Goal: Task Accomplishment & Management: Use online tool/utility

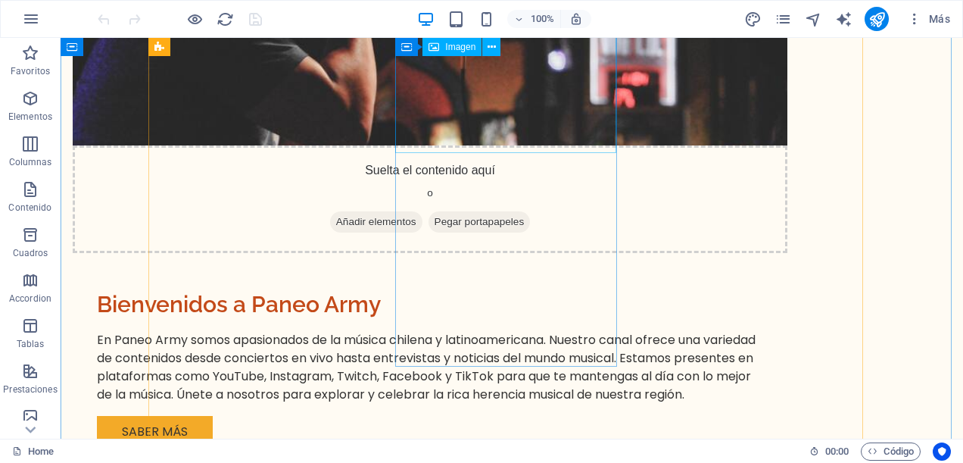
scroll to position [2725, 0]
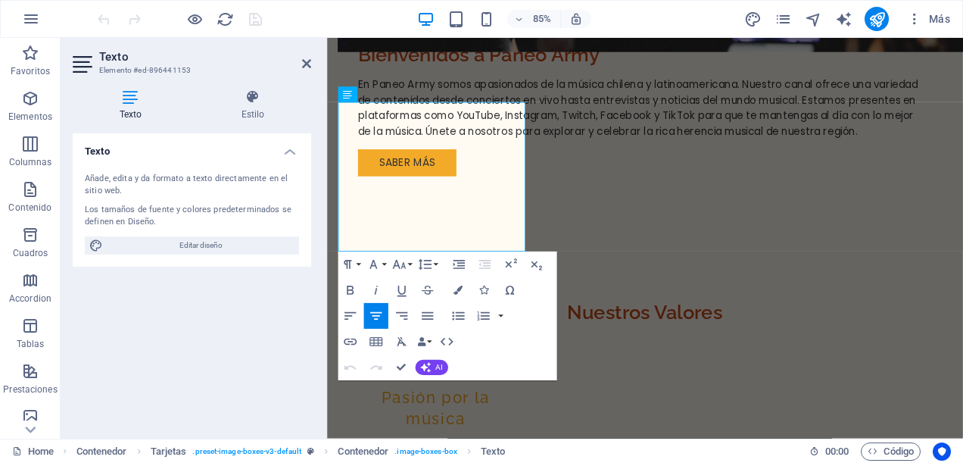
scroll to position [2659, 0]
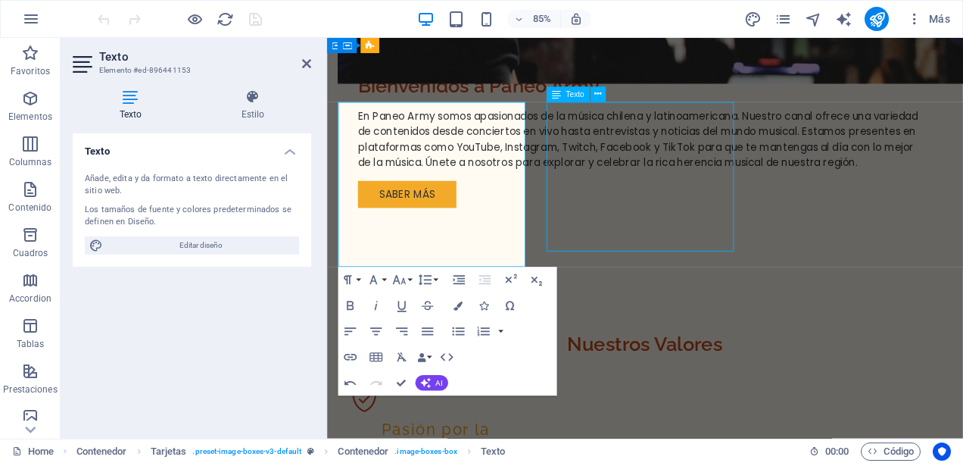
scroll to position [2725, 0]
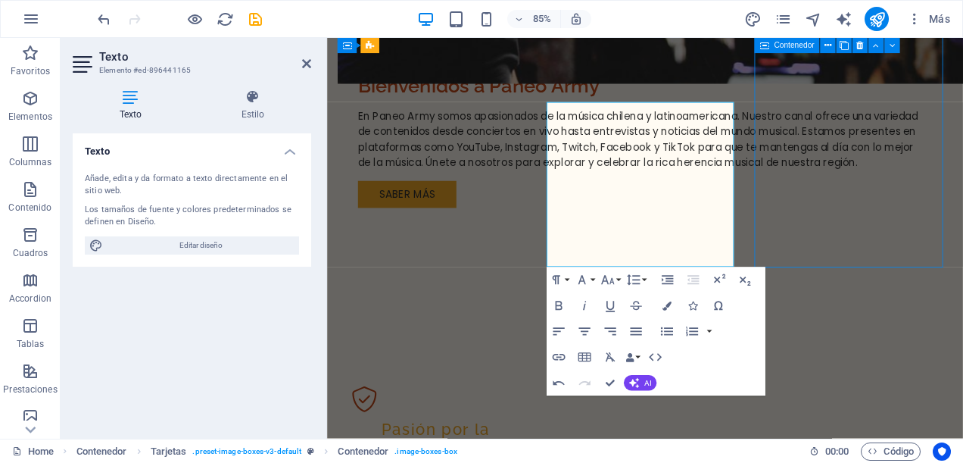
scroll to position [2725, 0]
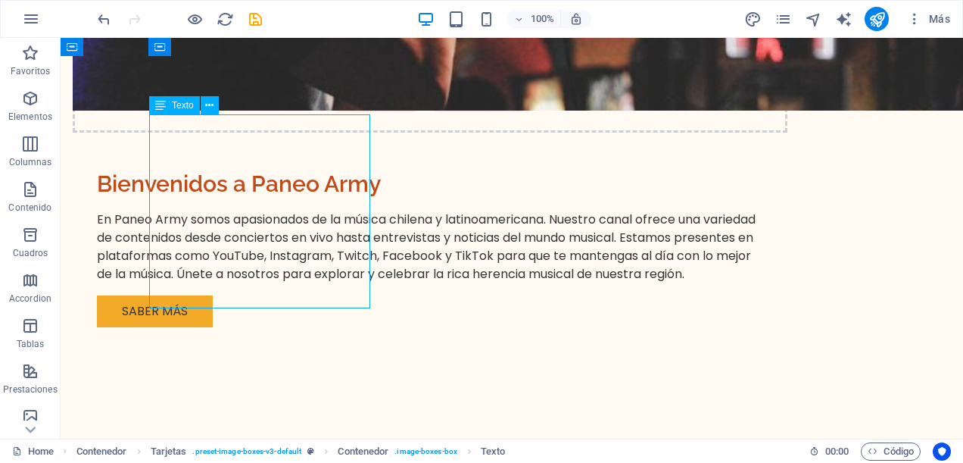
scroll to position [2659, 0]
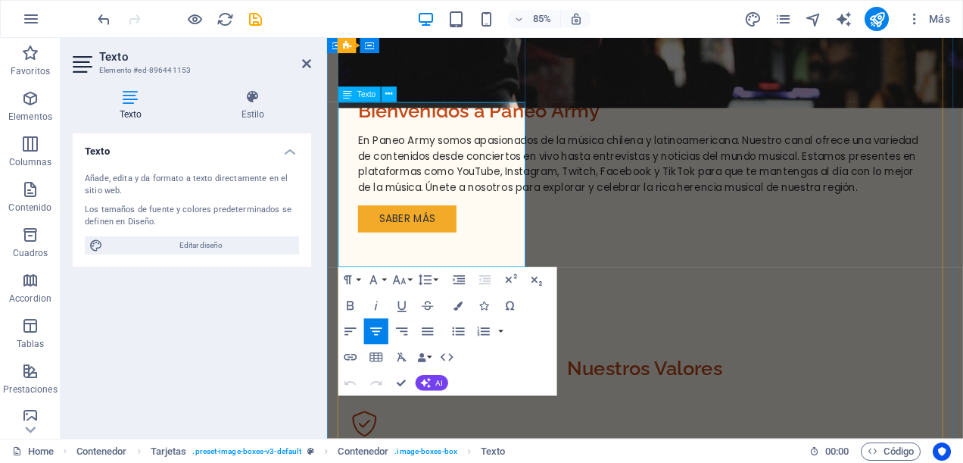
drag, startPoint x: 387, startPoint y: 283, endPoint x: 518, endPoint y: 285, distance: 131.0
drag, startPoint x: 160, startPoint y: 248, endPoint x: 510, endPoint y: 345, distance: 363.1
click at [510, 345] on div "Paragraph Format Normal Heading 1 Heading 2 Heading 3 Heading 4 Heading 5 Headi…" at bounding box center [447, 331] width 219 height 129
click at [350, 356] on icon "button" at bounding box center [349, 356] width 15 height 15
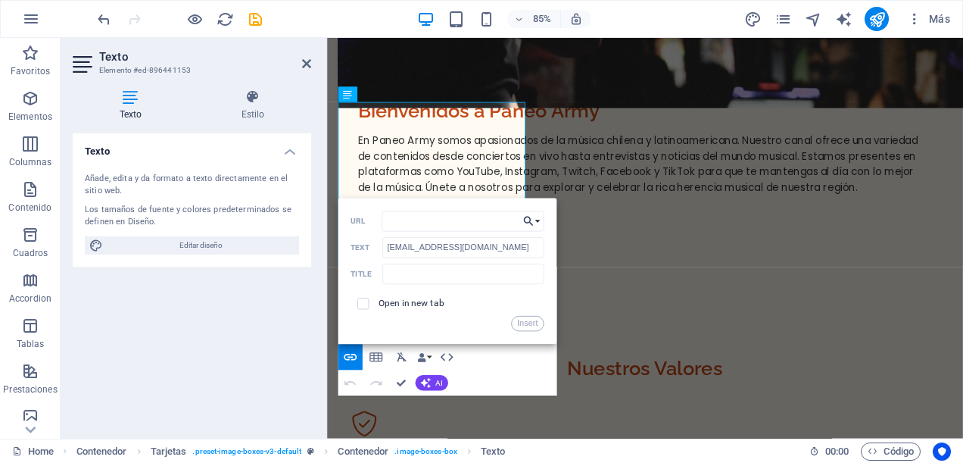
click at [534, 218] on icon "button" at bounding box center [528, 220] width 13 height 15
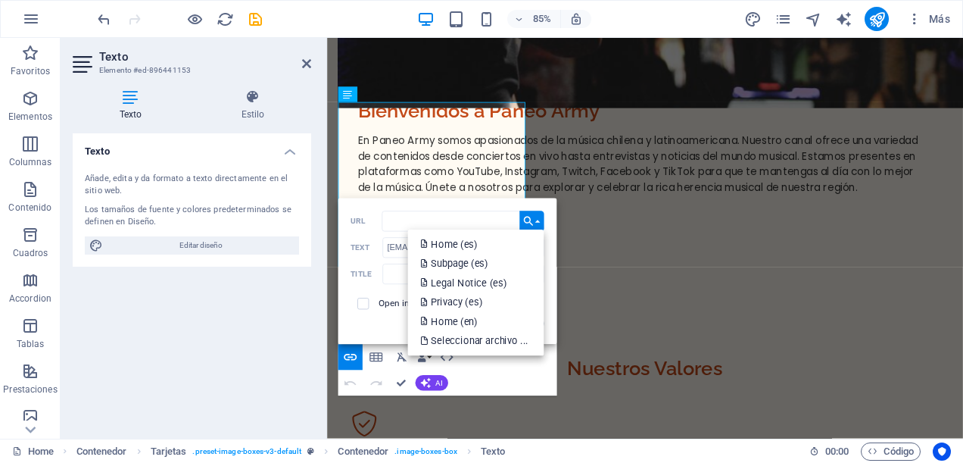
click at [532, 220] on icon "button" at bounding box center [528, 220] width 13 height 15
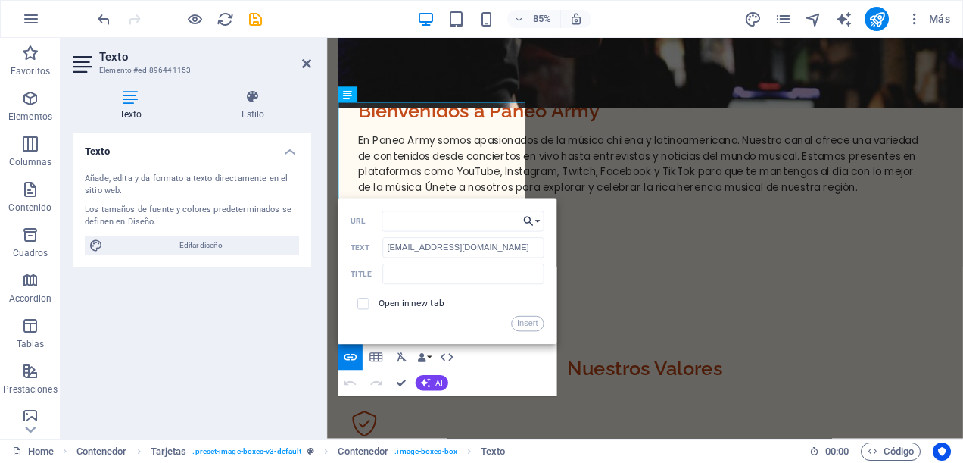
click at [531, 220] on icon "button" at bounding box center [528, 220] width 13 height 15
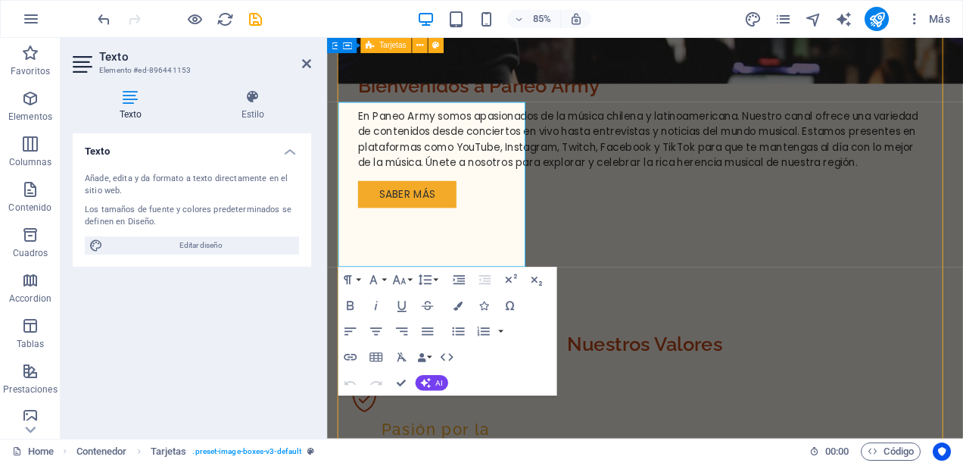
scroll to position [2725, 0]
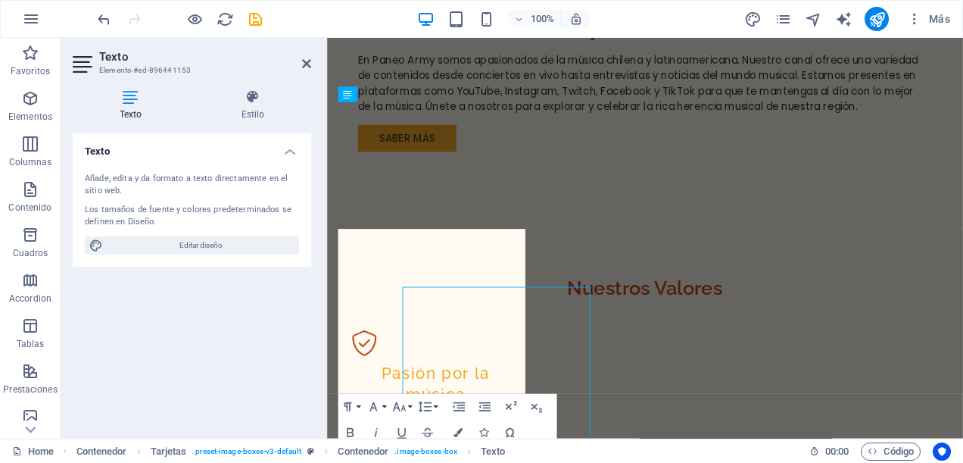
scroll to position [2659, 0]
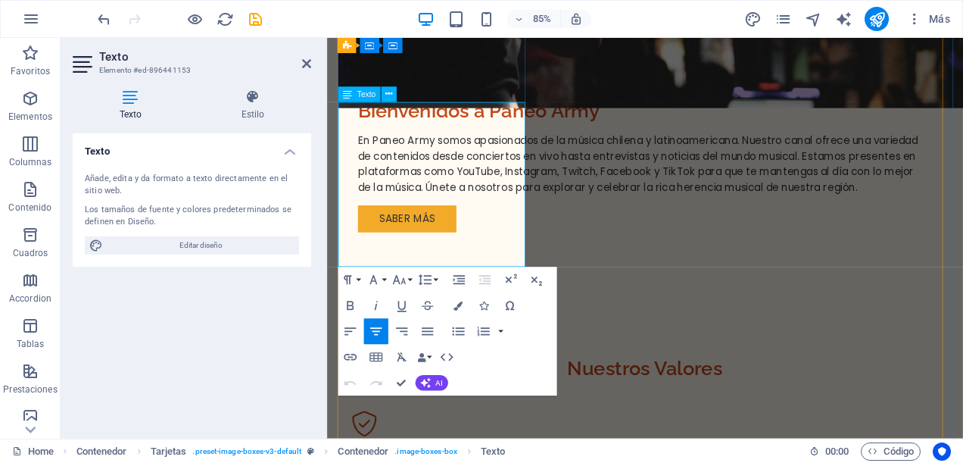
drag, startPoint x: 509, startPoint y: 287, endPoint x: 369, endPoint y: 297, distance: 140.4
click at [427, 378] on icon "button" at bounding box center [425, 383] width 11 height 11
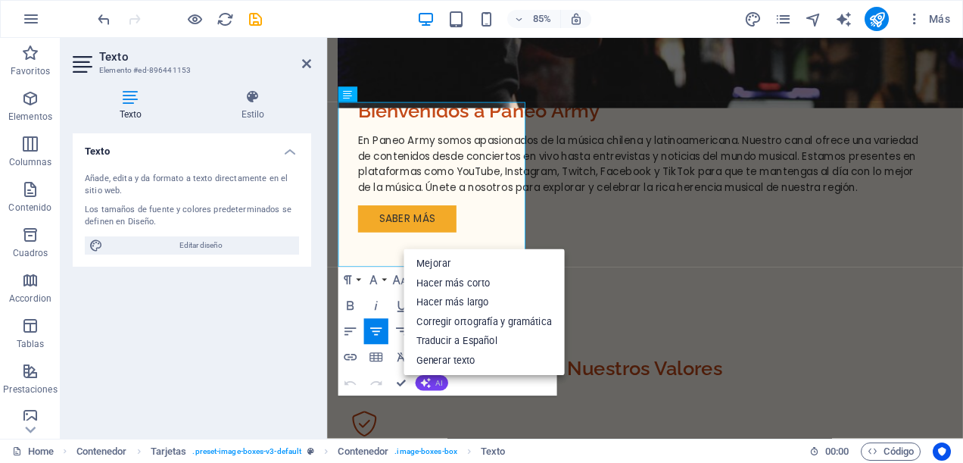
click at [427, 378] on icon "button" at bounding box center [425, 383] width 11 height 11
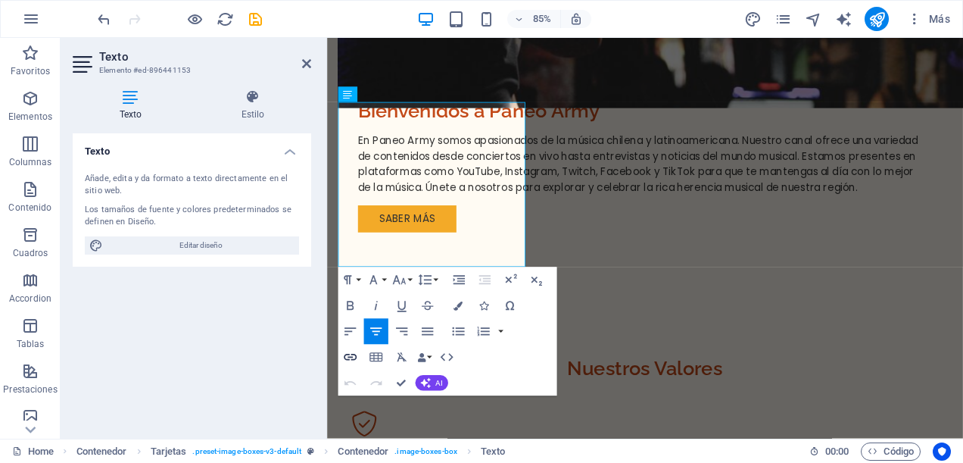
click at [352, 357] on icon "button" at bounding box center [349, 356] width 15 height 15
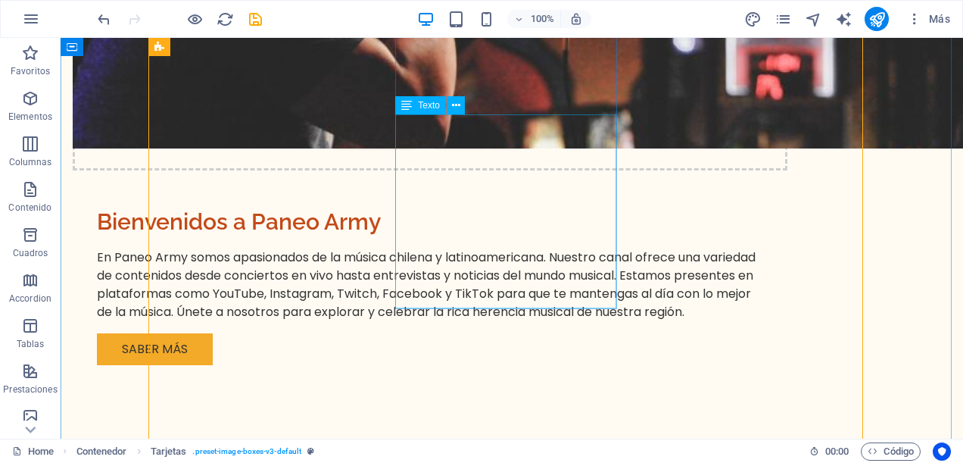
scroll to position [2725, 0]
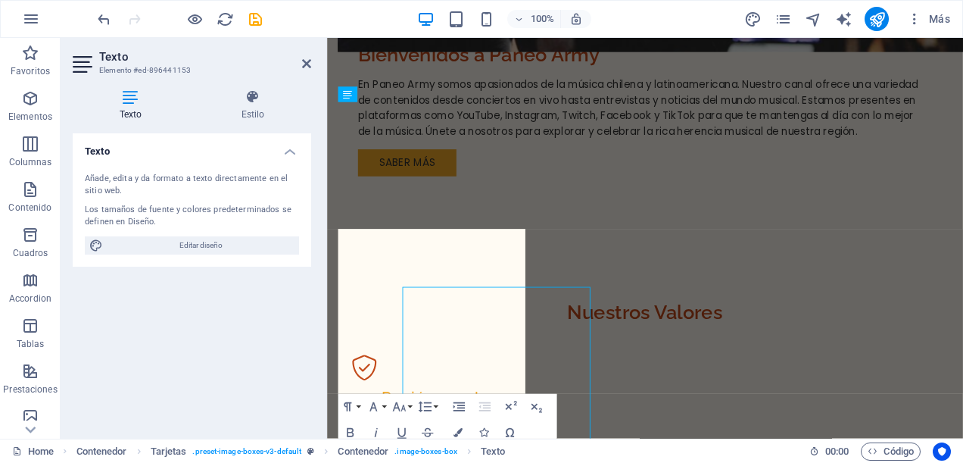
scroll to position [2659, 0]
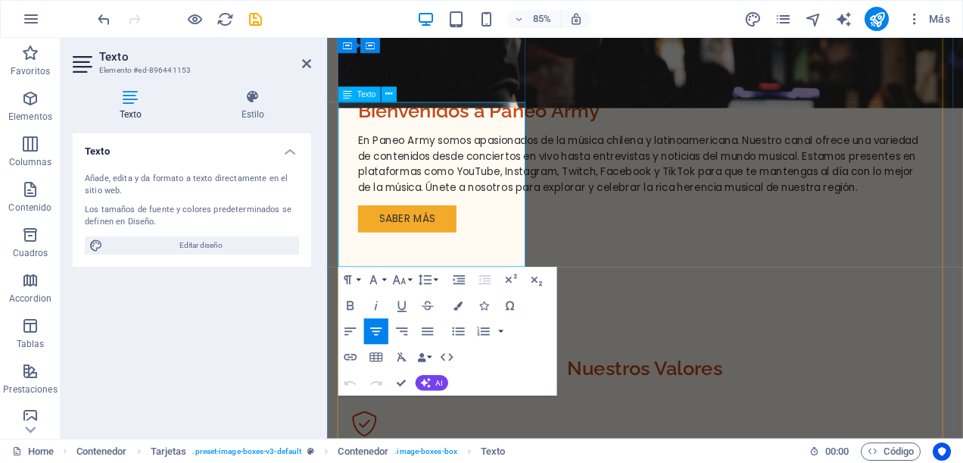
drag, startPoint x: 512, startPoint y: 283, endPoint x: 380, endPoint y: 294, distance: 132.9
click at [350, 354] on icon "button" at bounding box center [349, 356] width 15 height 15
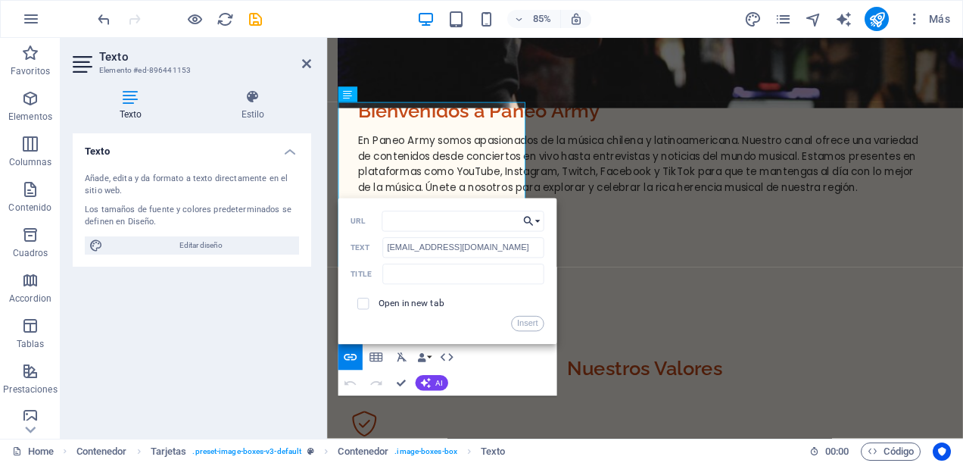
click at [532, 219] on icon "button" at bounding box center [528, 220] width 13 height 15
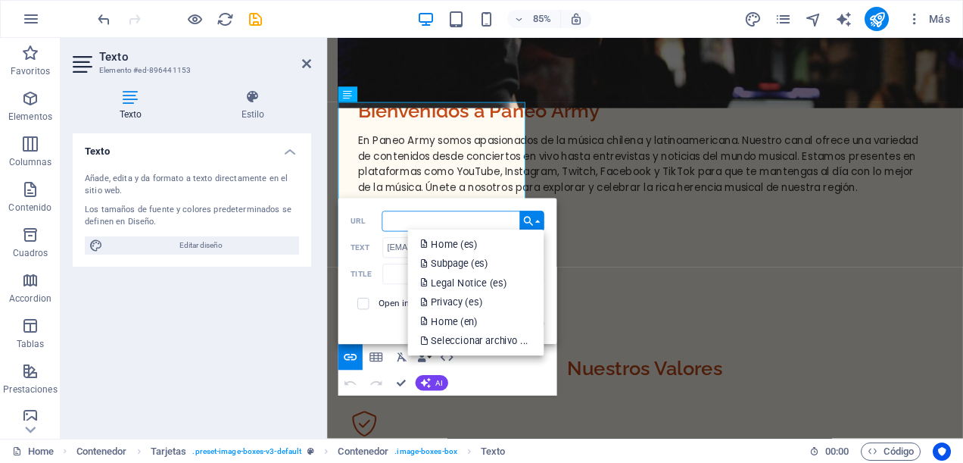
click at [448, 220] on input "URL" at bounding box center [463, 221] width 162 height 20
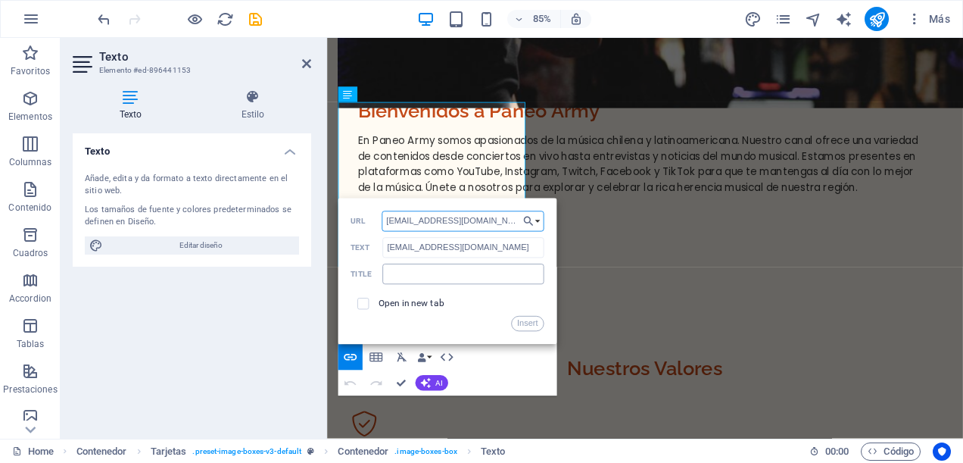
type input "[EMAIL_ADDRESS][DOMAIN_NAME]"
click at [471, 282] on input "text" at bounding box center [462, 273] width 161 height 20
click at [453, 301] on div "Open in new tab" at bounding box center [446, 303] width 193 height 24
click at [530, 320] on button "Insert" at bounding box center [527, 323] width 33 height 15
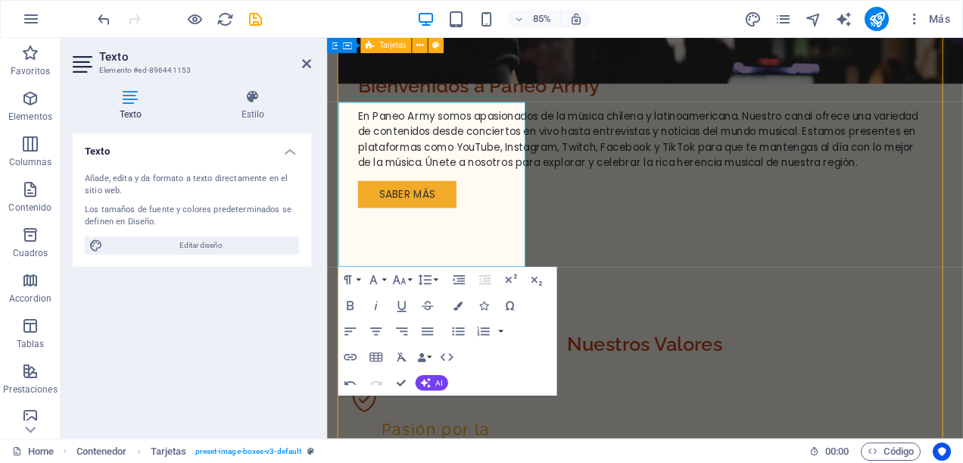
scroll to position [2725, 0]
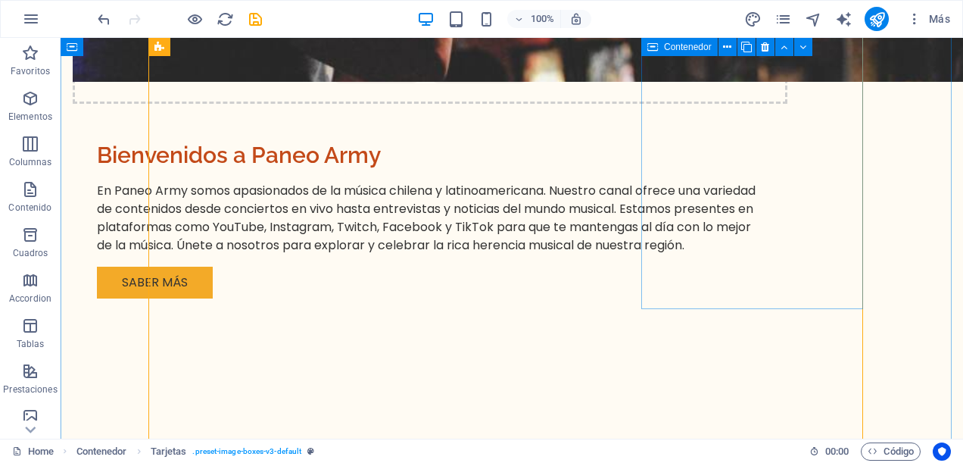
drag, startPoint x: 476, startPoint y: 319, endPoint x: 681, endPoint y: 278, distance: 208.6
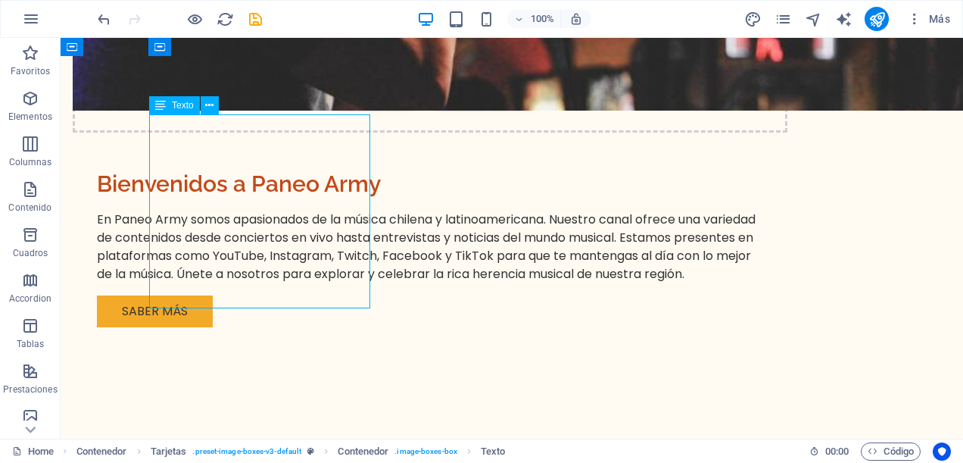
scroll to position [2659, 0]
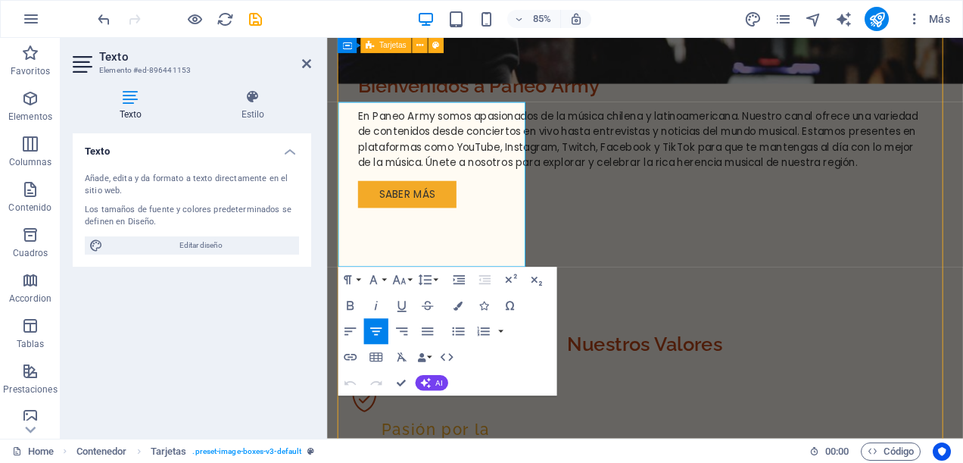
scroll to position [2726, 0]
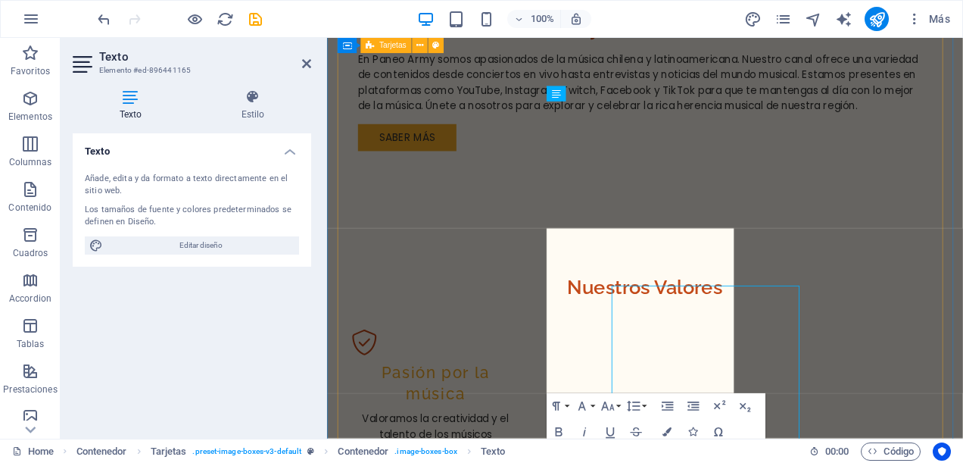
scroll to position [2659, 0]
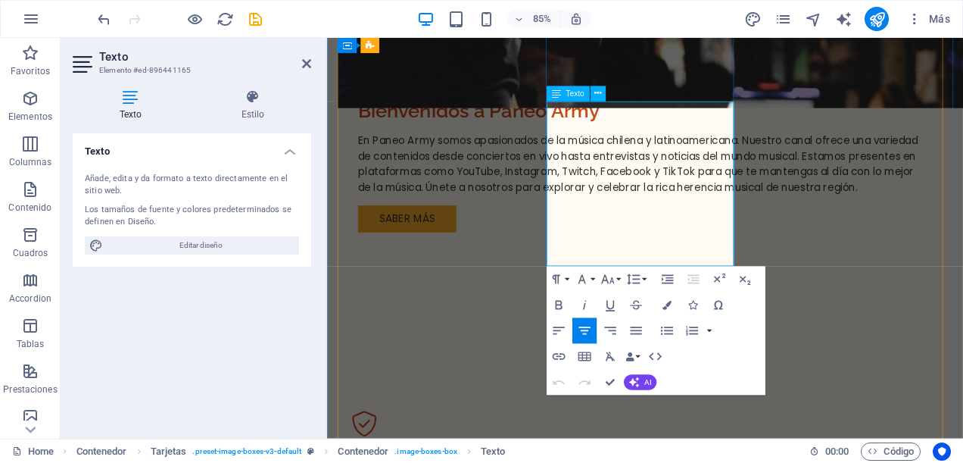
drag, startPoint x: 757, startPoint y: 285, endPoint x: 633, endPoint y: 294, distance: 124.5
click at [554, 354] on icon "button" at bounding box center [558, 355] width 15 height 15
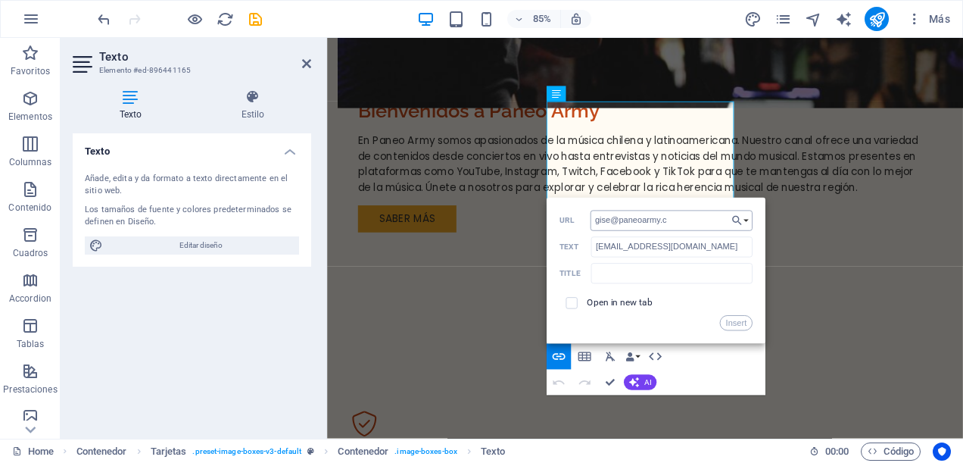
type input "[PERSON_NAME][EMAIL_ADDRESS][DOMAIN_NAME]"
click at [737, 319] on button "Insert" at bounding box center [736, 322] width 33 height 15
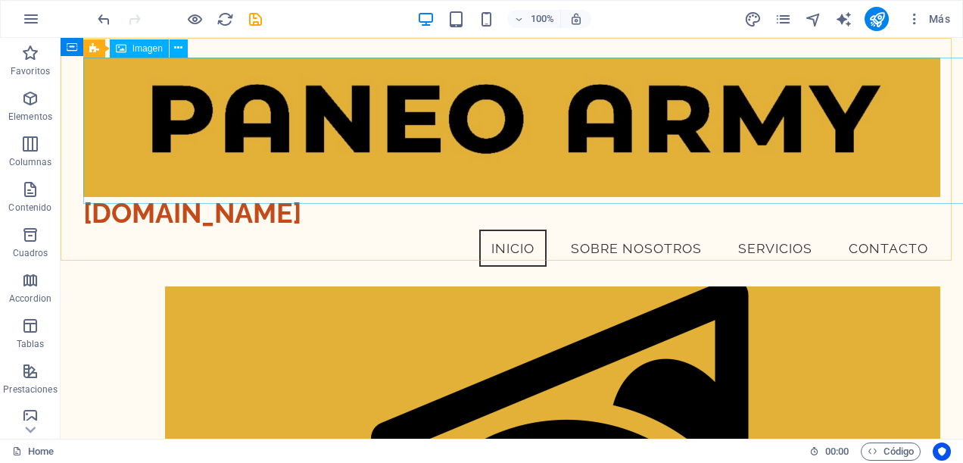
scroll to position [0, 0]
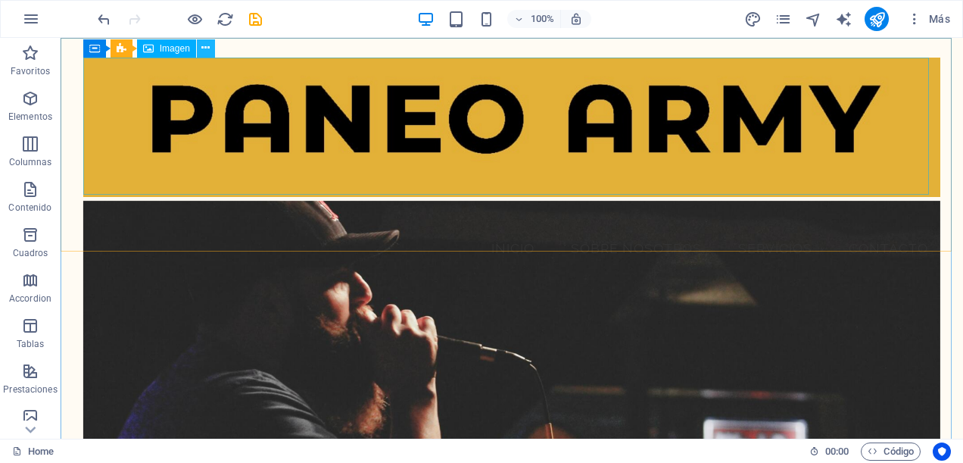
click at [209, 51] on icon at bounding box center [205, 48] width 8 height 16
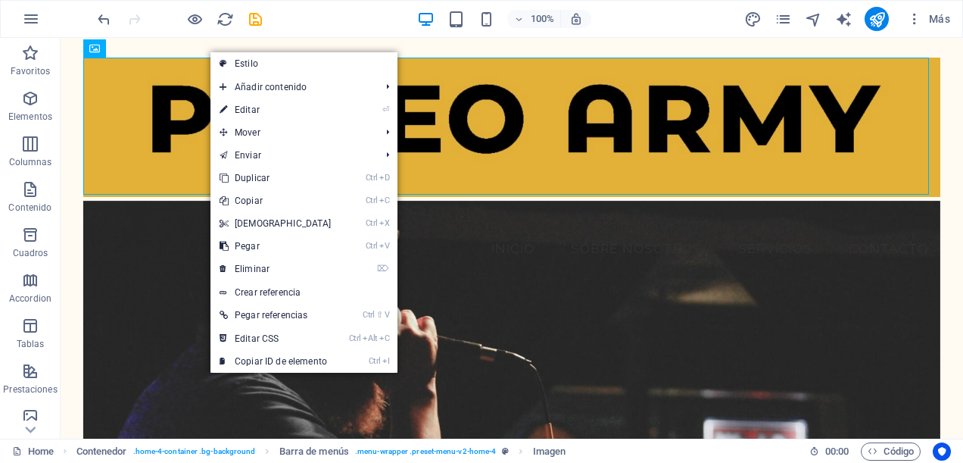
click at [258, 104] on link "⏎ Editar" at bounding box center [275, 109] width 130 height 23
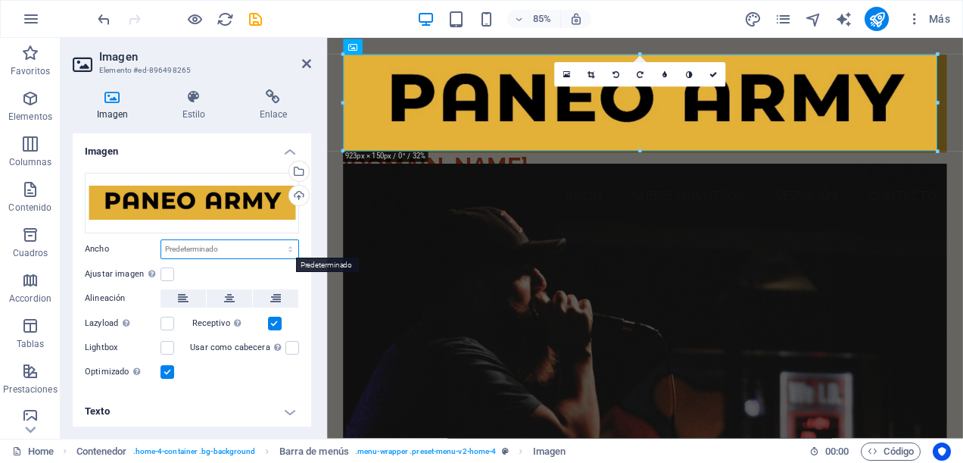
click at [291, 248] on select "Predeterminado automático px rem % em vh vw" at bounding box center [229, 249] width 137 height 18
click at [161, 240] on select "Predeterminado automático px rem % em vh vw" at bounding box center [229, 249] width 137 height 18
click at [283, 251] on select "Predeterminado automático px rem % em vh vw" at bounding box center [229, 249] width 137 height 18
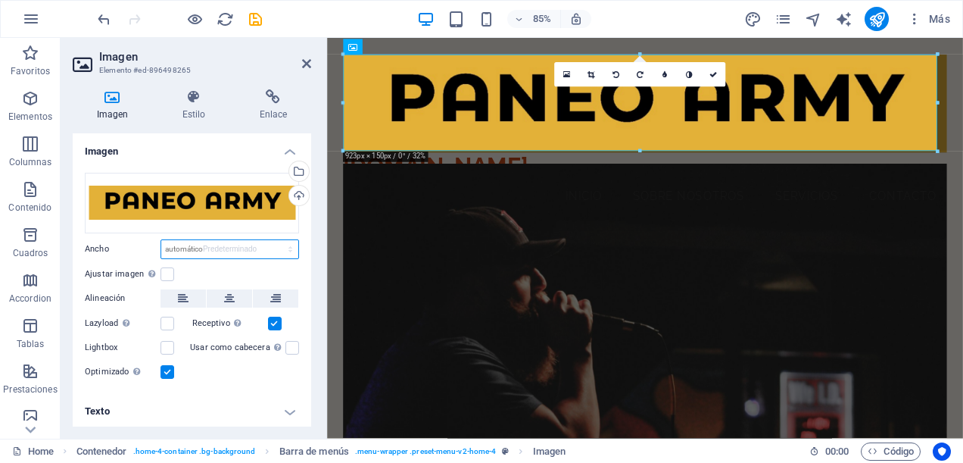
click at [161, 240] on select "Predeterminado automático px rem % em vh vw" at bounding box center [229, 249] width 137 height 18
click at [588, 76] on icon at bounding box center [590, 74] width 7 height 8
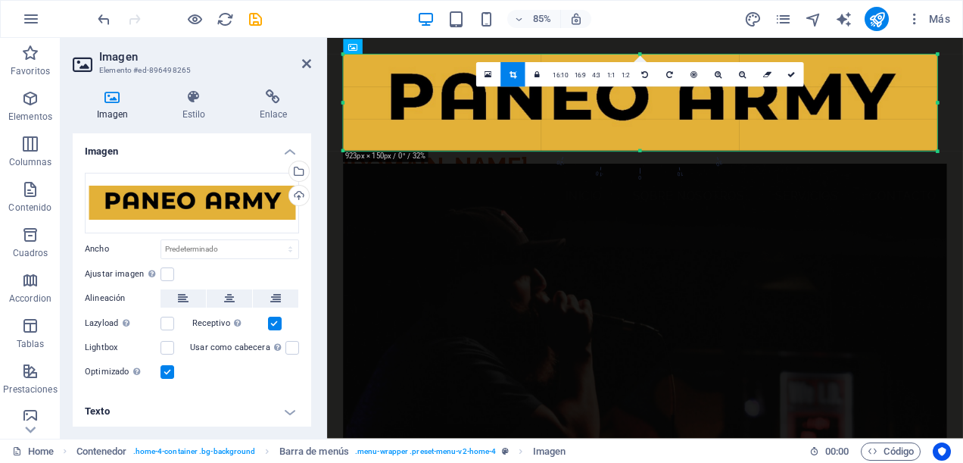
click at [930, 97] on div at bounding box center [640, 103] width 594 height 96
click at [939, 151] on div at bounding box center [937, 152] width 8 height 8
click at [486, 74] on icon at bounding box center [487, 74] width 7 height 9
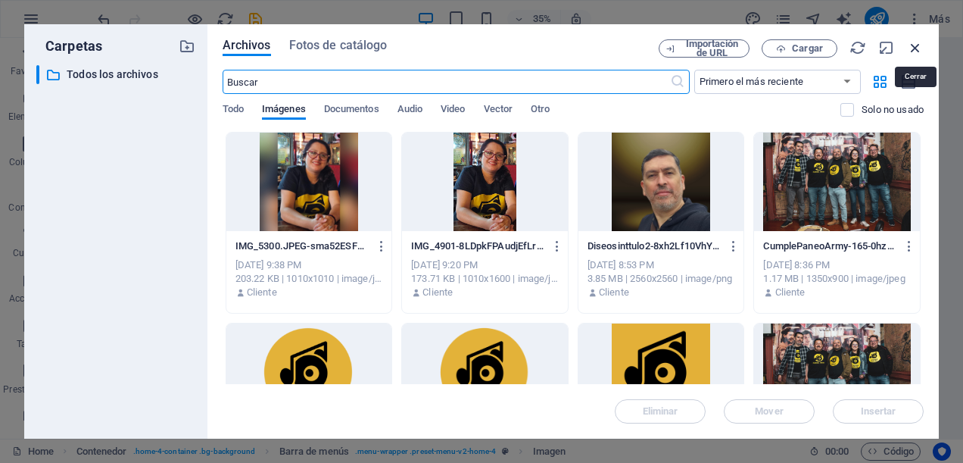
click at [918, 47] on icon "button" at bounding box center [915, 47] width 17 height 17
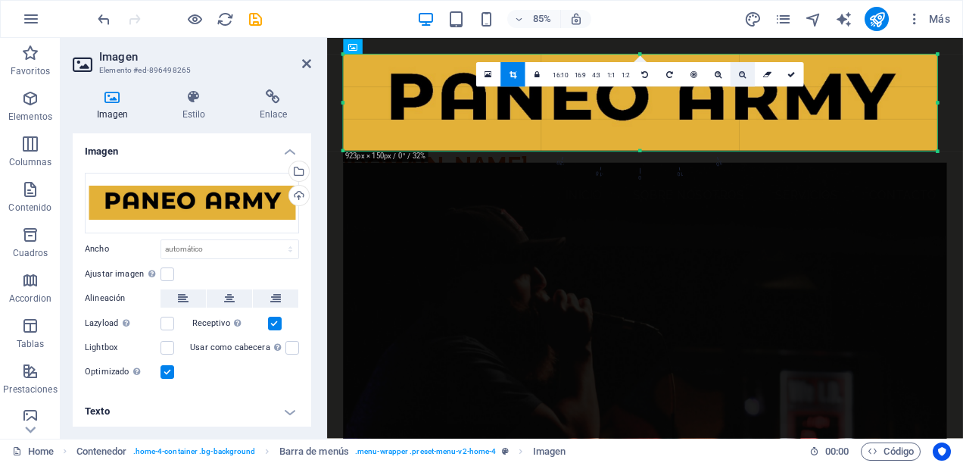
click at [745, 76] on icon at bounding box center [742, 74] width 7 height 8
click at [742, 73] on icon at bounding box center [742, 74] width 7 height 8
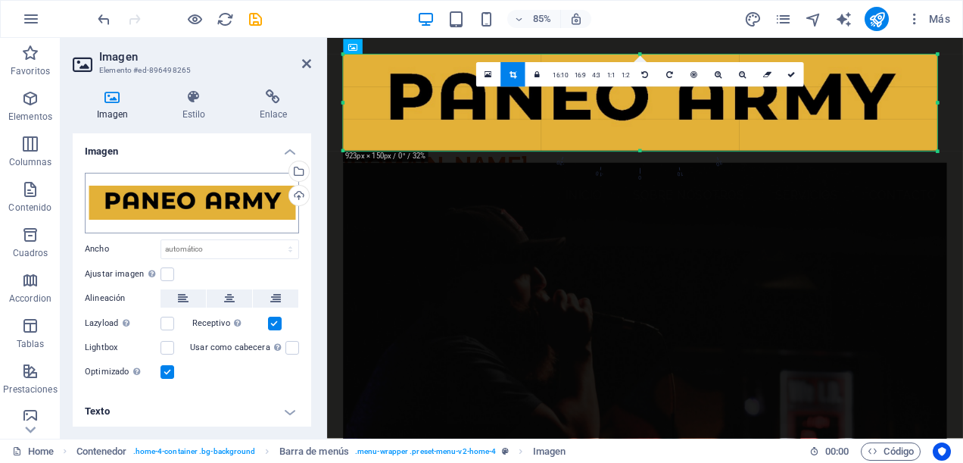
scroll to position [2, 0]
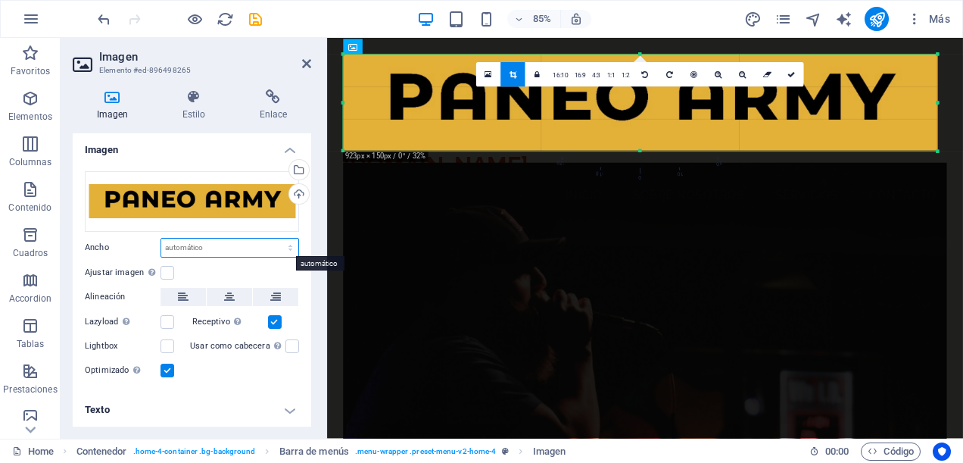
click at [289, 245] on select "Predeterminado automático px rem % em vh vw" at bounding box center [229, 247] width 137 height 18
select select "%"
click at [274, 238] on select "Predeterminado automático px rem % em vh vw" at bounding box center [229, 247] width 137 height 18
type input "40"
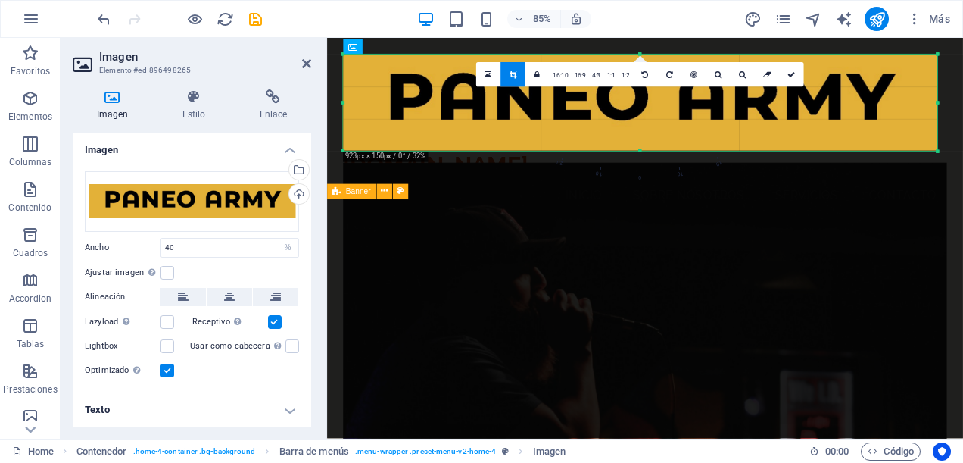
click at [301, 61] on h2 "Imagen" at bounding box center [205, 57] width 212 height 14
click at [306, 65] on icon at bounding box center [306, 64] width 9 height 12
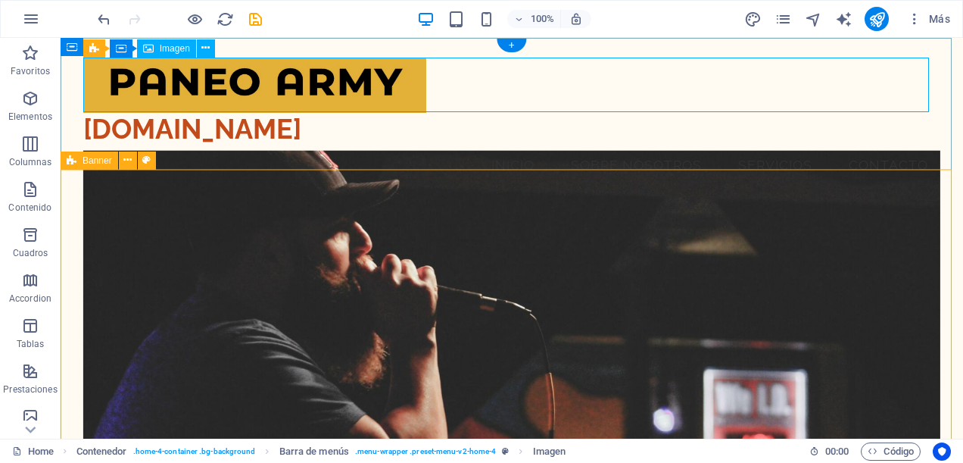
click at [852, 94] on figure at bounding box center [511, 86] width 857 height 56
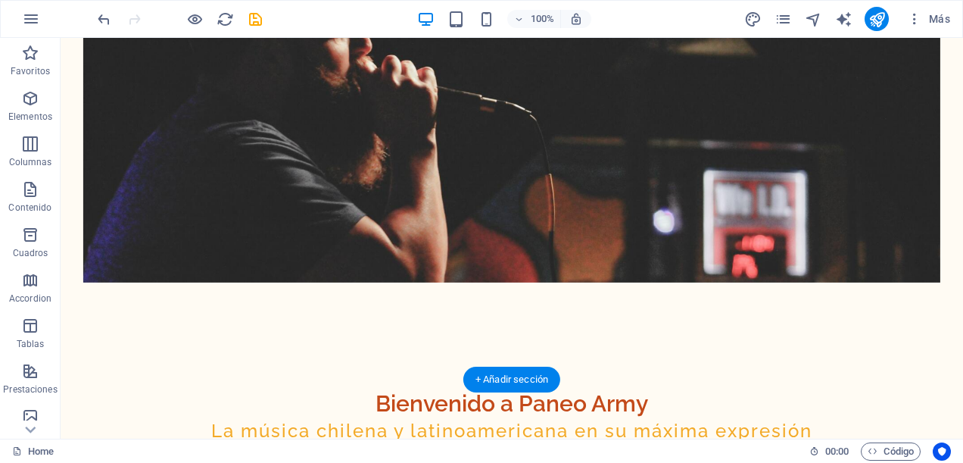
scroll to position [0, 0]
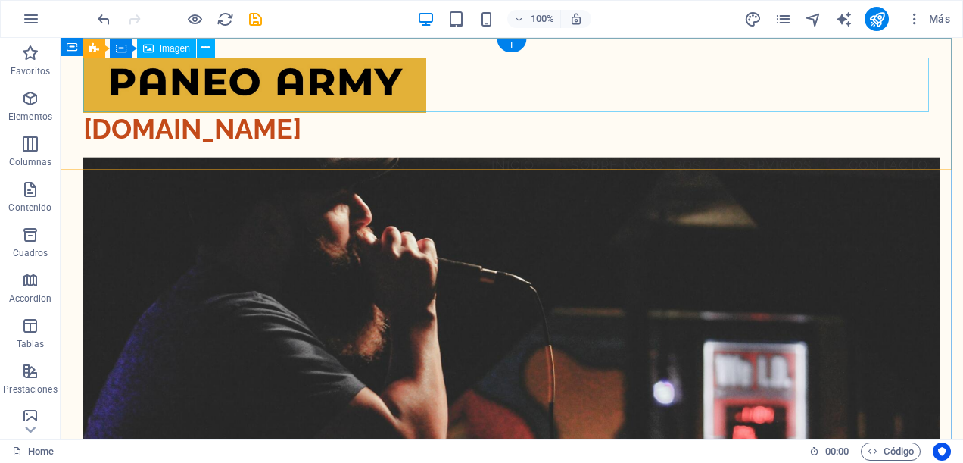
click at [864, 95] on figure at bounding box center [511, 86] width 857 height 56
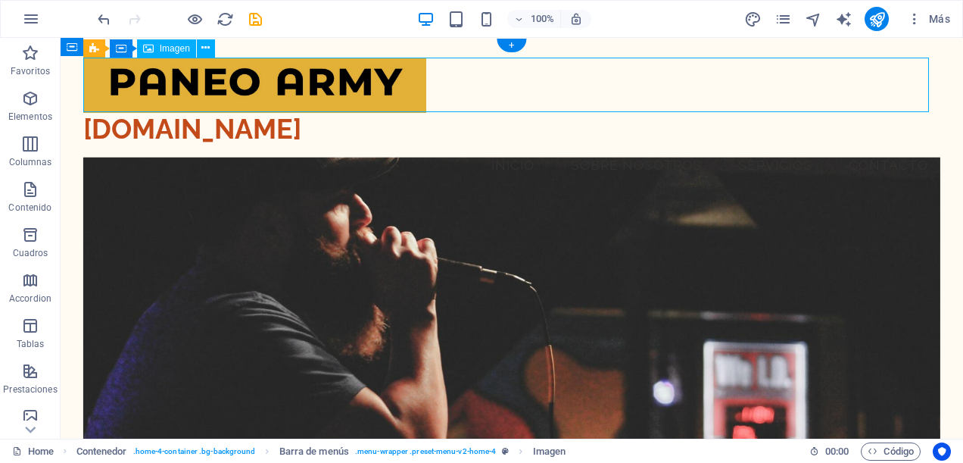
click at [864, 95] on figure at bounding box center [511, 86] width 857 height 56
drag, startPoint x: 192, startPoint y: 8, endPoint x: 513, endPoint y: 46, distance: 323.2
click at [513, 46] on div "+" at bounding box center [512, 46] width 30 height 14
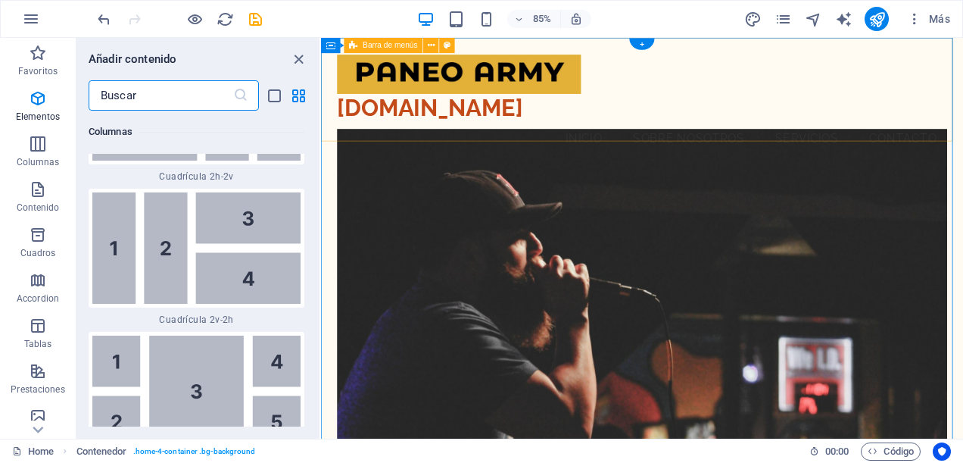
scroll to position [4917, 0]
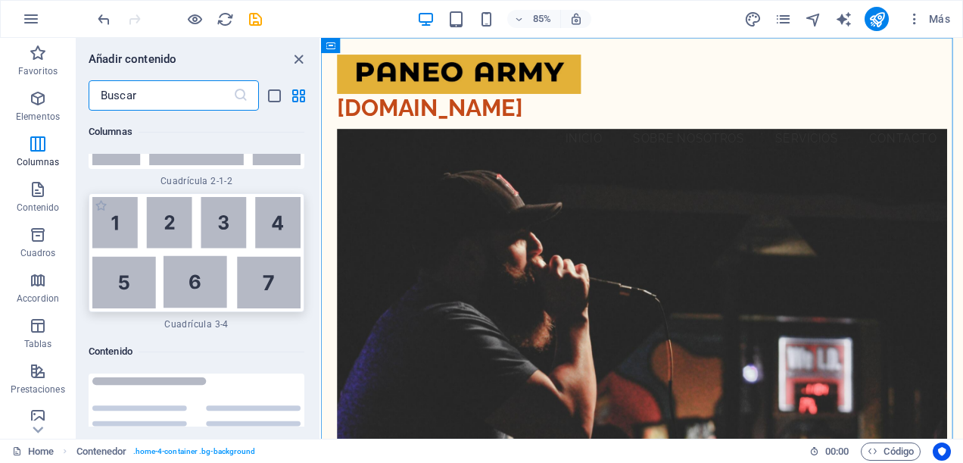
click at [269, 211] on img at bounding box center [196, 252] width 208 height 111
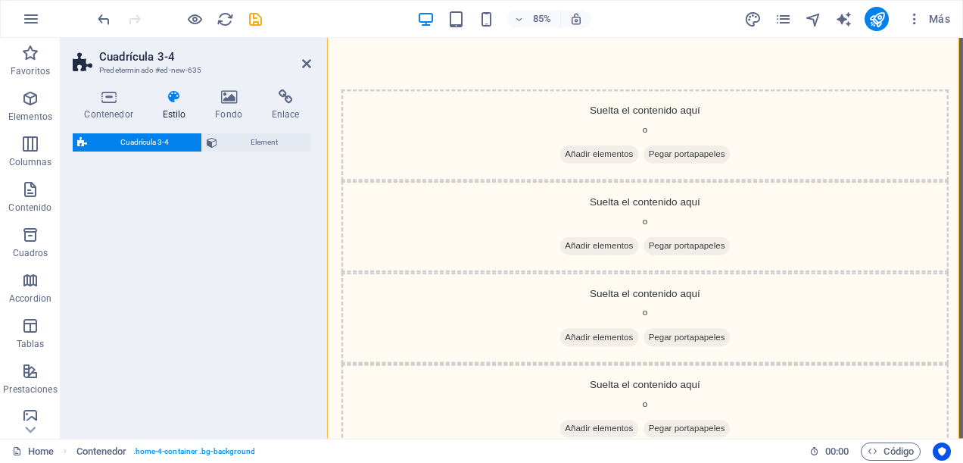
select select "rem"
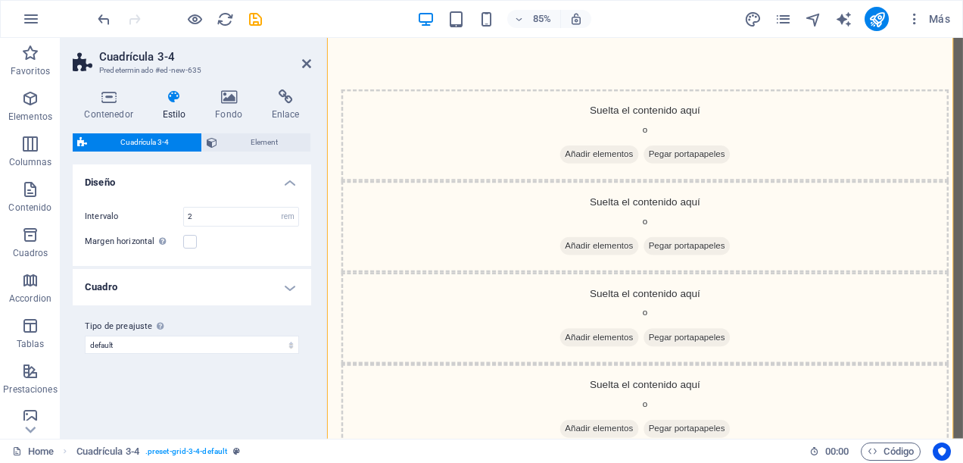
scroll to position [199, 0]
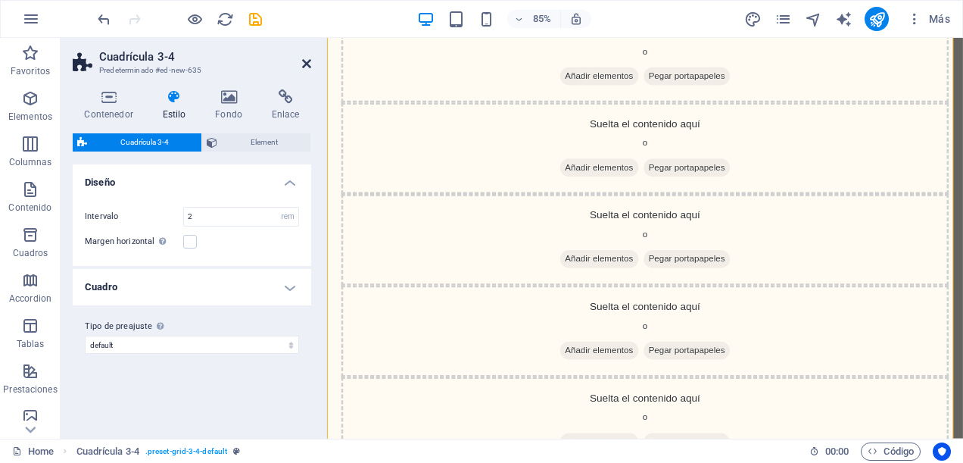
click at [307, 64] on icon at bounding box center [306, 64] width 9 height 12
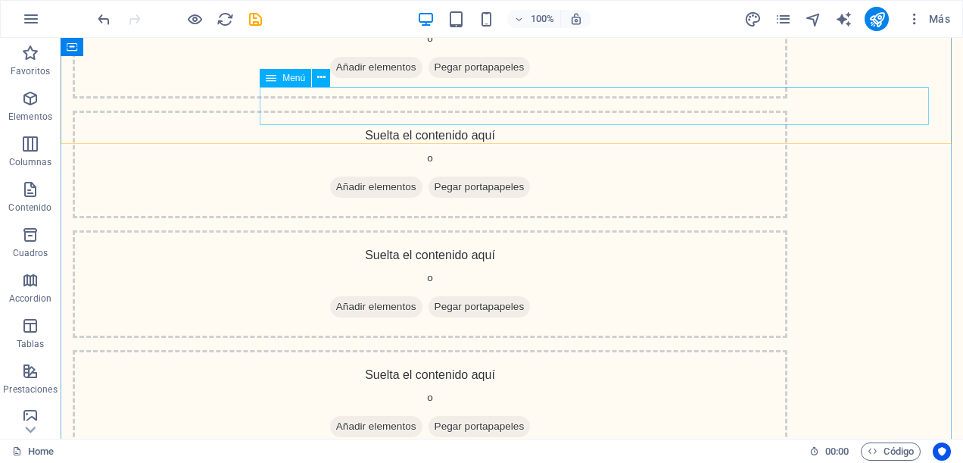
scroll to position [0, 0]
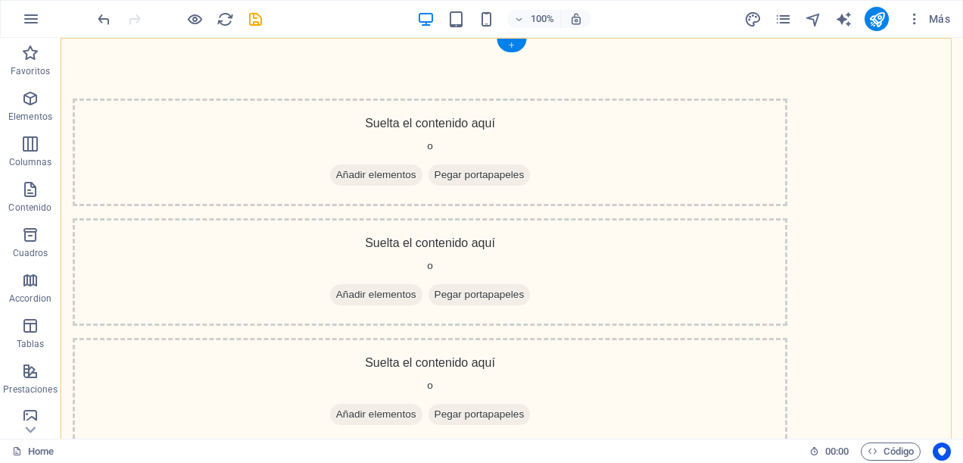
click at [510, 41] on div "+" at bounding box center [512, 46] width 30 height 14
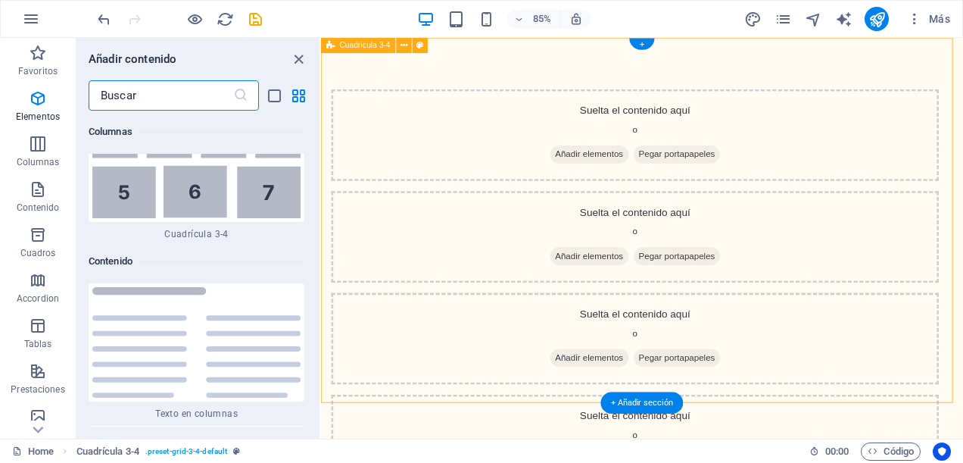
scroll to position [5128, 0]
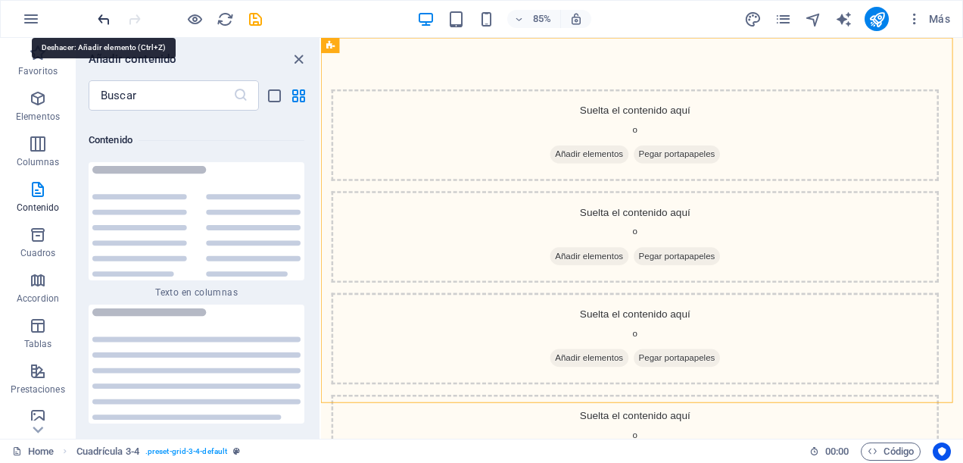
click at [98, 15] on icon "undo" at bounding box center [103, 19] width 17 height 17
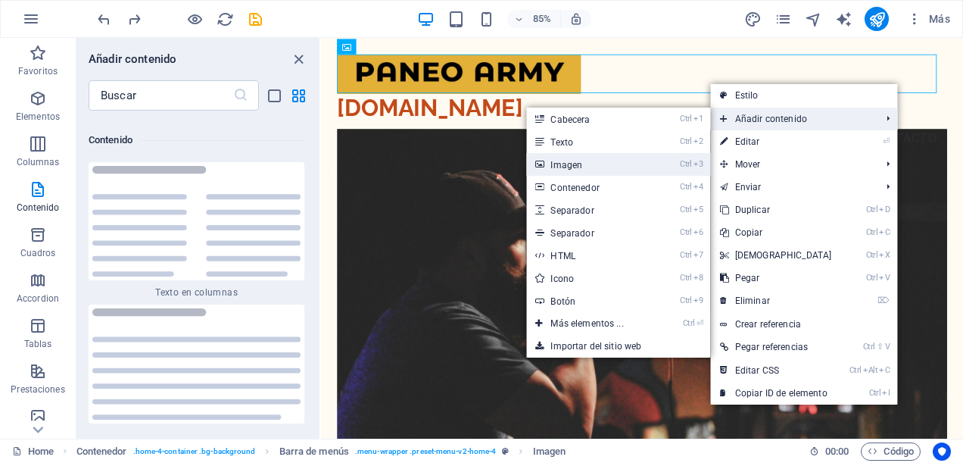
click at [568, 161] on link "Ctrl 3 Imagen" at bounding box center [589, 164] width 127 height 23
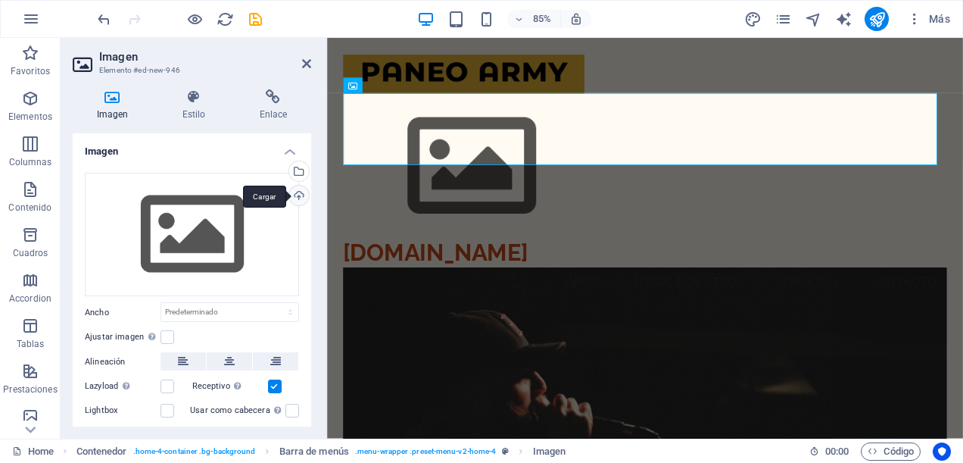
click at [298, 195] on div "Cargar" at bounding box center [297, 196] width 23 height 23
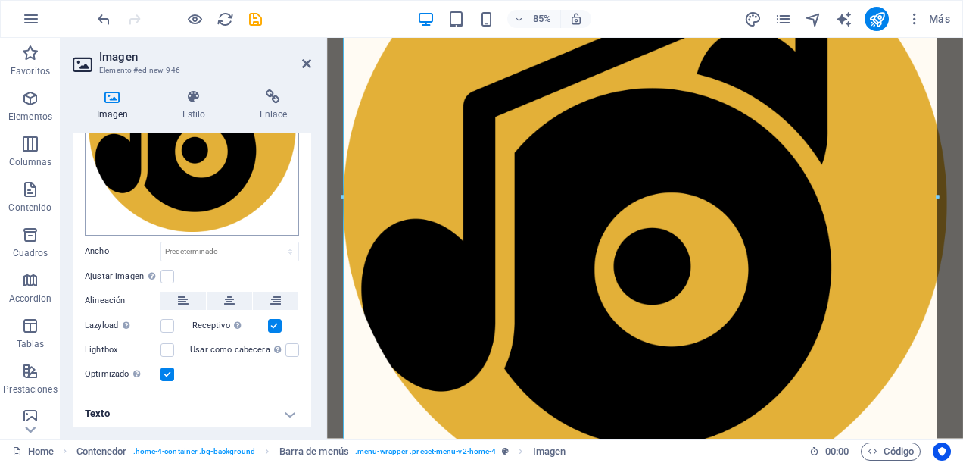
scroll to position [153, 0]
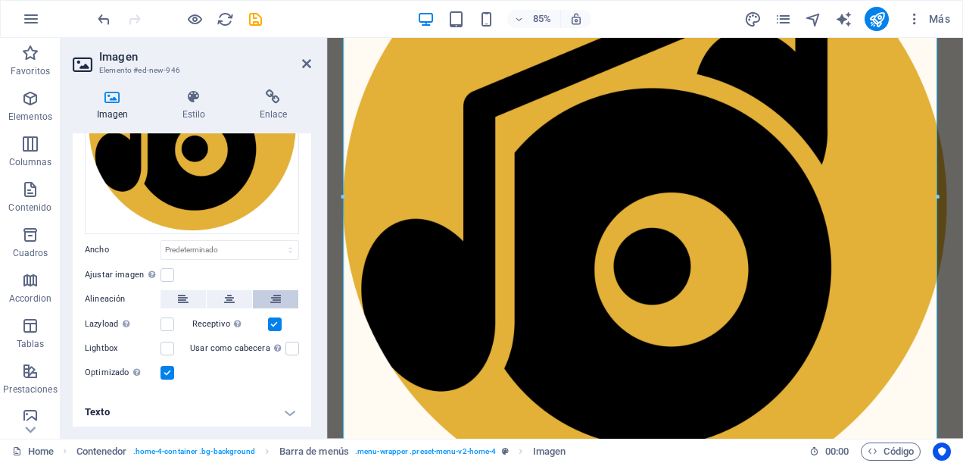
click at [271, 295] on icon at bounding box center [275, 299] width 11 height 18
click at [164, 268] on label at bounding box center [167, 275] width 14 height 14
click at [0, 0] on input "Ajustar imagen Ajustar imagen automáticamente a un ancho y alto fijo" at bounding box center [0, 0] width 0 height 0
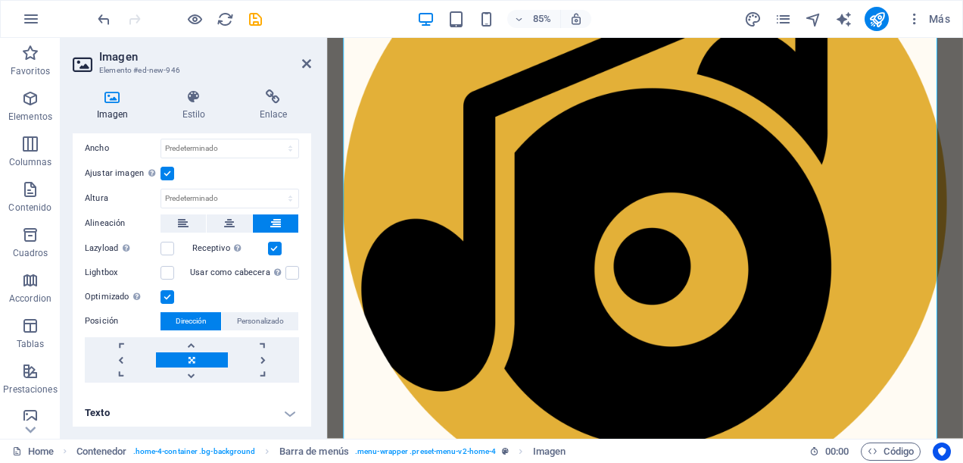
scroll to position [179, 0]
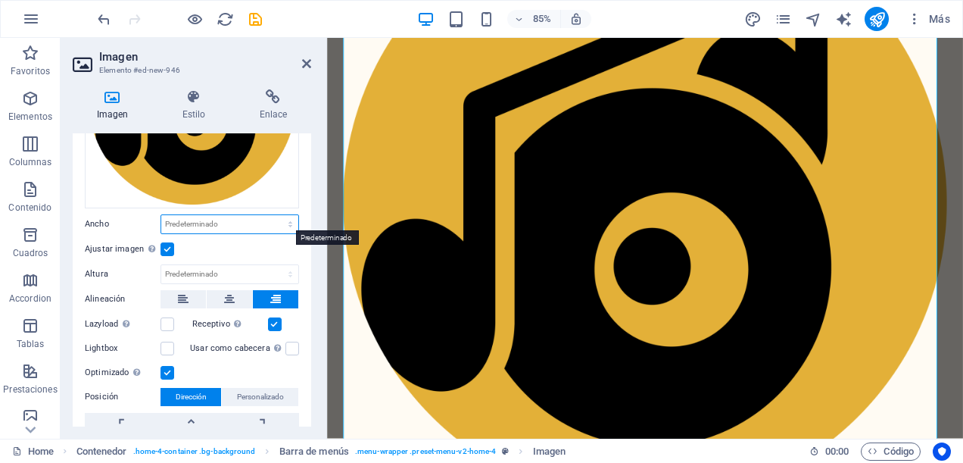
click at [288, 223] on select "Predeterminado automático px rem % em vh vw" at bounding box center [229, 224] width 137 height 18
select select "%"
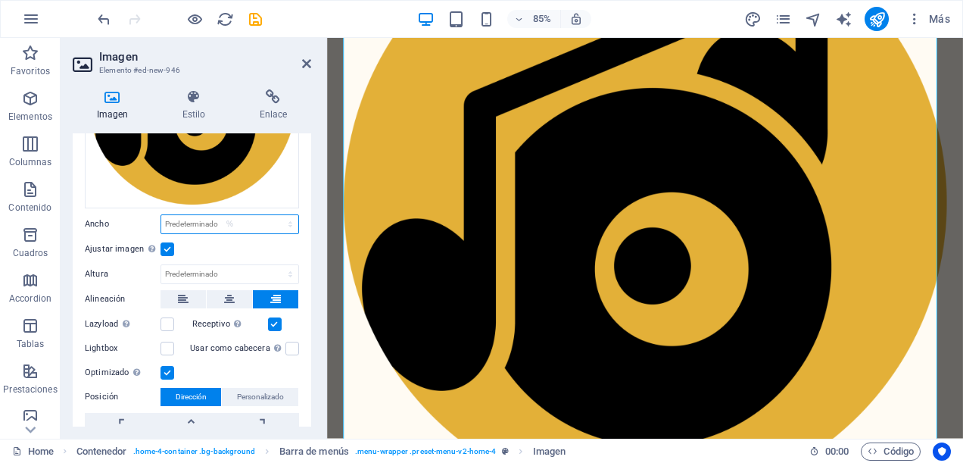
click at [274, 215] on select "Predeterminado automático px rem % em vh vw" at bounding box center [229, 224] width 137 height 18
type input "99.9"
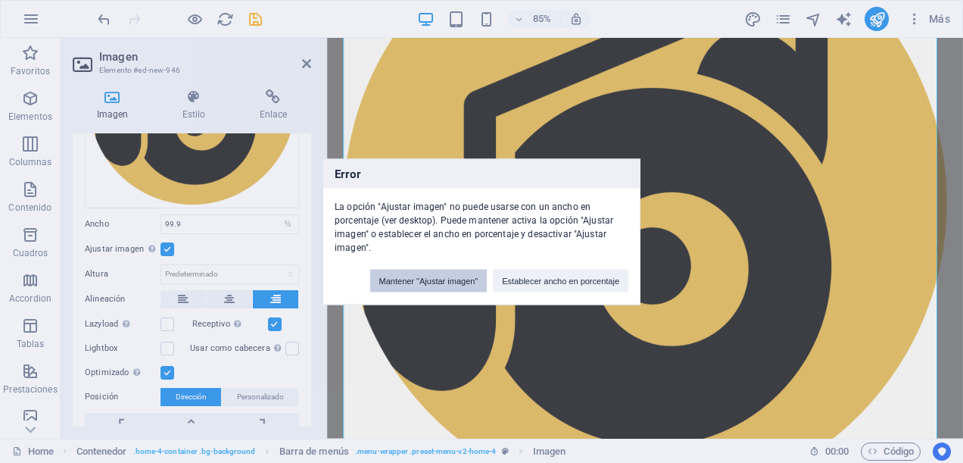
click at [449, 278] on button "Mantener "Ajustar imagen"" at bounding box center [428, 280] width 117 height 23
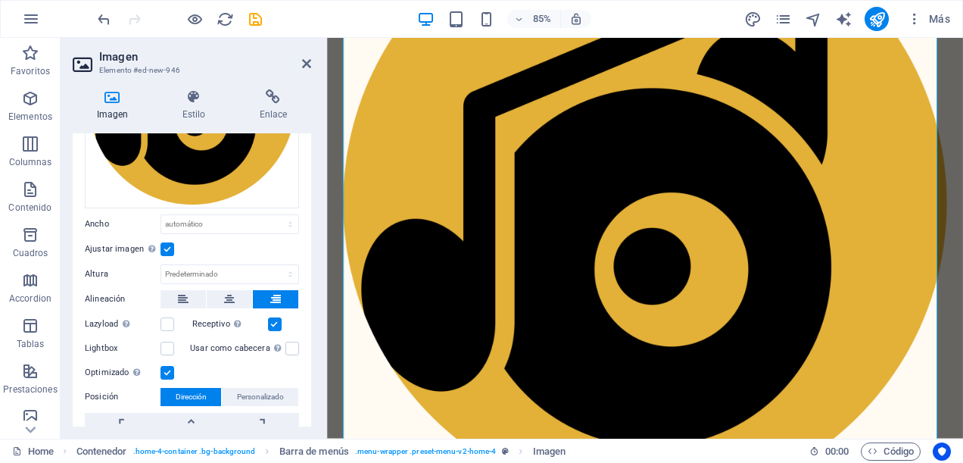
click at [173, 245] on label at bounding box center [167, 249] width 14 height 14
click at [0, 0] on input "Ajustar imagen Ajustar imagen automáticamente a un ancho y alto fijo" at bounding box center [0, 0] width 0 height 0
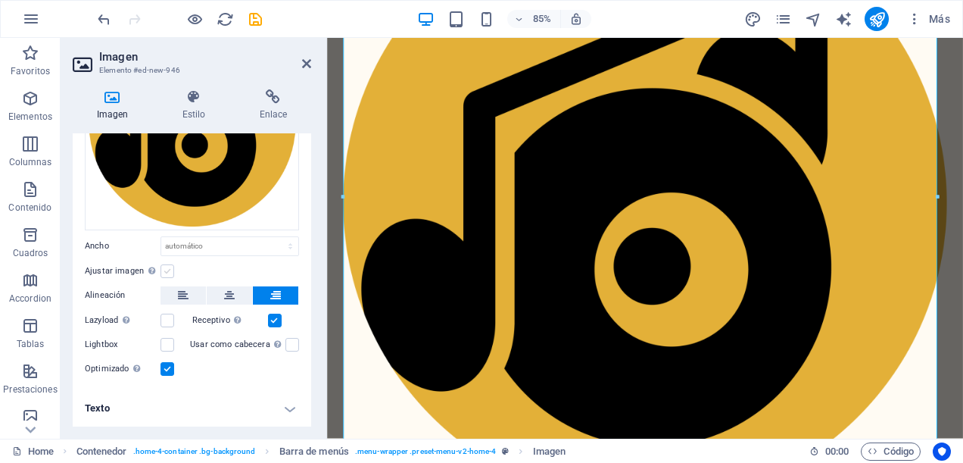
scroll to position [153, 0]
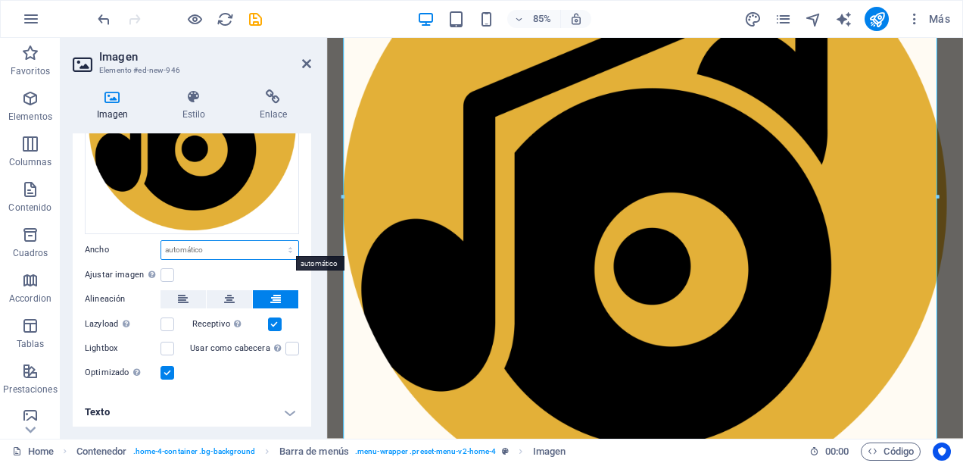
click at [282, 246] on select "Predeterminado automático px rem % em vh vw" at bounding box center [229, 250] width 137 height 18
select select "%"
click at [274, 241] on select "Predeterminado automático px rem % em vh vw" at bounding box center [229, 250] width 137 height 18
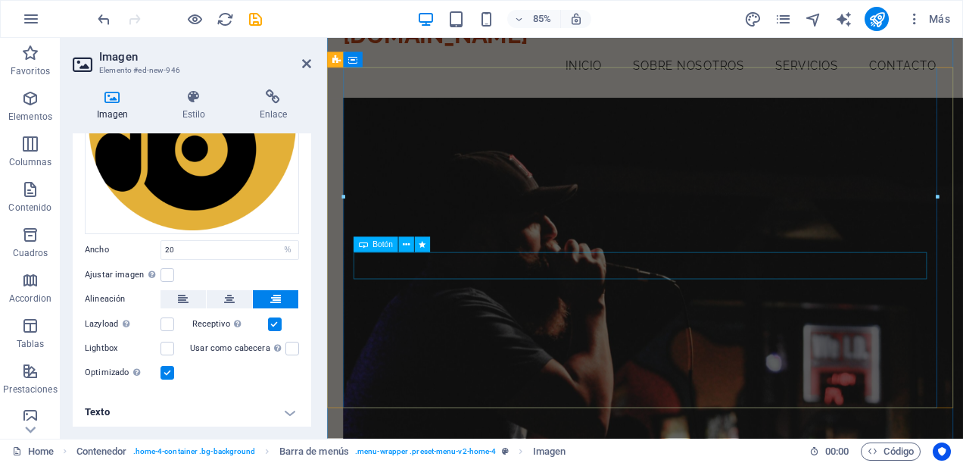
scroll to position [0, 0]
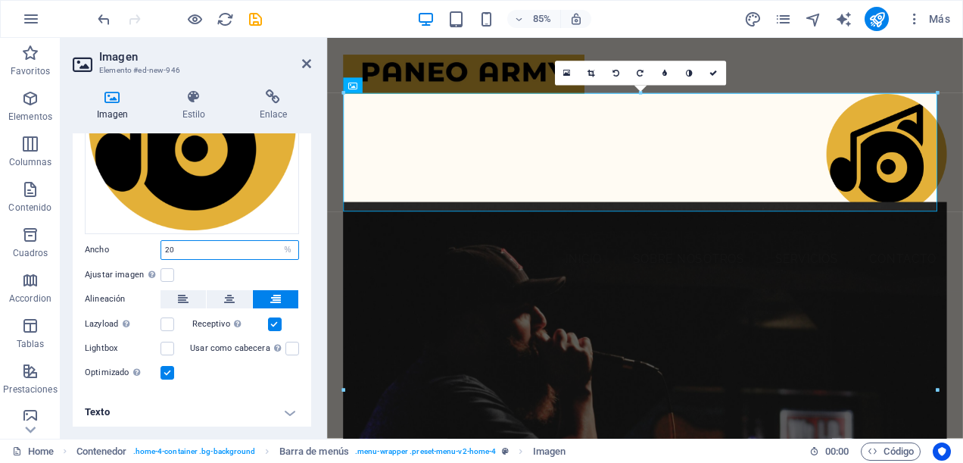
click at [177, 248] on input "20" at bounding box center [229, 250] width 137 height 18
type input "2"
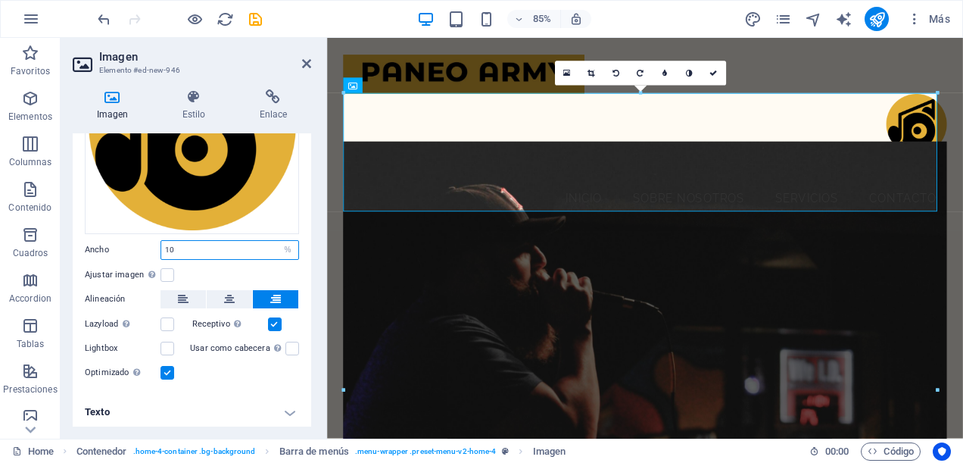
type input "10"
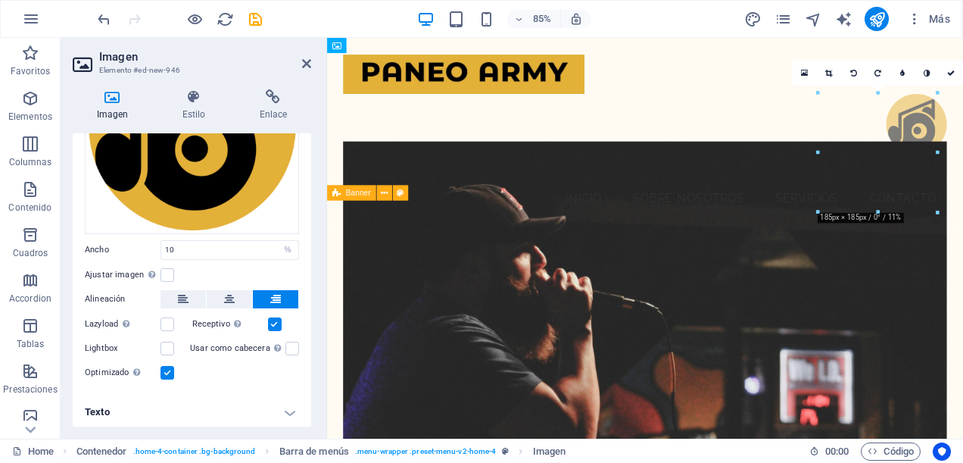
drag, startPoint x: 1008, startPoint y: 151, endPoint x: 662, endPoint y: 114, distance: 348.7
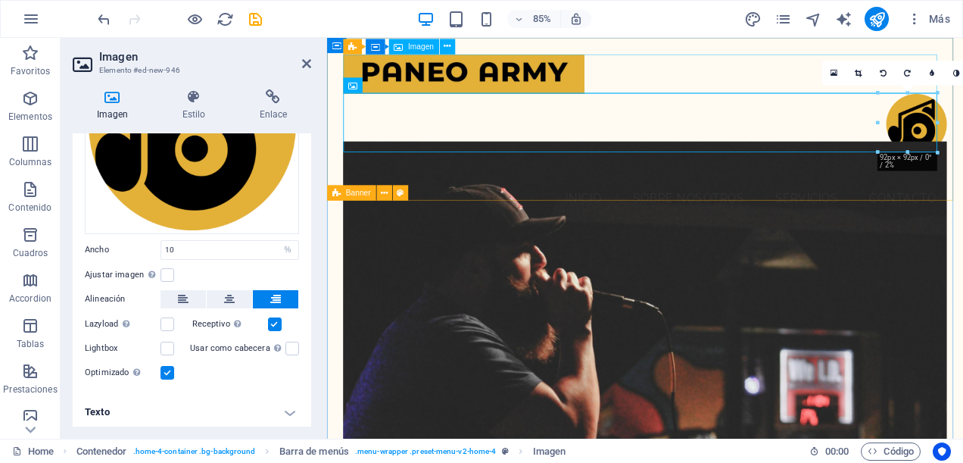
click at [768, 79] on figure at bounding box center [701, 81] width 711 height 46
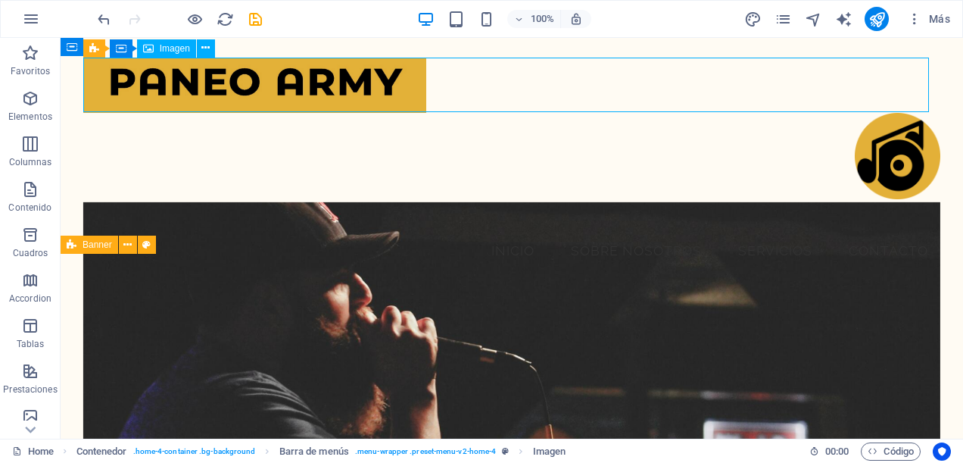
click at [469, 96] on figure at bounding box center [511, 86] width 857 height 56
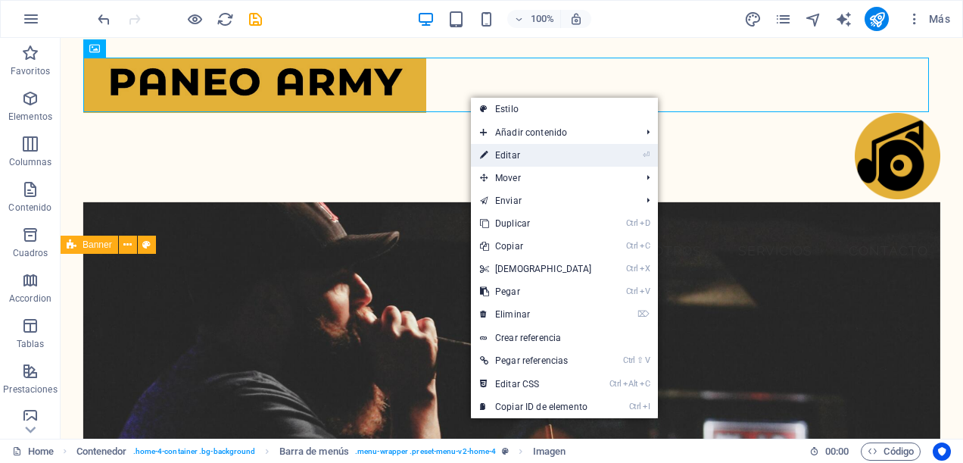
click at [520, 151] on link "⏎ Editar" at bounding box center [536, 155] width 130 height 23
select select "%"
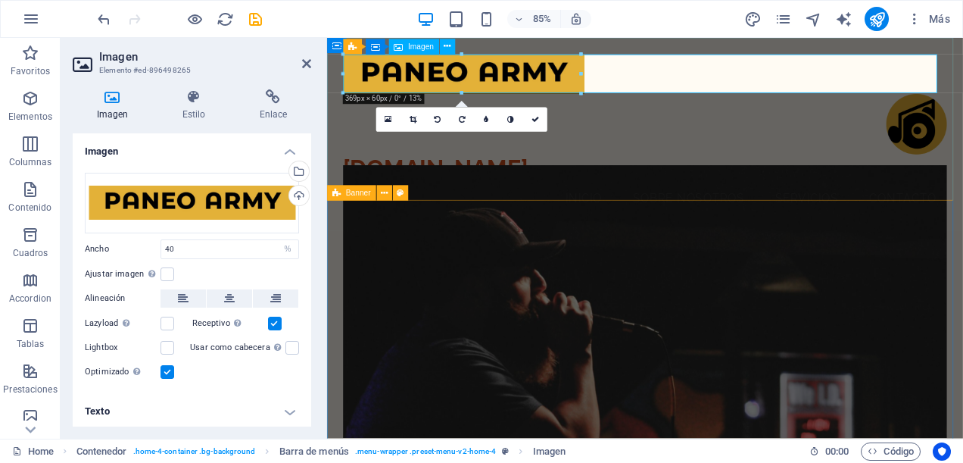
click at [962, 79] on figure at bounding box center [701, 81] width 711 height 46
click at [414, 119] on icon at bounding box center [412, 120] width 7 height 8
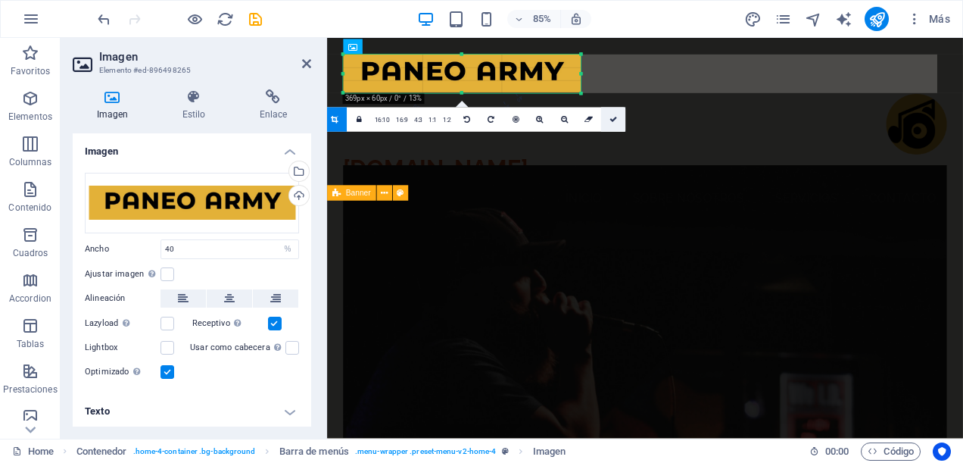
click at [614, 114] on link at bounding box center [613, 119] width 24 height 24
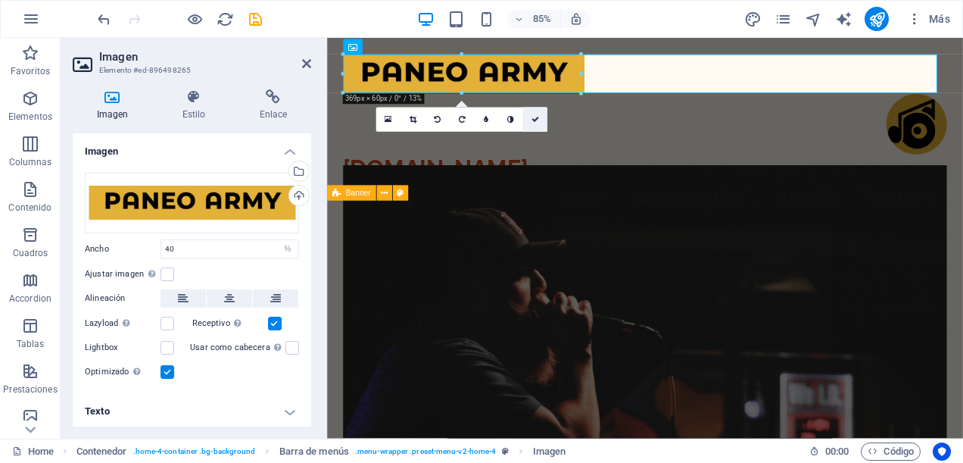
click at [536, 116] on icon at bounding box center [535, 120] width 8 height 8
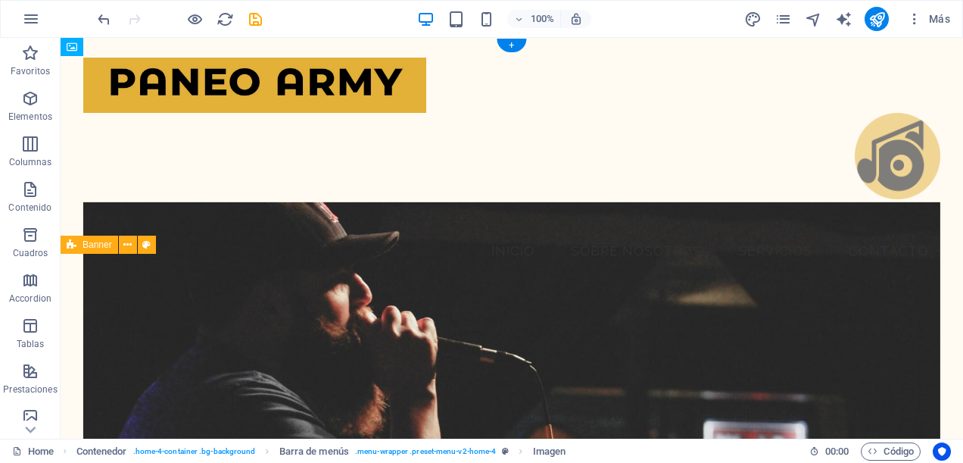
drag, startPoint x: 893, startPoint y: 154, endPoint x: 610, endPoint y: 146, distance: 283.2
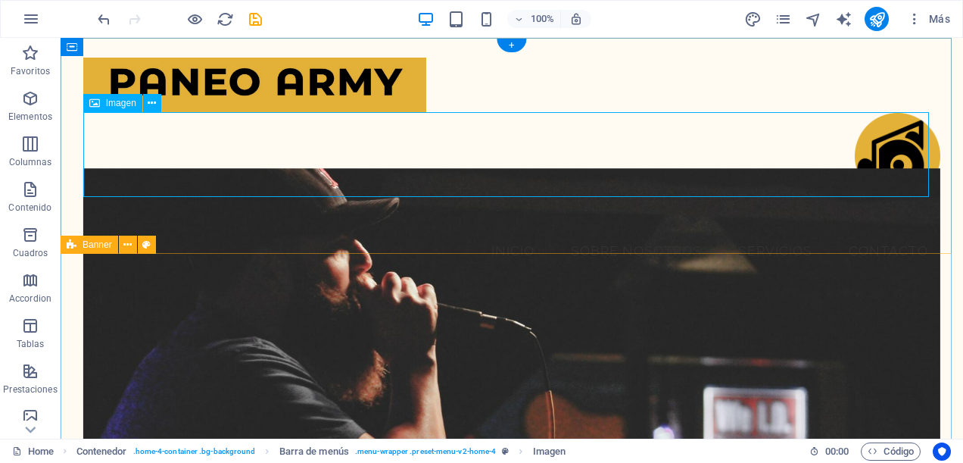
click at [418, 144] on figure at bounding box center [511, 156] width 857 height 86
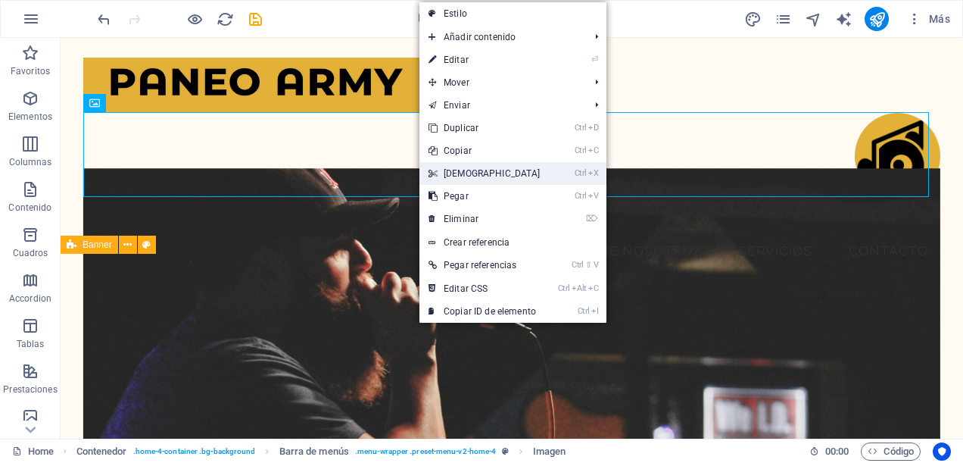
click at [466, 168] on link "Ctrl X Cortar" at bounding box center [484, 173] width 130 height 23
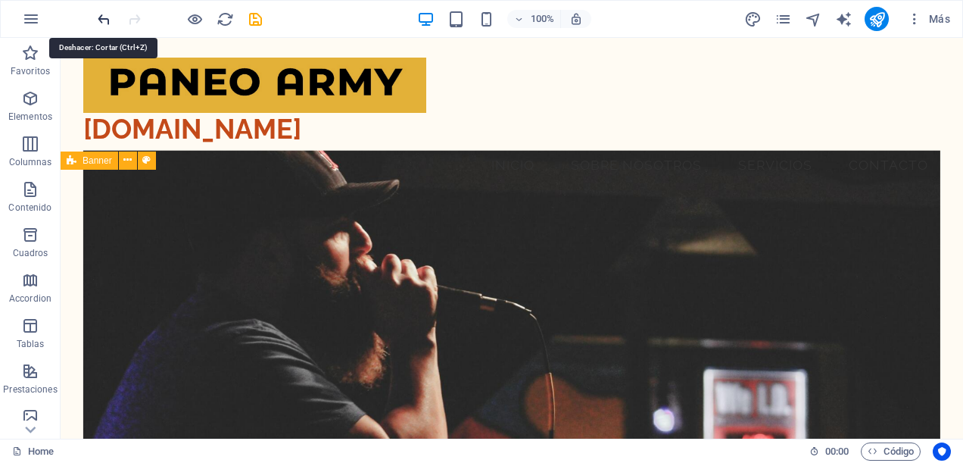
click at [104, 17] on icon "undo" at bounding box center [103, 19] width 17 height 17
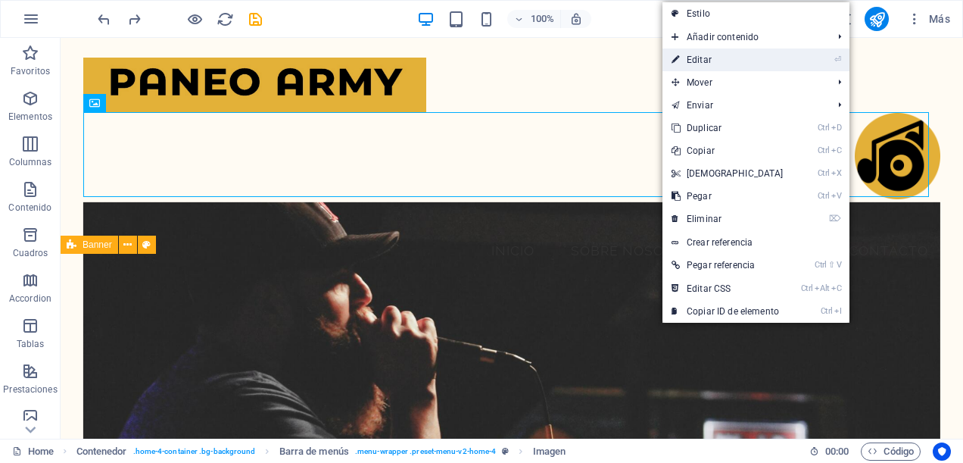
click at [718, 62] on link "⏎ Editar" at bounding box center [727, 59] width 130 height 23
select select "%"
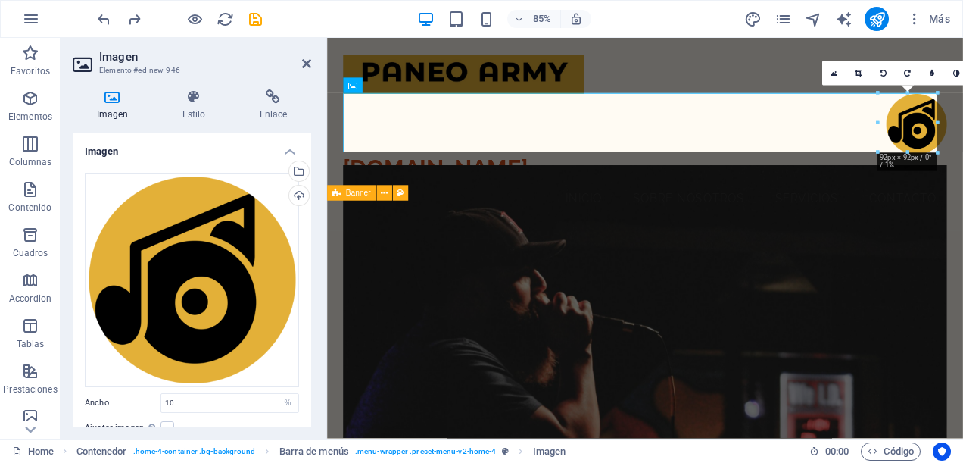
click at [852, 74] on link at bounding box center [858, 73] width 24 height 24
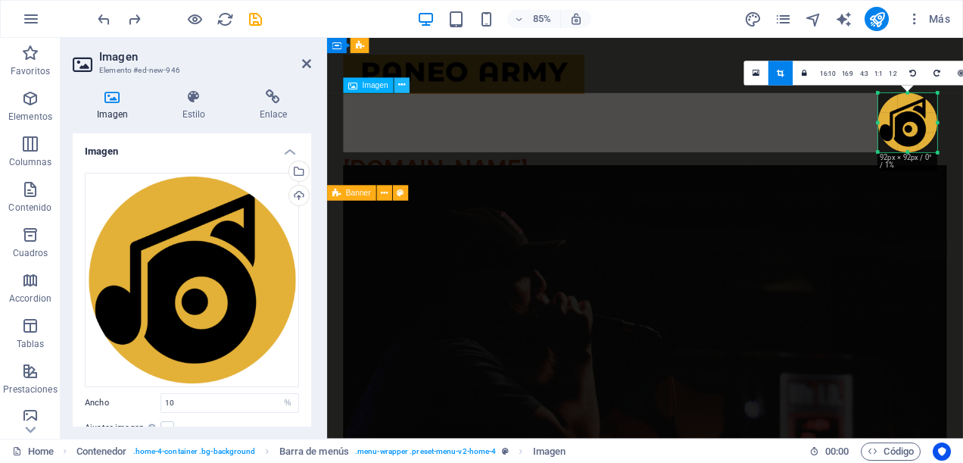
click at [403, 86] on icon at bounding box center [401, 86] width 7 height 14
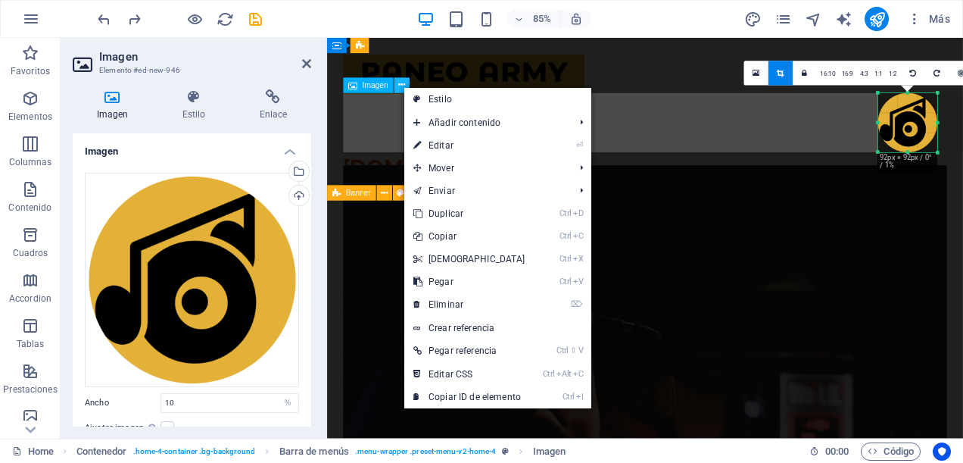
click at [403, 86] on icon at bounding box center [401, 86] width 7 height 14
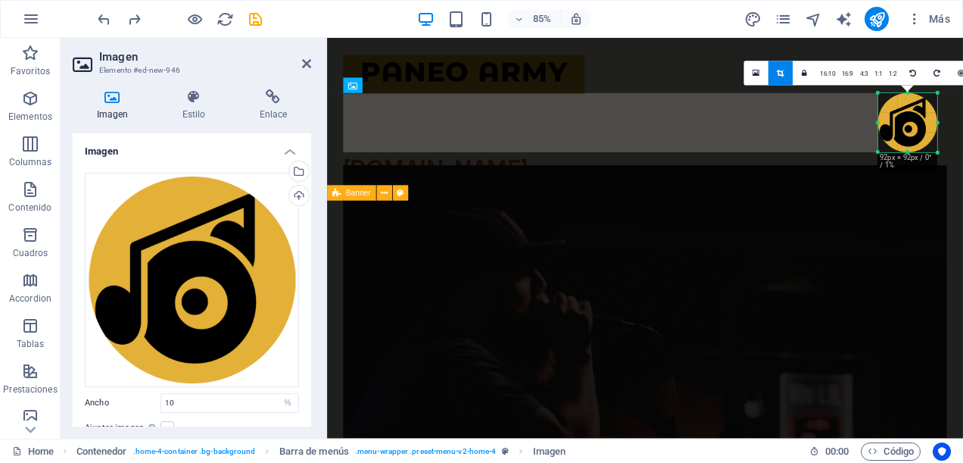
click at [870, 139] on div at bounding box center [906, 122] width 85 height 85
click at [313, 62] on aside "Imagen Elemento #ed-new-946 Imagen Estilo Enlace Imagen Arrastra archivos aquí,…" at bounding box center [194, 238] width 266 height 400
click at [304, 63] on icon at bounding box center [306, 64] width 9 height 12
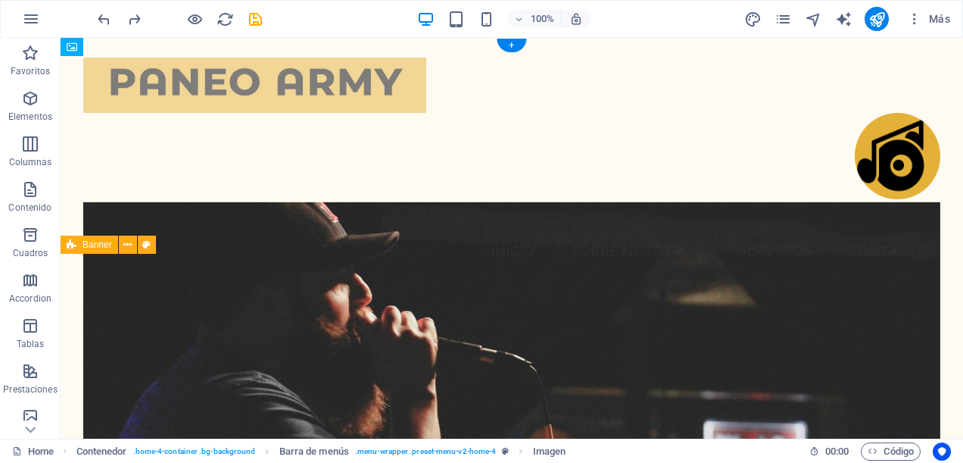
drag, startPoint x: 292, startPoint y: 84, endPoint x: 282, endPoint y: 77, distance: 12.6
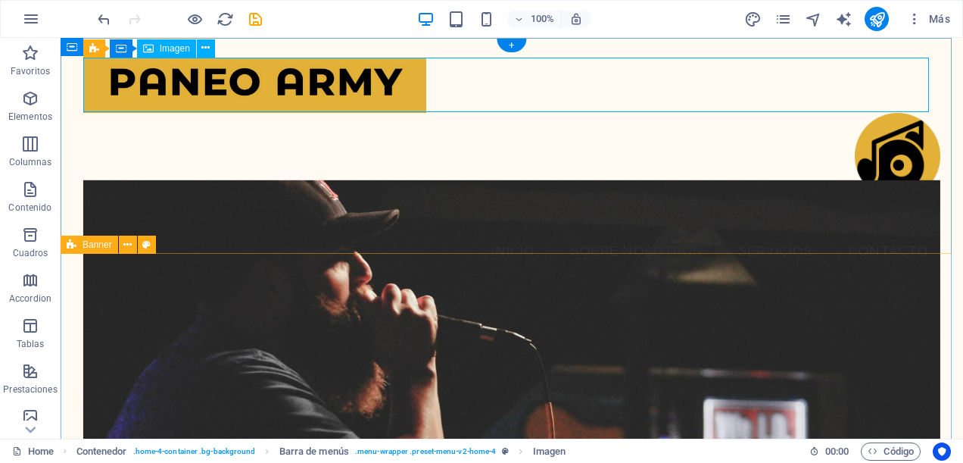
click at [469, 94] on figure at bounding box center [511, 86] width 857 height 56
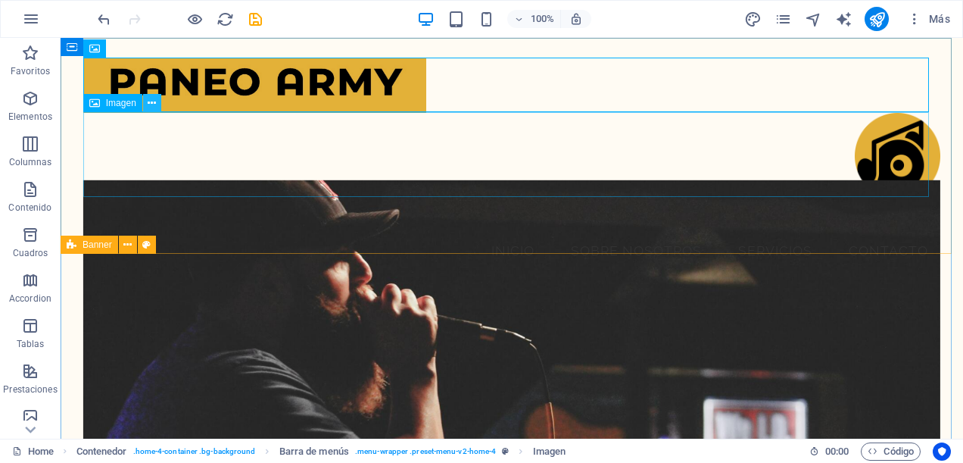
click at [150, 104] on icon at bounding box center [152, 103] width 8 height 16
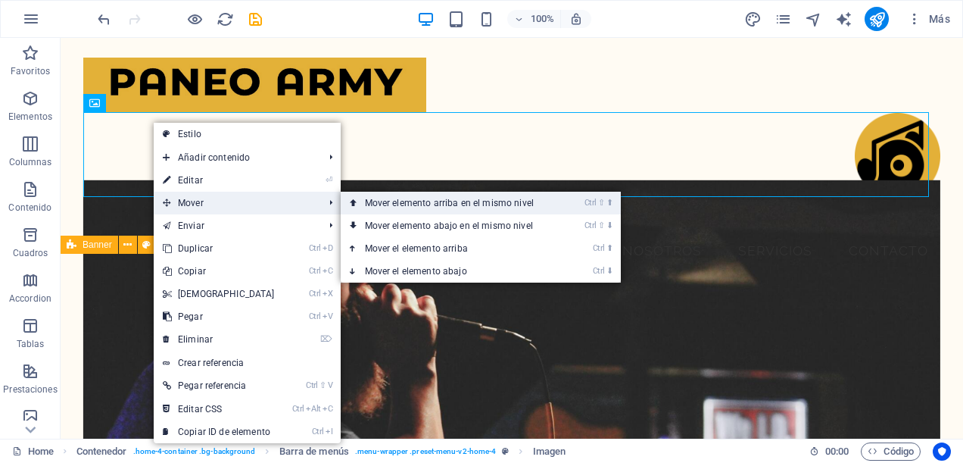
click at [439, 210] on link "Ctrl ⇧ ⬆ Mover elemento arriba en el mismo nivel" at bounding box center [452, 203] width 223 height 23
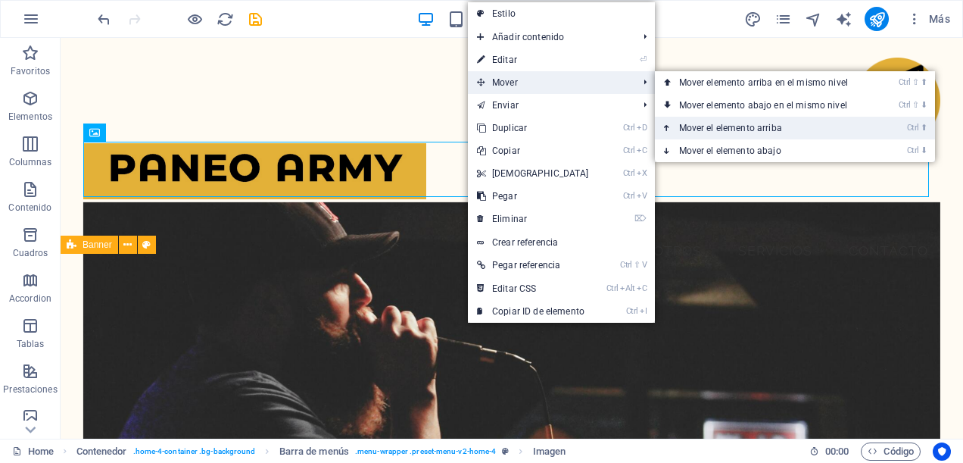
click at [690, 129] on link "Ctrl ⬆ Mover el elemento arriba" at bounding box center [766, 128] width 223 height 23
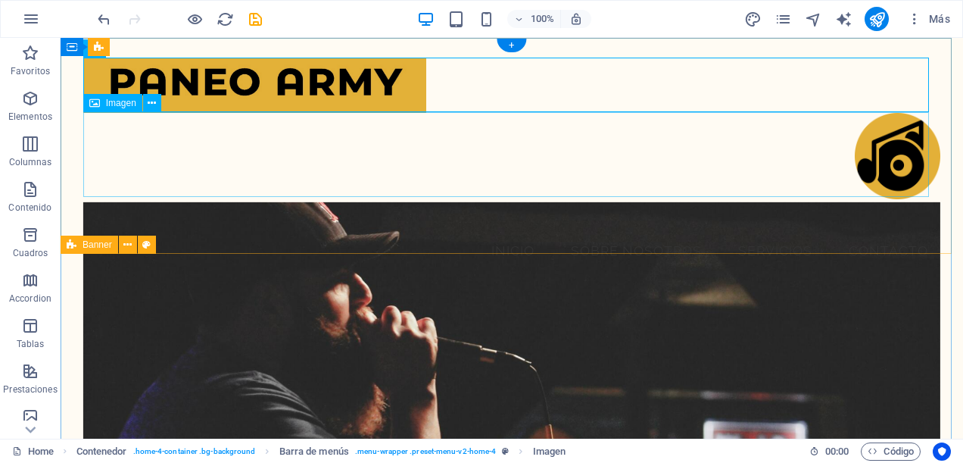
click at [904, 151] on figure at bounding box center [511, 156] width 857 height 86
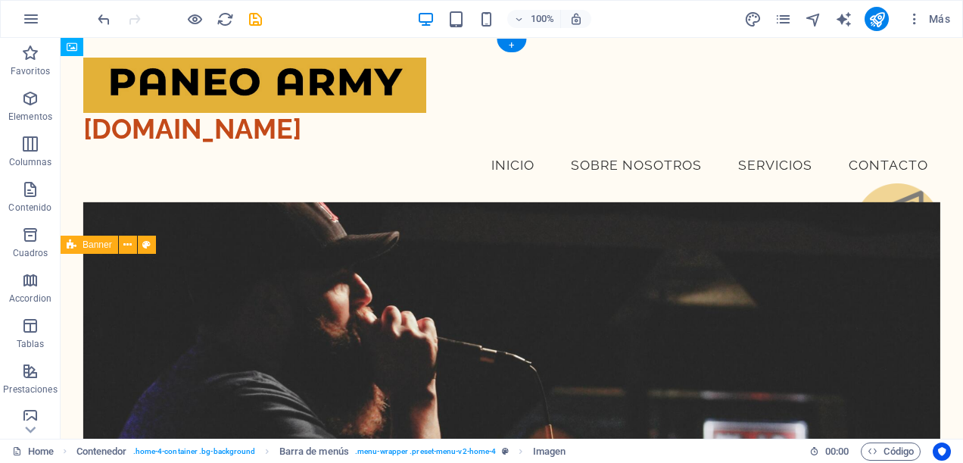
drag, startPoint x: 904, startPoint y: 151, endPoint x: 827, endPoint y: 188, distance: 85.0
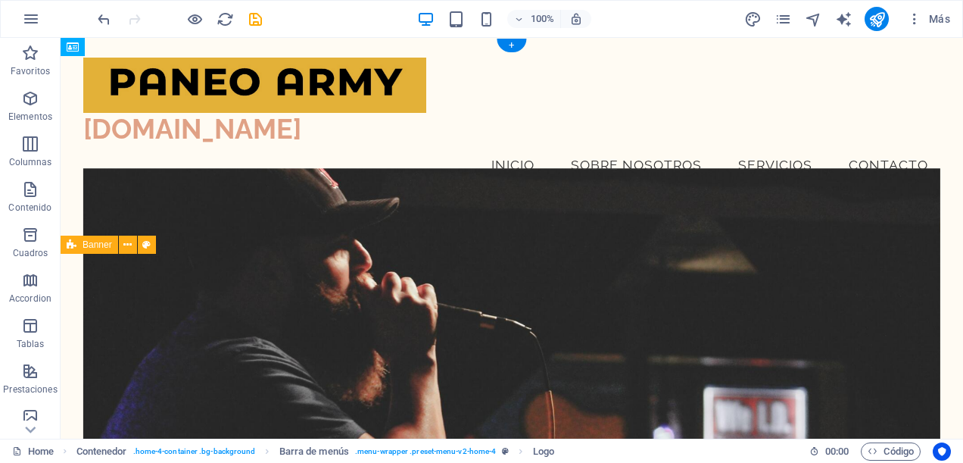
drag, startPoint x: 215, startPoint y: 129, endPoint x: 164, endPoint y: 127, distance: 51.5
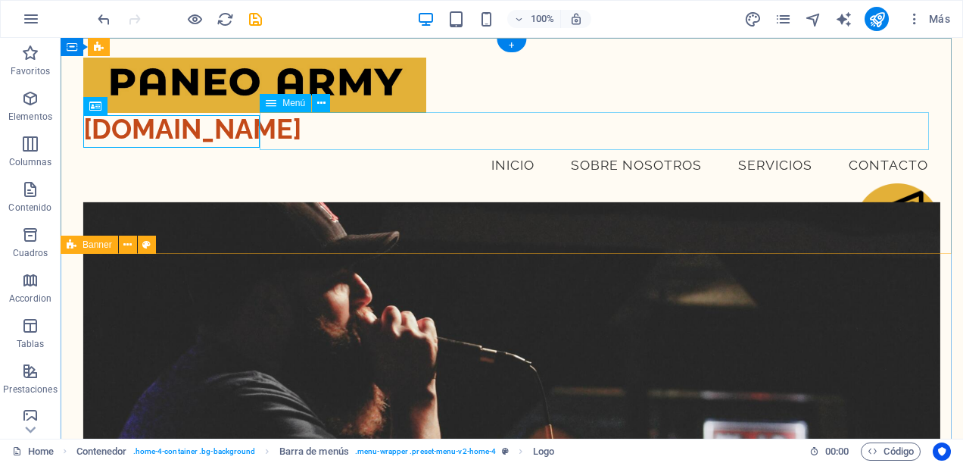
click at [456, 146] on nav "Inicio Sobre Nosotros Servicios Contacto" at bounding box center [511, 165] width 857 height 38
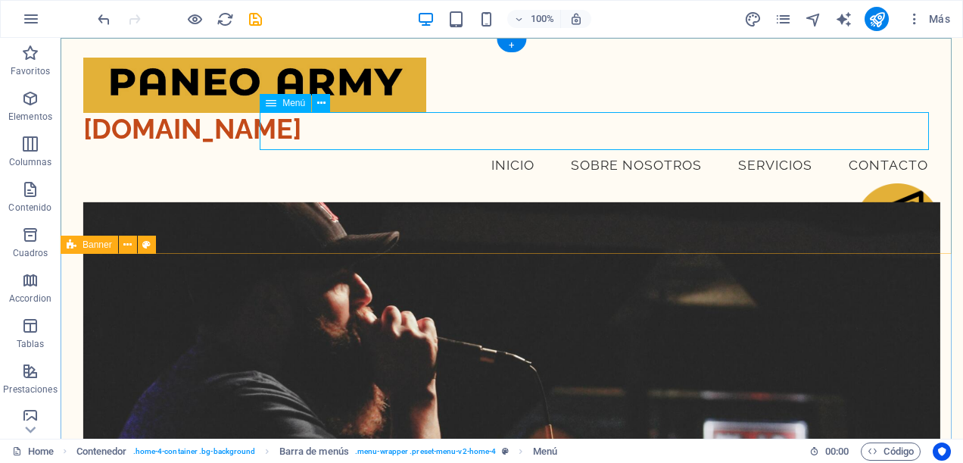
click at [301, 146] on nav "Inicio Sobre Nosotros Servicios Contacto" at bounding box center [511, 165] width 857 height 38
click at [317, 104] on icon at bounding box center [321, 103] width 8 height 16
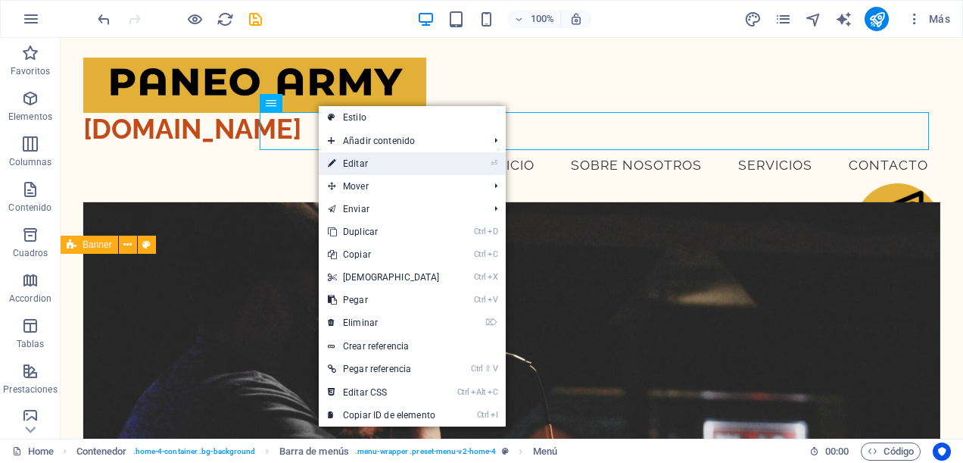
click at [378, 161] on link "⏎ Editar" at bounding box center [384, 163] width 130 height 23
select select
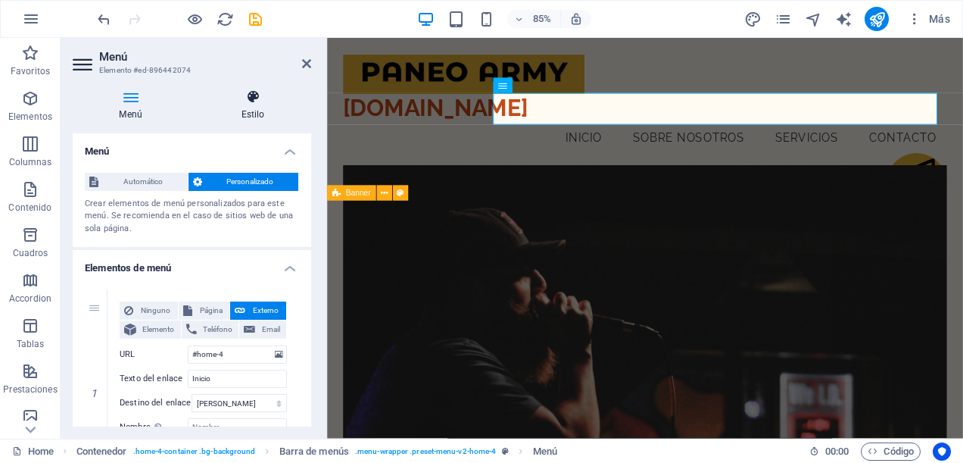
click at [248, 104] on icon at bounding box center [253, 96] width 117 height 15
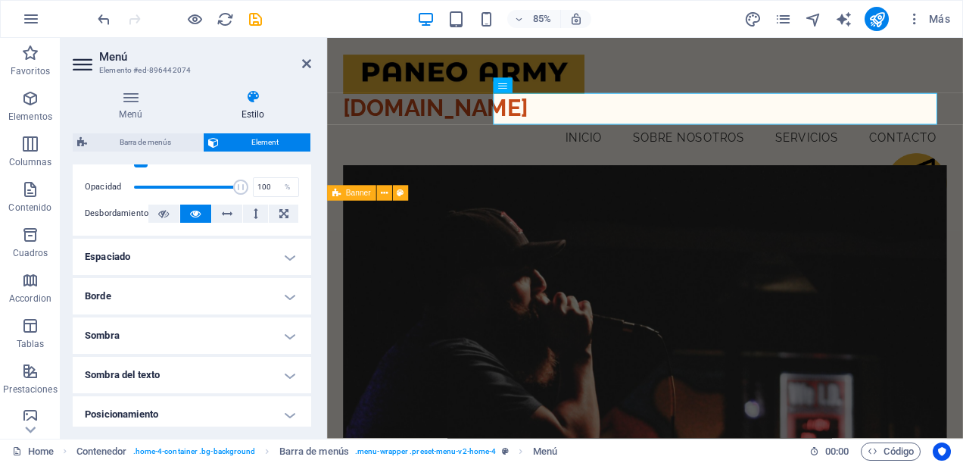
scroll to position [303, 0]
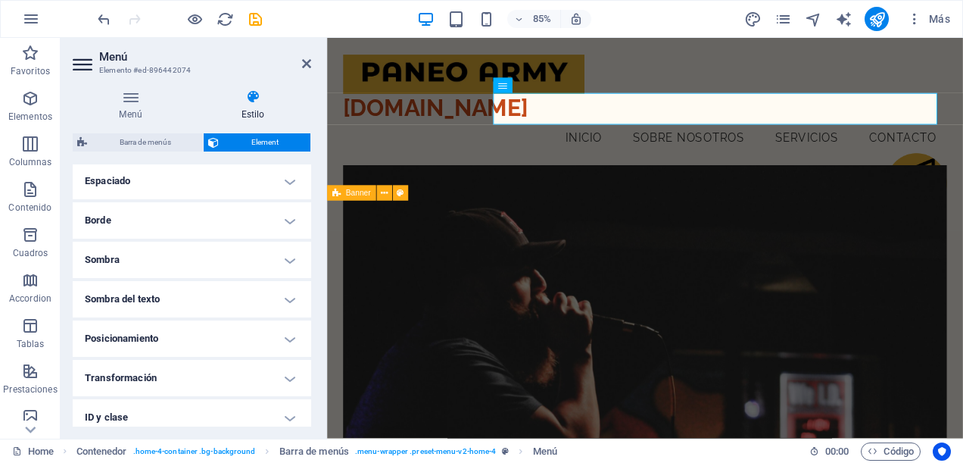
click at [297, 335] on h4 "Posicionamiento" at bounding box center [192, 338] width 238 height 36
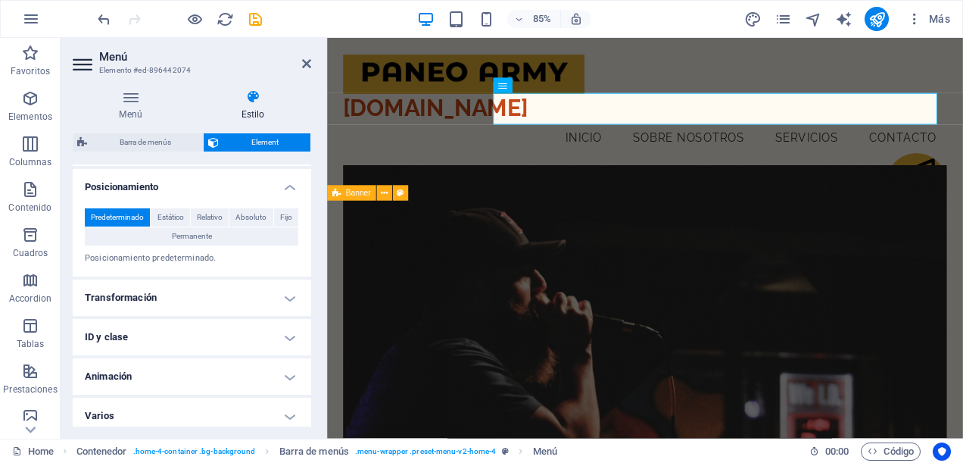
scroll to position [461, 0]
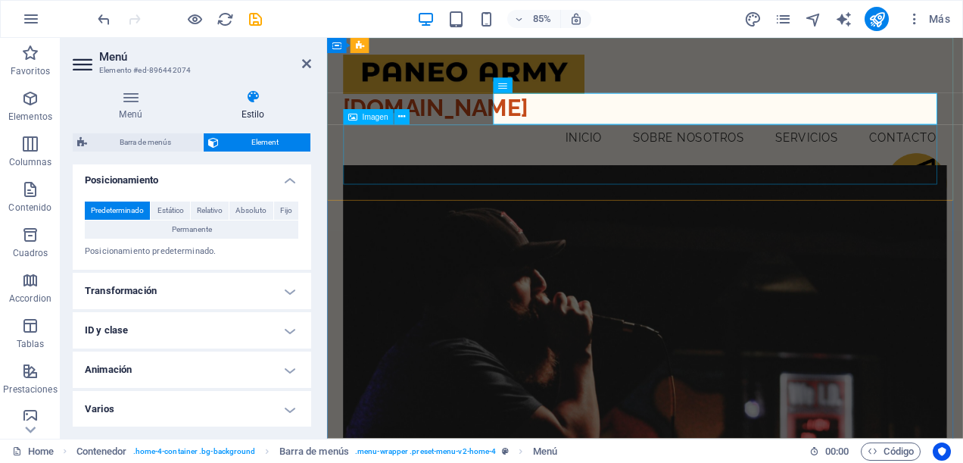
click at [560, 190] on figure at bounding box center [701, 208] width 711 height 71
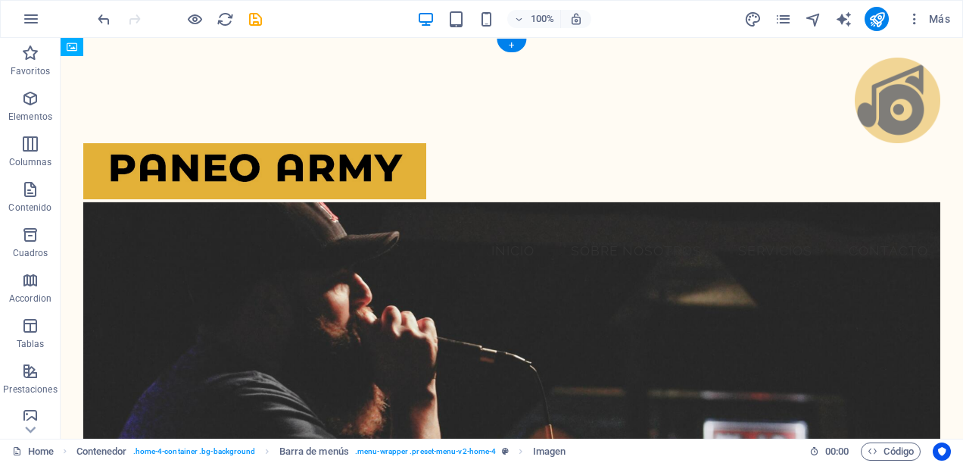
drag, startPoint x: 921, startPoint y: 195, endPoint x: 566, endPoint y: 94, distance: 369.2
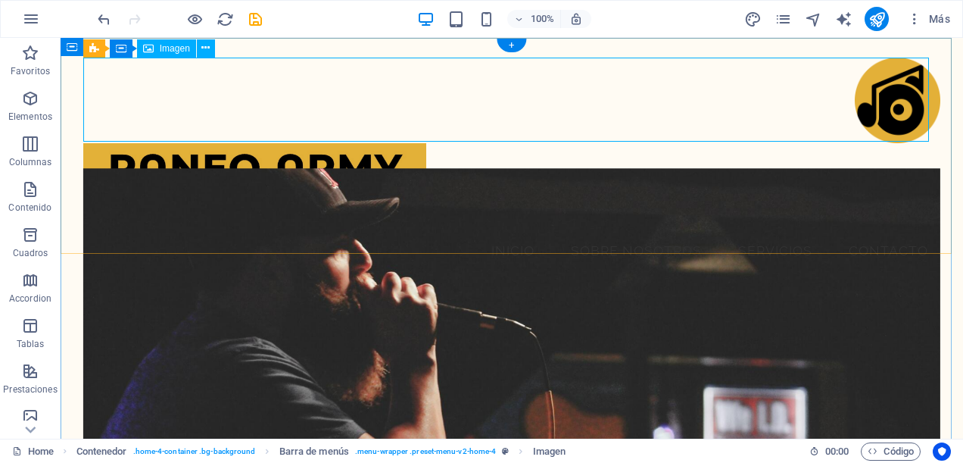
click at [415, 92] on figure at bounding box center [511, 101] width 857 height 86
click at [200, 86] on figure at bounding box center [511, 101] width 857 height 86
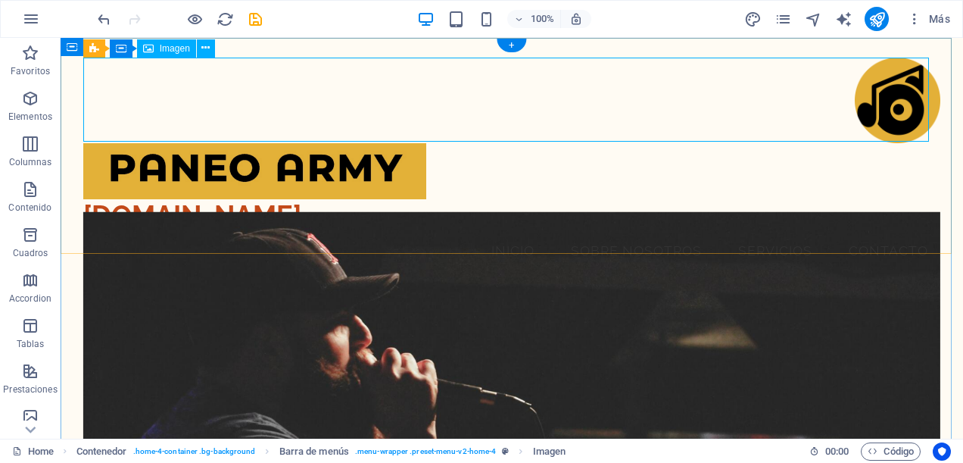
select select "%"
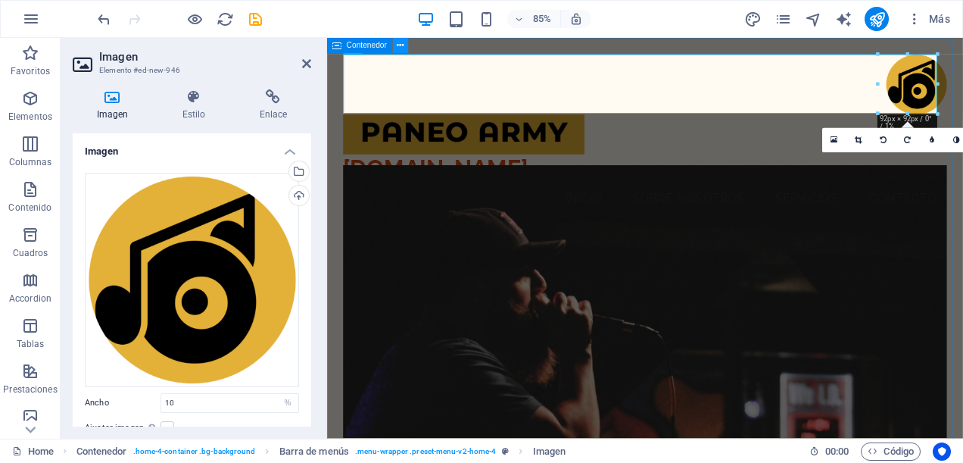
click at [400, 48] on icon at bounding box center [400, 46] width 7 height 14
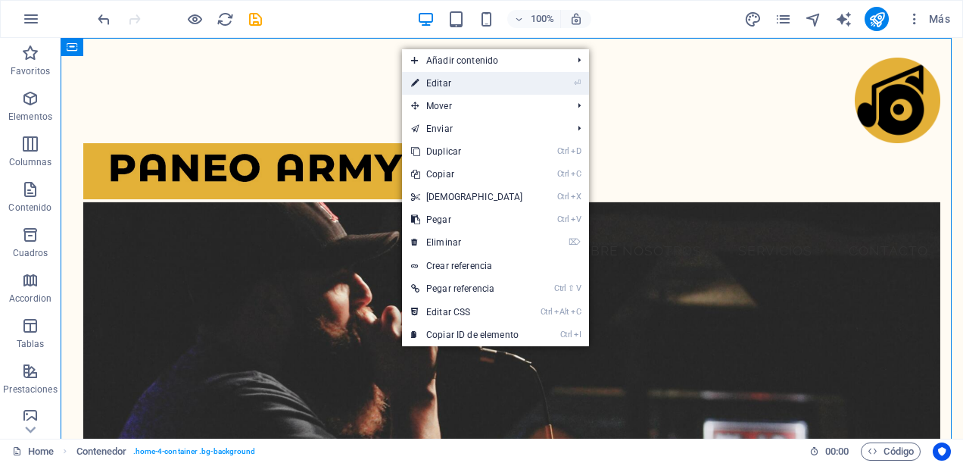
click at [445, 83] on link "⏎ Editar" at bounding box center [467, 83] width 130 height 23
select select "header"
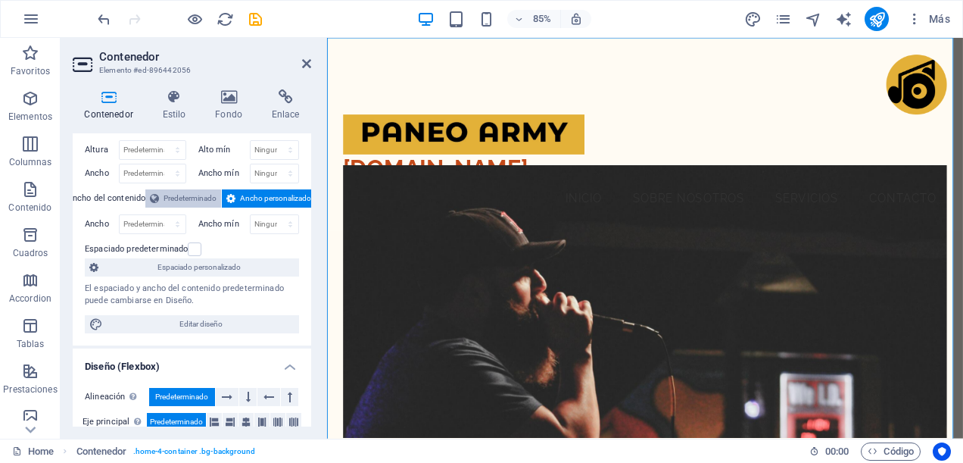
scroll to position [0, 0]
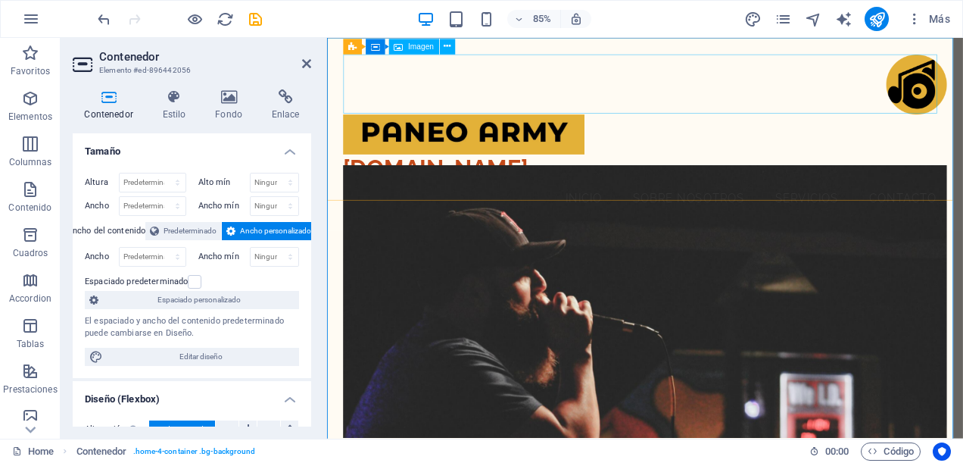
click at [508, 109] on figure at bounding box center [701, 93] width 711 height 71
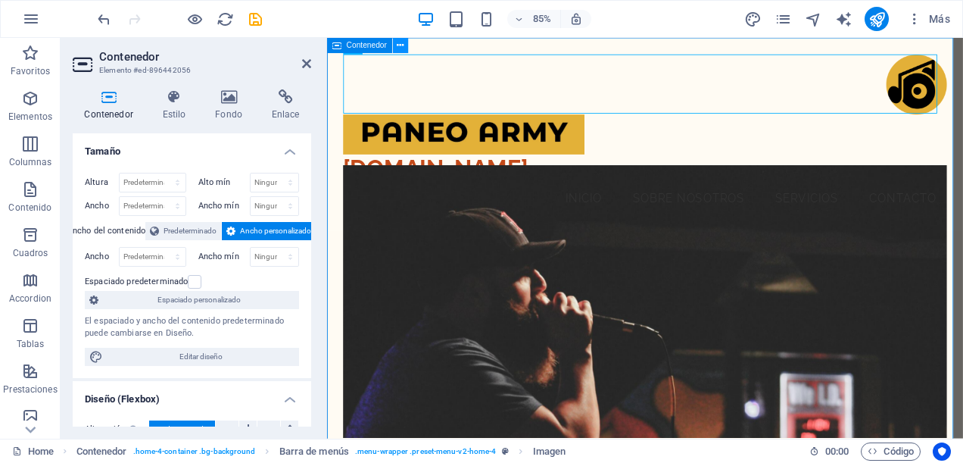
click at [406, 48] on button at bounding box center [399, 45] width 15 height 15
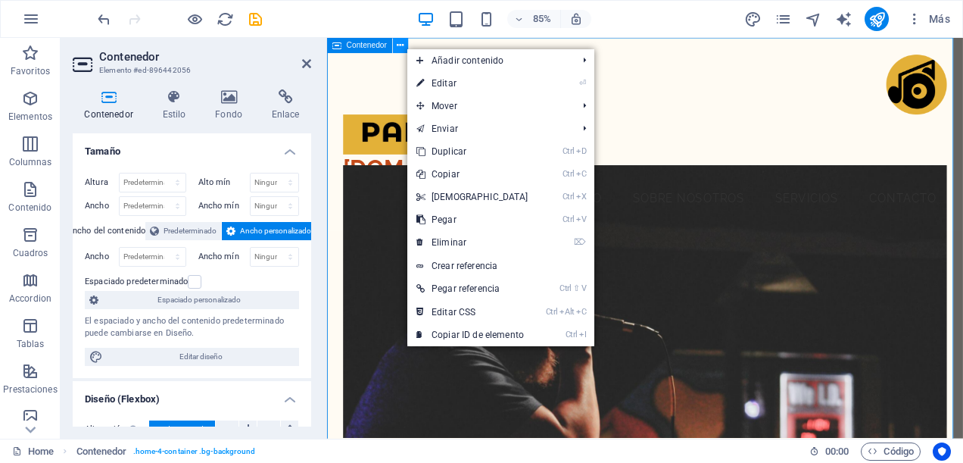
click at [406, 48] on button at bounding box center [399, 45] width 15 height 15
click at [415, 61] on figure at bounding box center [701, 93] width 711 height 71
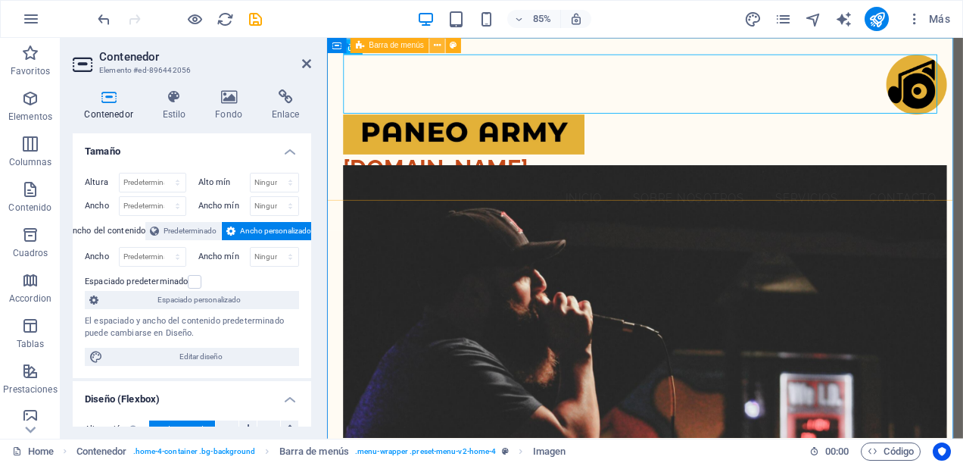
click at [434, 45] on icon at bounding box center [437, 46] width 7 height 14
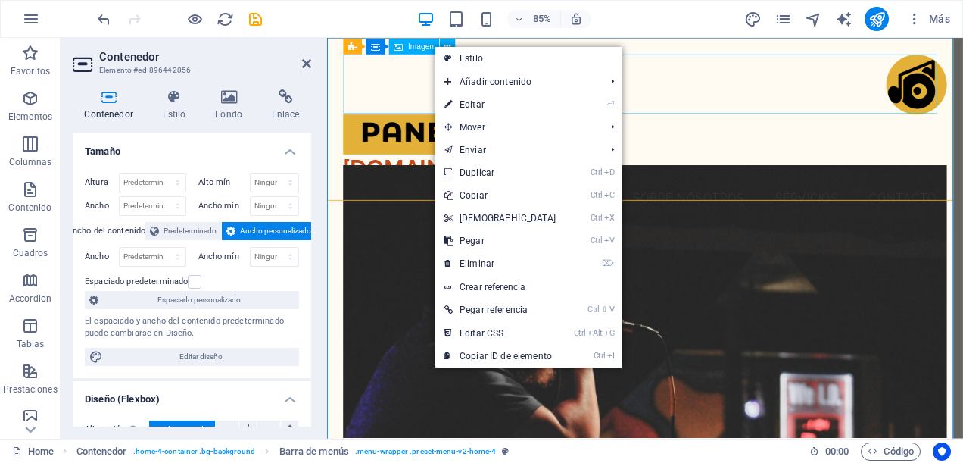
click at [416, 80] on figure at bounding box center [701, 93] width 711 height 71
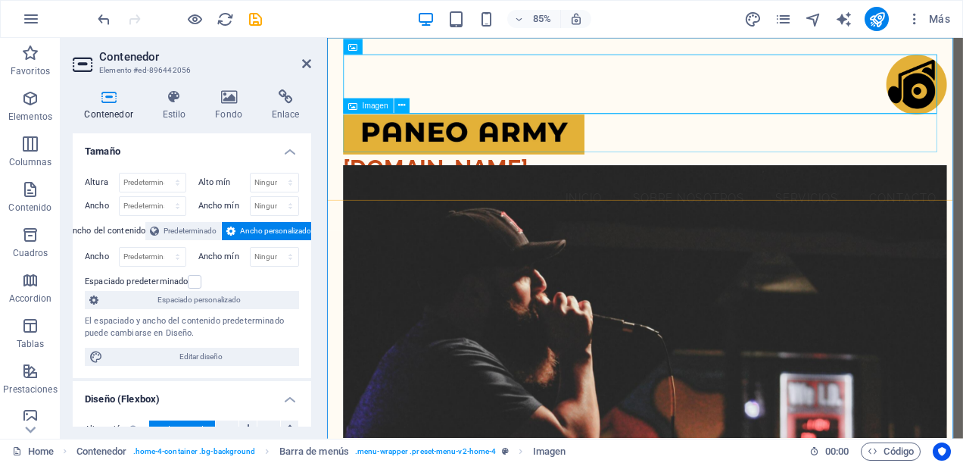
click at [747, 160] on figure at bounding box center [701, 151] width 711 height 46
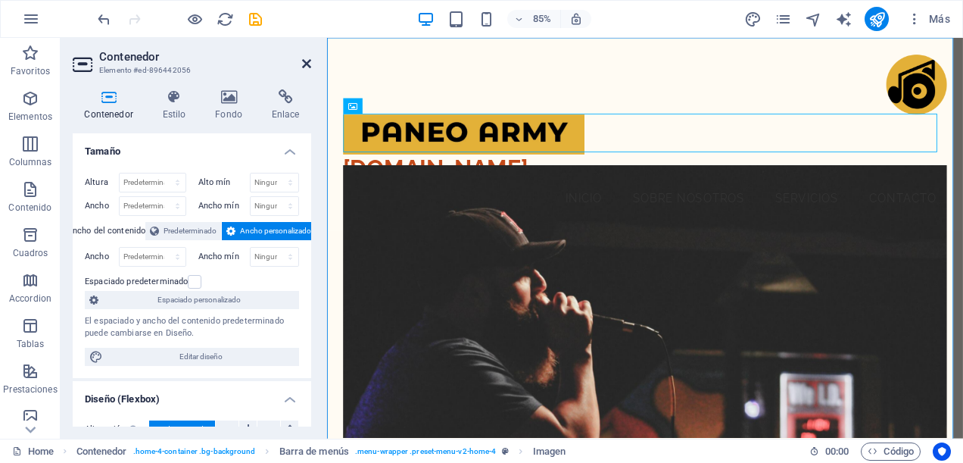
click at [302, 61] on icon at bounding box center [306, 64] width 9 height 12
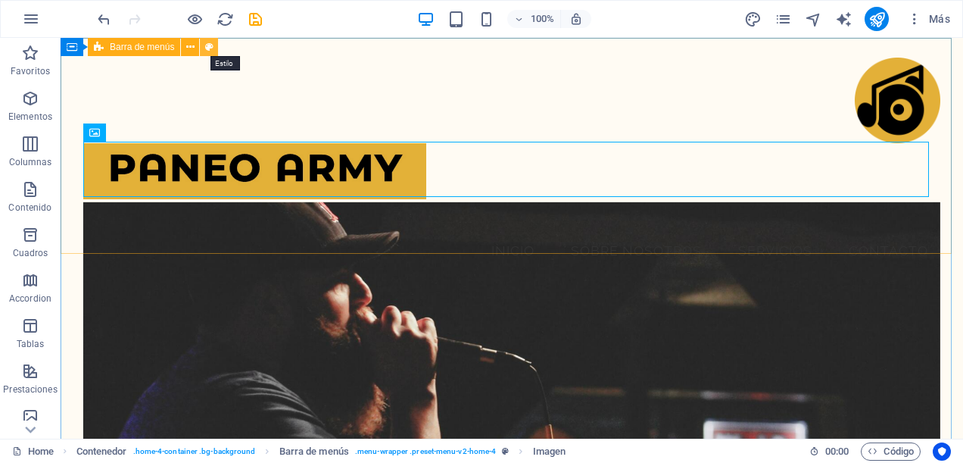
click at [206, 44] on icon at bounding box center [209, 47] width 8 height 16
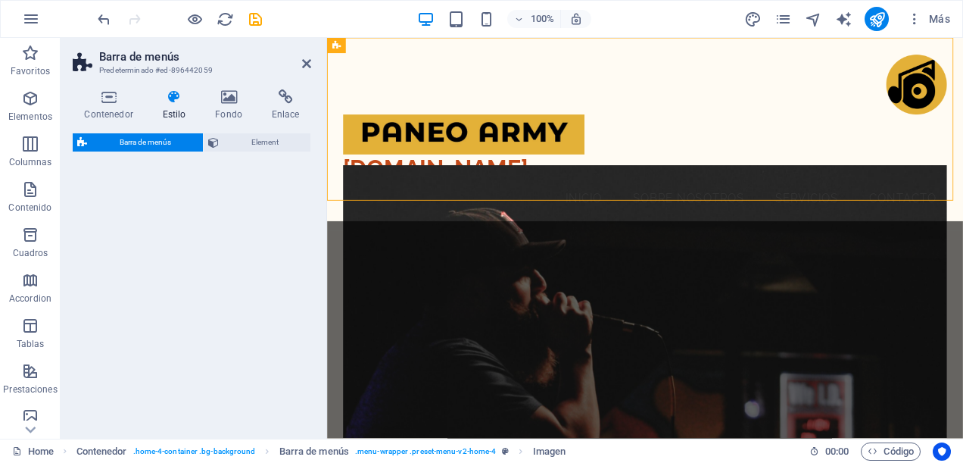
select select "vw"
select select "rem"
select select "vw"
select select "preset-menu-v2-home-4"
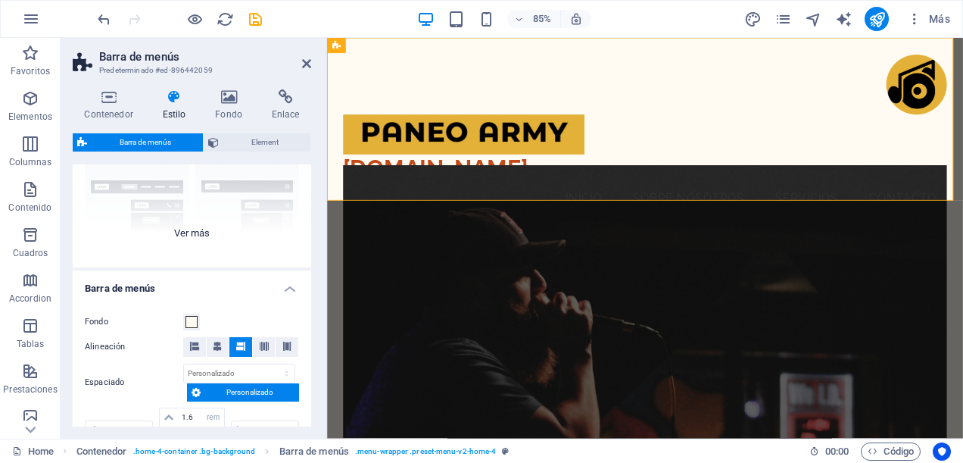
scroll to position [76, 0]
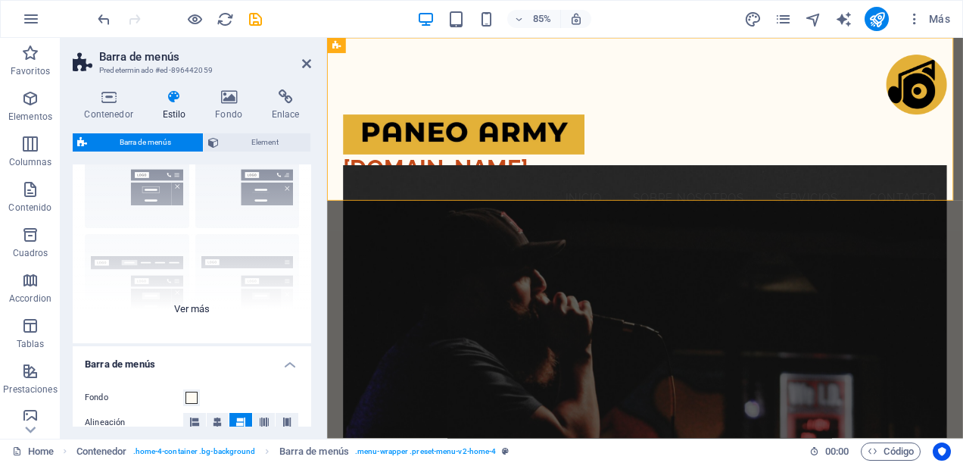
click at [188, 307] on div "Borde Centrado Predeterminado Fijo Loki Desencadenador Ancho XXL" at bounding box center [192, 229] width 238 height 227
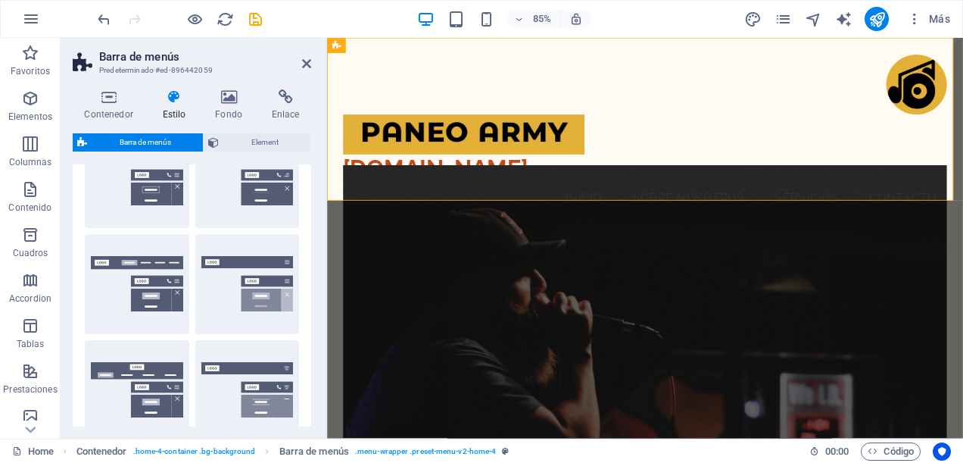
scroll to position [0, 0]
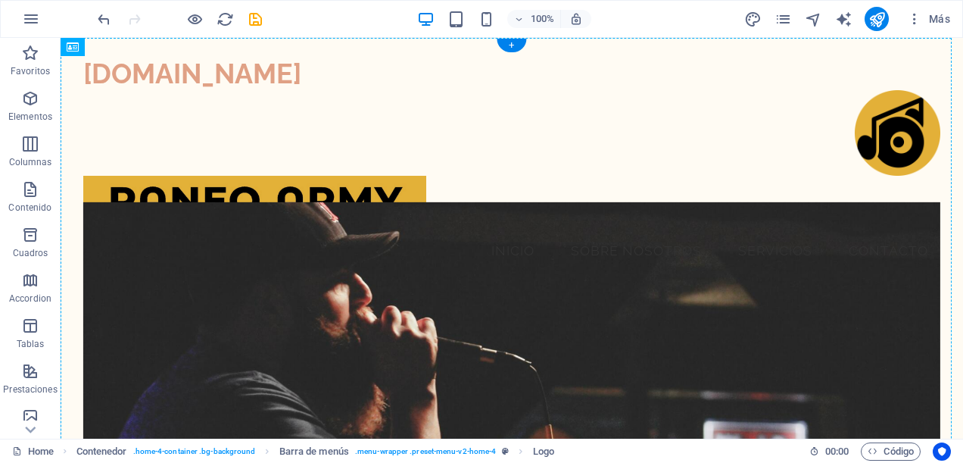
drag, startPoint x: 166, startPoint y: 193, endPoint x: 276, endPoint y: 137, distance: 123.2
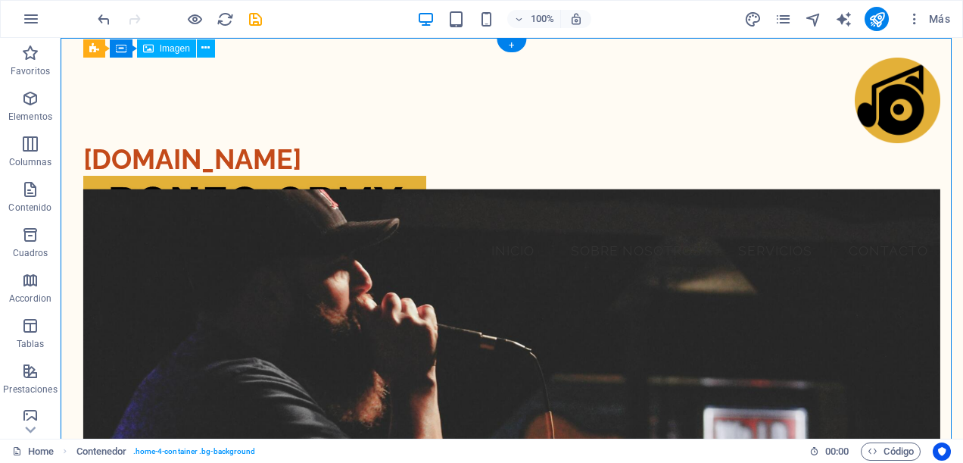
drag, startPoint x: 876, startPoint y: 106, endPoint x: 112, endPoint y: 107, distance: 763.8
click at [112, 107] on figure at bounding box center [511, 101] width 857 height 86
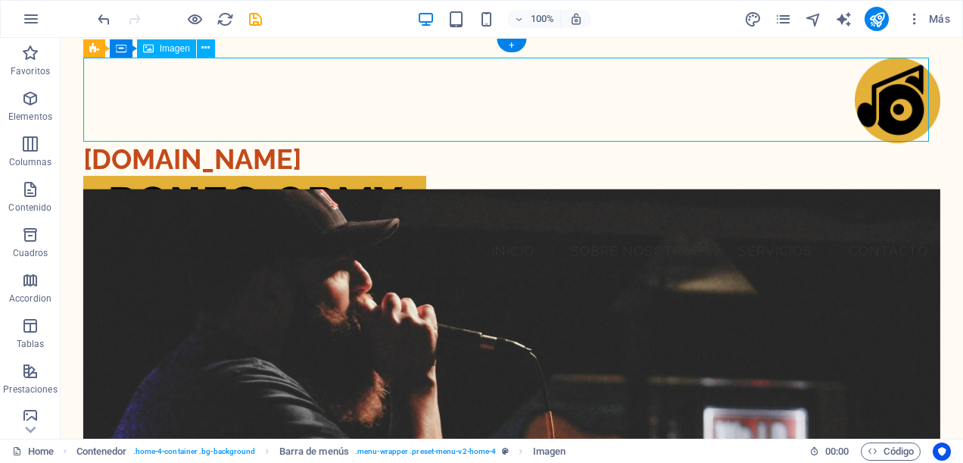
drag, startPoint x: 908, startPoint y: 111, endPoint x: 148, endPoint y: 100, distance: 759.3
click at [148, 100] on figure at bounding box center [511, 101] width 857 height 86
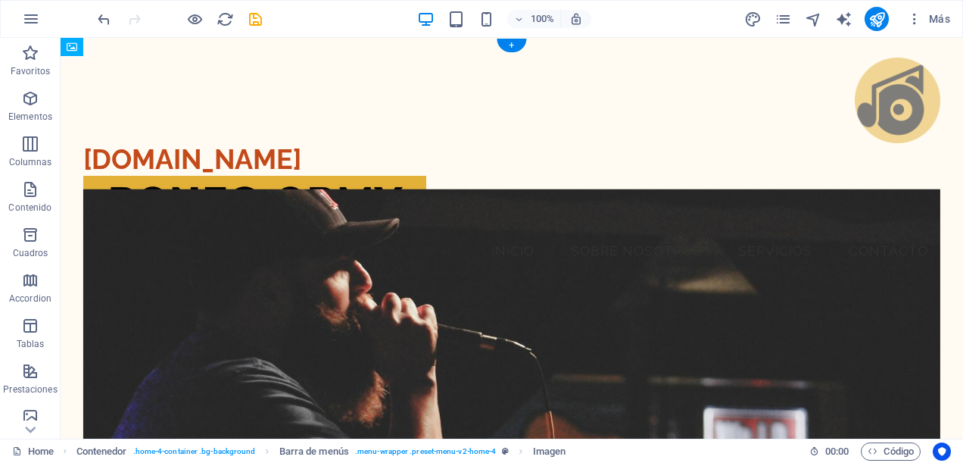
drag, startPoint x: 911, startPoint y: 110, endPoint x: 157, endPoint y: 81, distance: 754.5
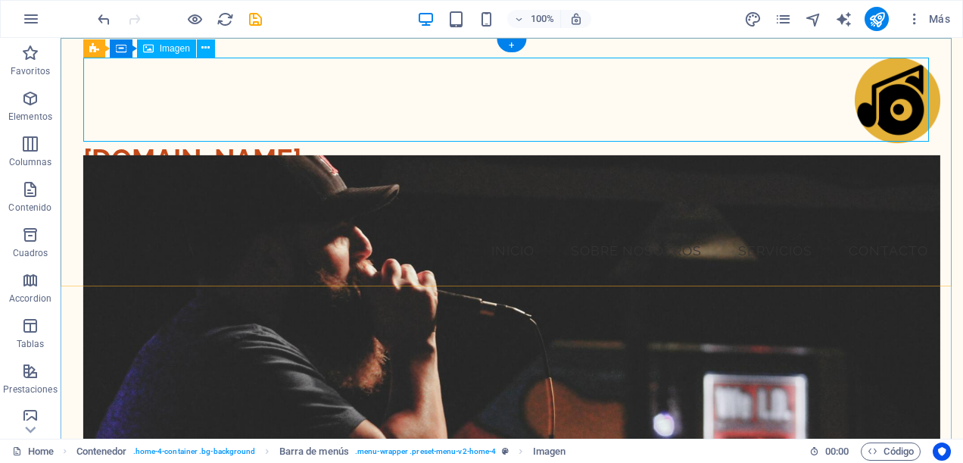
click at [207, 66] on figure at bounding box center [511, 101] width 857 height 86
click at [207, 73] on figure at bounding box center [511, 101] width 857 height 86
select select "%"
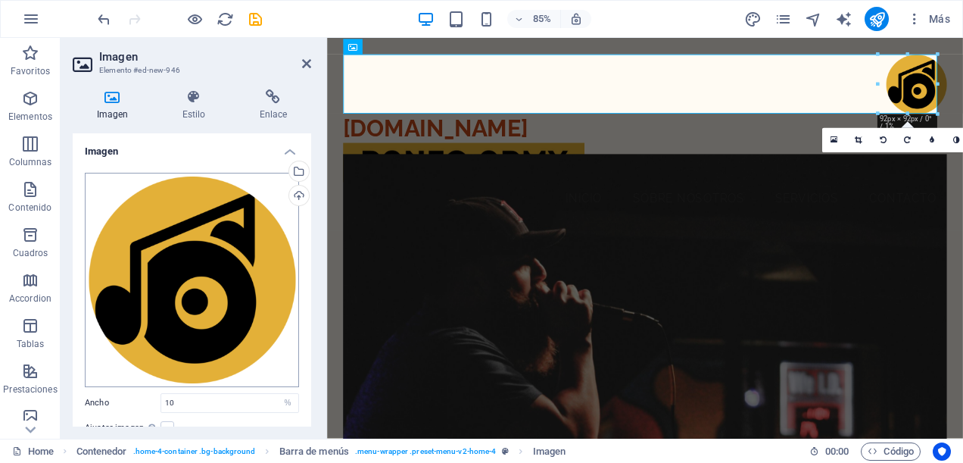
scroll to position [151, 0]
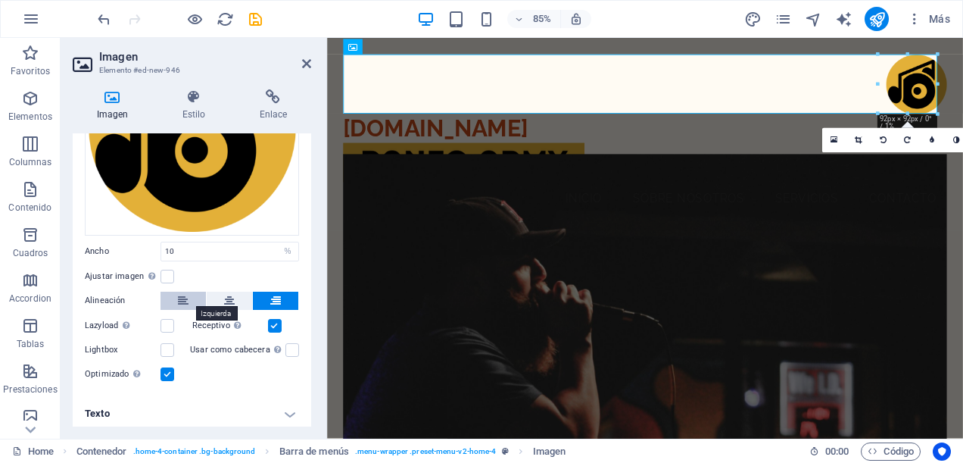
click at [188, 301] on button at bounding box center [182, 300] width 45 height 18
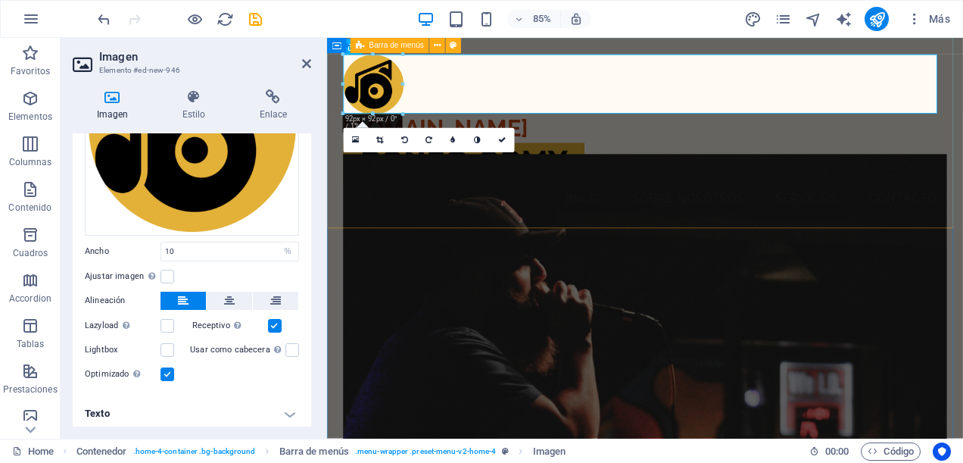
click at [822, 155] on div "[DOMAIN_NAME] Menu Inicio Sobre Nosotros Servicios Contacto" at bounding box center [701, 151] width 748 height 226
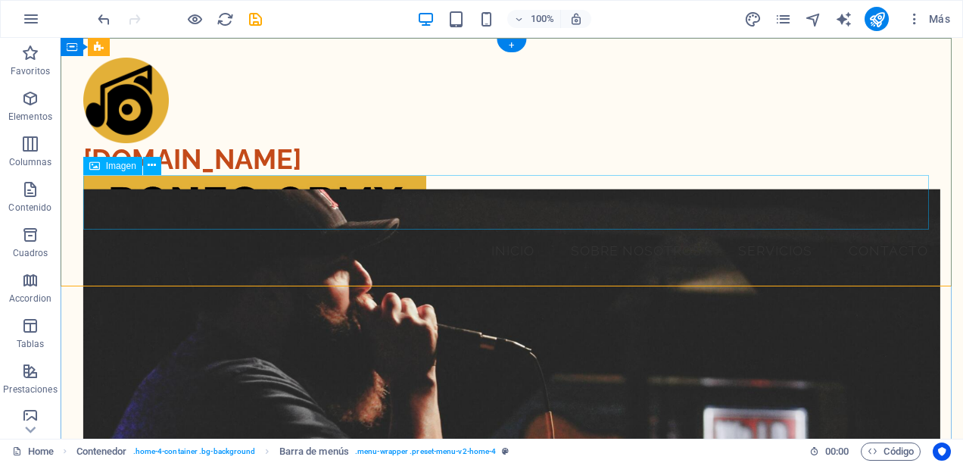
click at [285, 196] on figure at bounding box center [511, 204] width 857 height 56
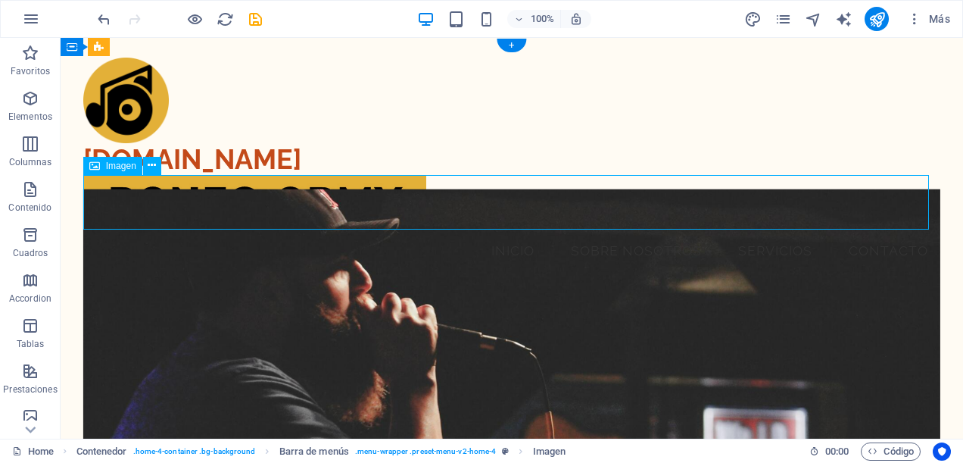
click at [285, 196] on figure at bounding box center [511, 204] width 857 height 56
select select "%"
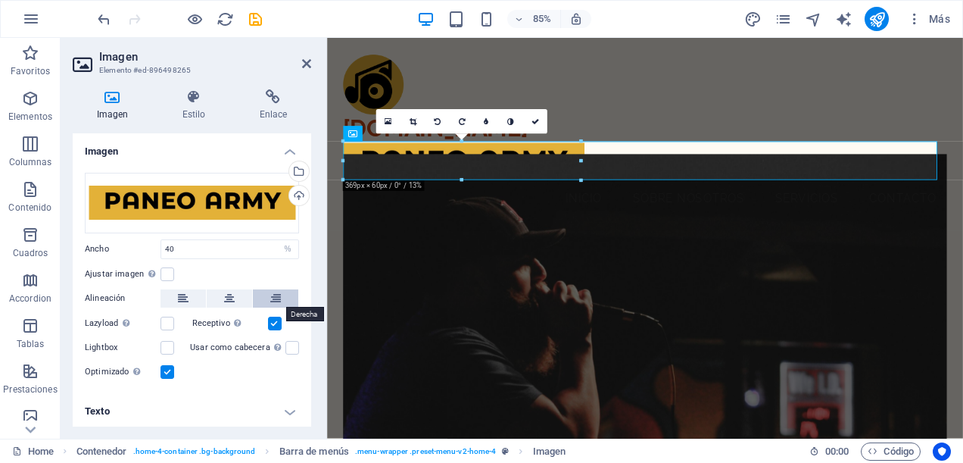
click at [284, 300] on button at bounding box center [275, 298] width 45 height 18
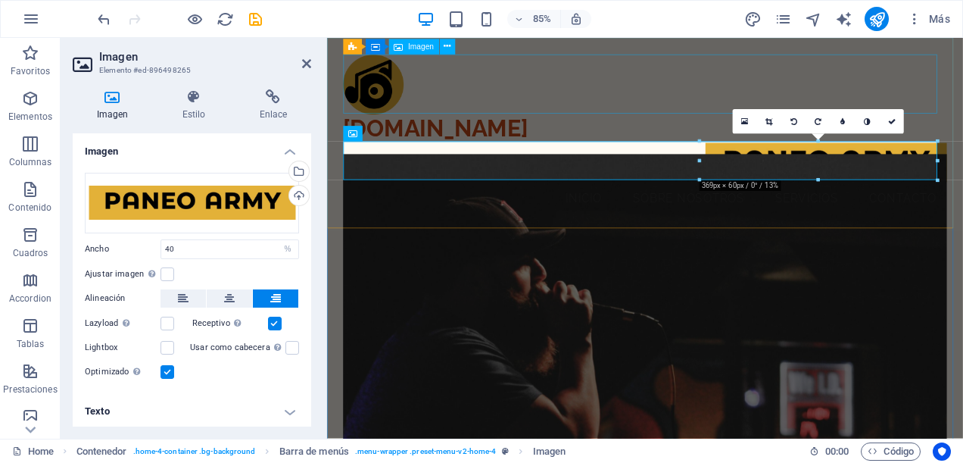
click at [730, 114] on figure at bounding box center [701, 93] width 711 height 71
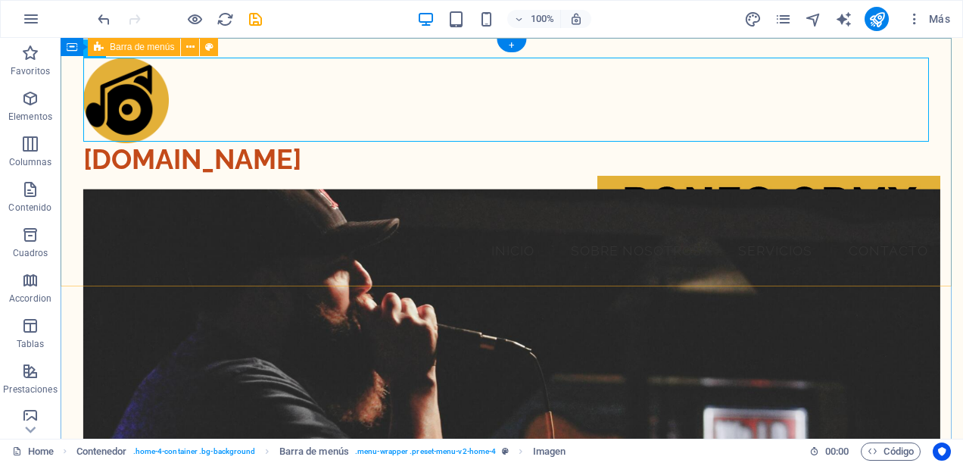
click at [291, 162] on div "[DOMAIN_NAME] Menu Inicio Sobre Nosotros Servicios Contacto" at bounding box center [512, 163] width 902 height 251
drag, startPoint x: 114, startPoint y: 124, endPoint x: 138, endPoint y: 70, distance: 59.6
click at [138, 70] on figure at bounding box center [511, 101] width 857 height 86
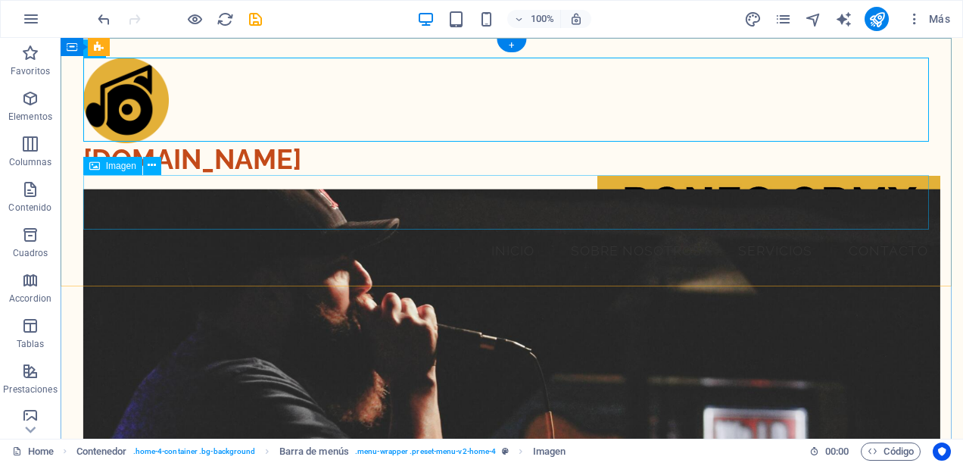
click at [439, 204] on figure at bounding box center [511, 204] width 857 height 56
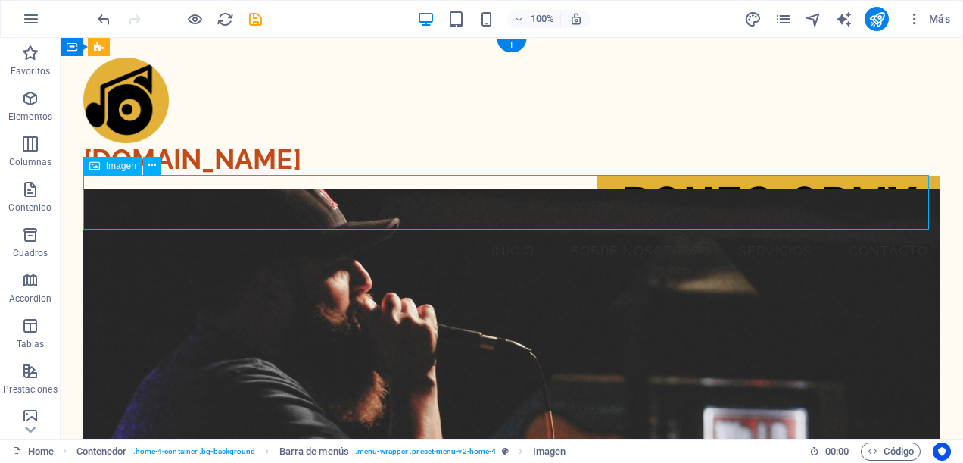
click at [247, 201] on figure at bounding box center [511, 204] width 857 height 56
select select "%"
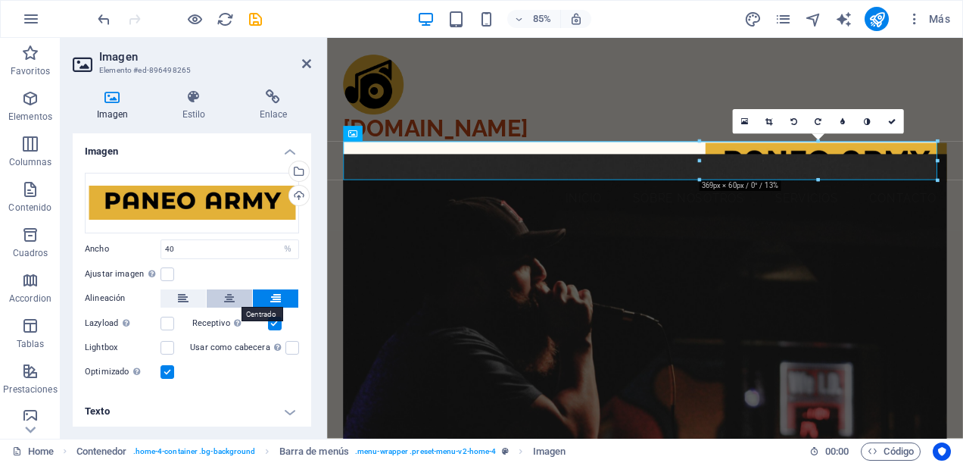
click at [226, 296] on icon at bounding box center [229, 298] width 11 height 18
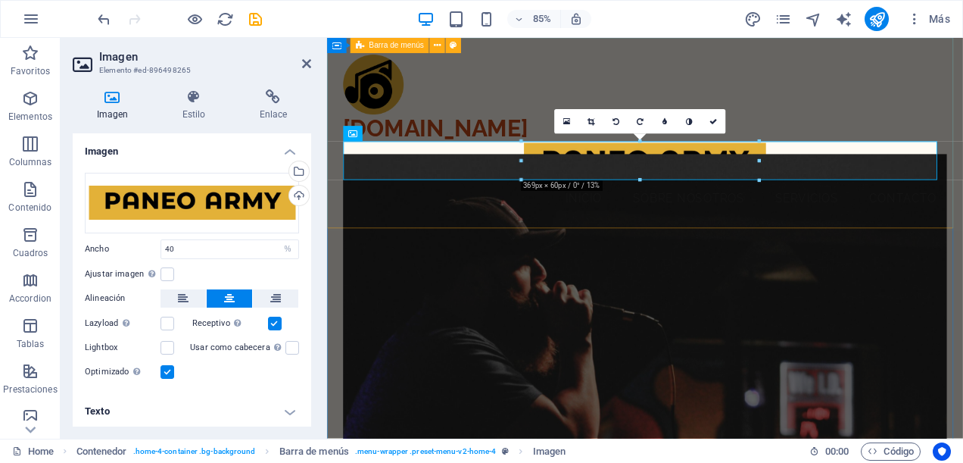
click at [962, 137] on div "[DOMAIN_NAME] Menu Inicio Sobre Nosotros Servicios Contacto" at bounding box center [701, 151] width 748 height 226
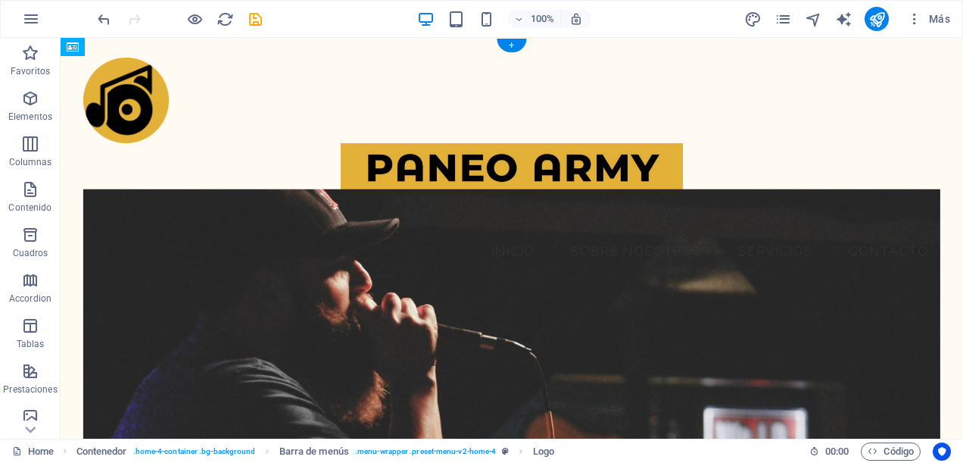
drag, startPoint x: 191, startPoint y: 161, endPoint x: 230, endPoint y: 229, distance: 78.0
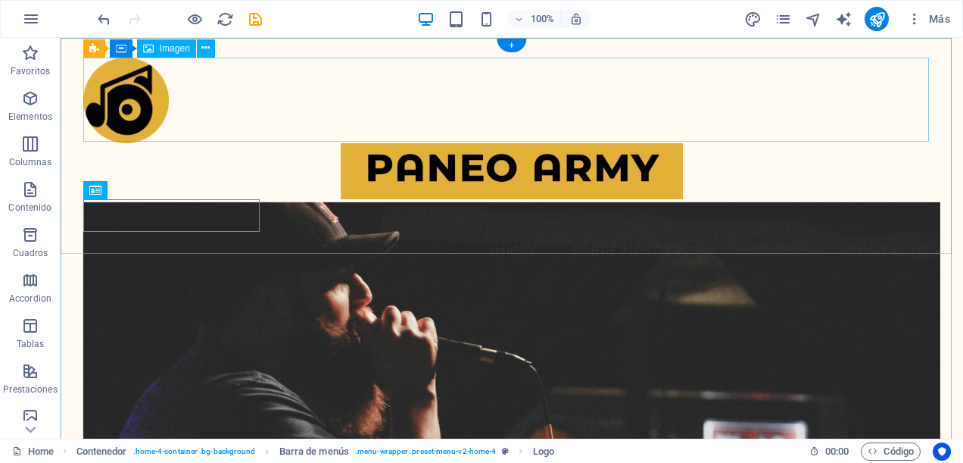
click at [173, 114] on figure at bounding box center [511, 101] width 857 height 86
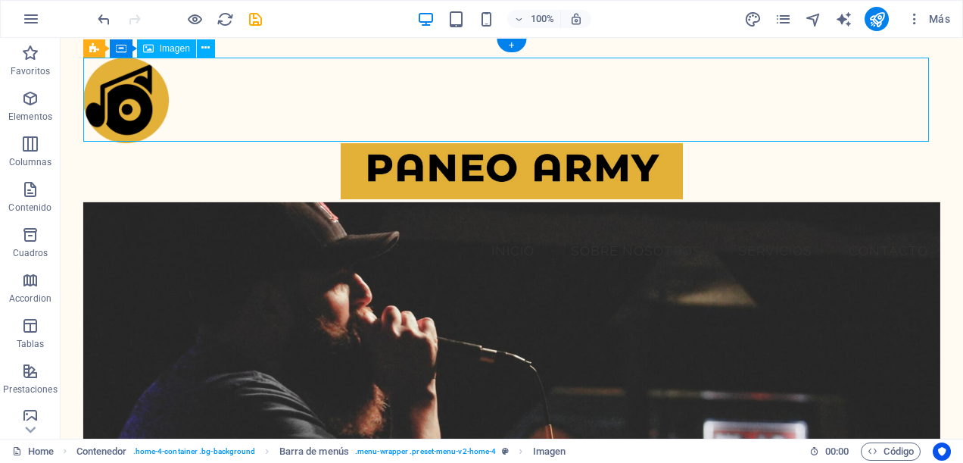
click at [173, 114] on figure at bounding box center [511, 101] width 857 height 86
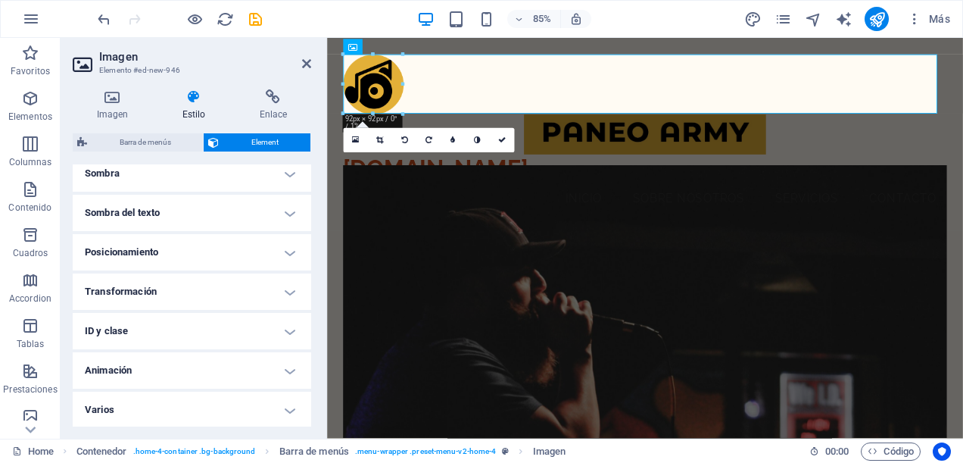
scroll to position [0, 0]
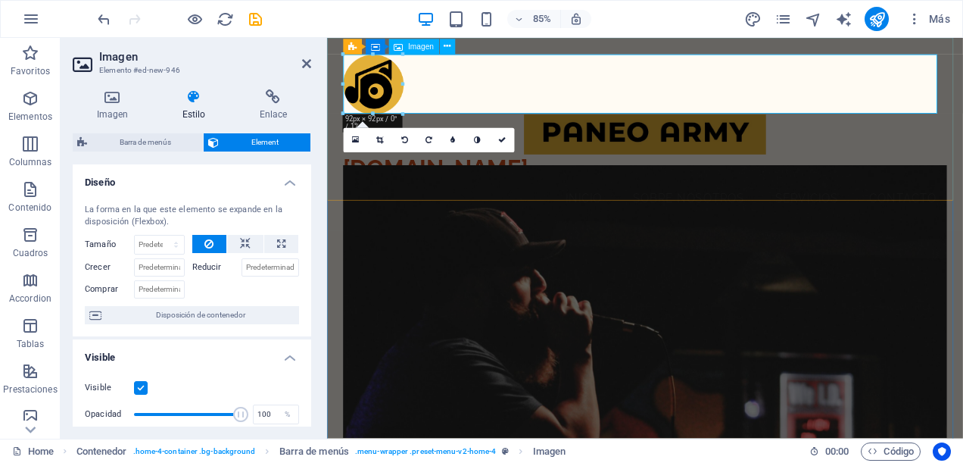
click at [628, 73] on figure at bounding box center [701, 93] width 711 height 71
click at [628, 78] on figure at bounding box center [701, 93] width 711 height 71
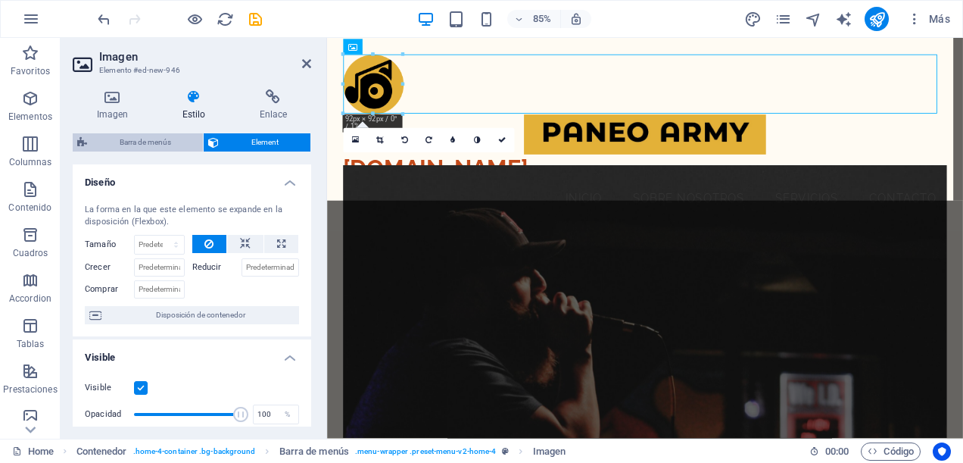
click at [155, 141] on span "Barra de menús" at bounding box center [145, 142] width 107 height 18
select select "vw"
select select "rem"
select select "vw"
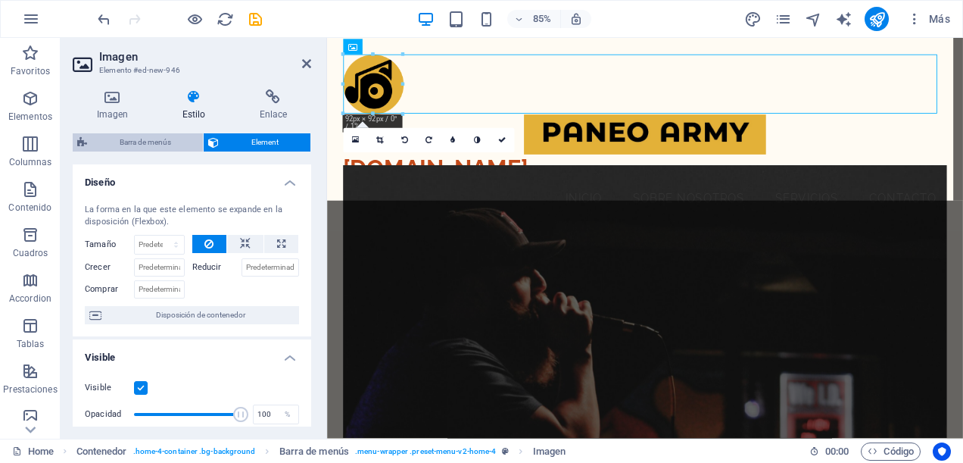
select select "preset-menu-v2-home-4"
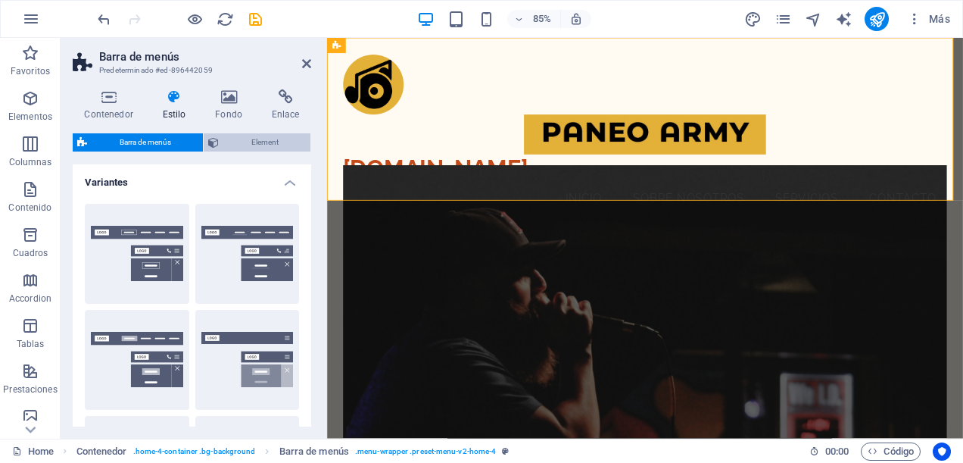
click at [292, 138] on span "Element" at bounding box center [264, 142] width 83 height 18
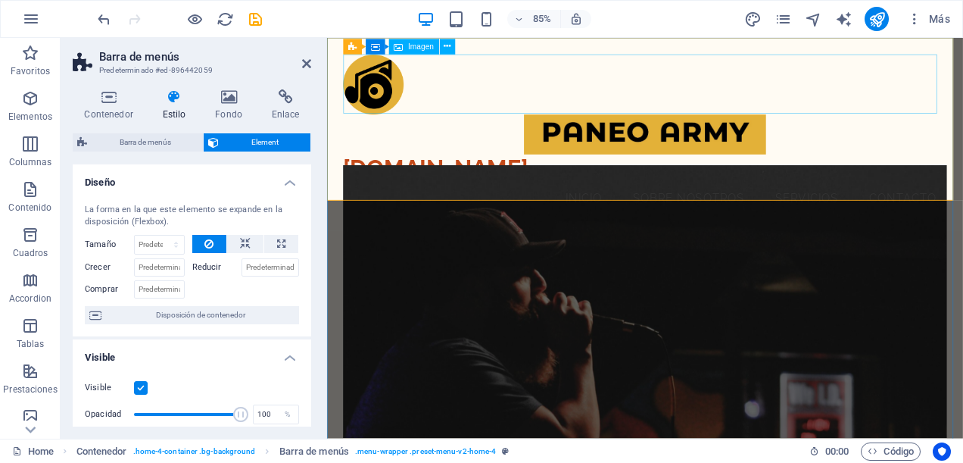
click at [391, 106] on figure at bounding box center [701, 93] width 711 height 71
click at [413, 99] on figure at bounding box center [701, 93] width 711 height 71
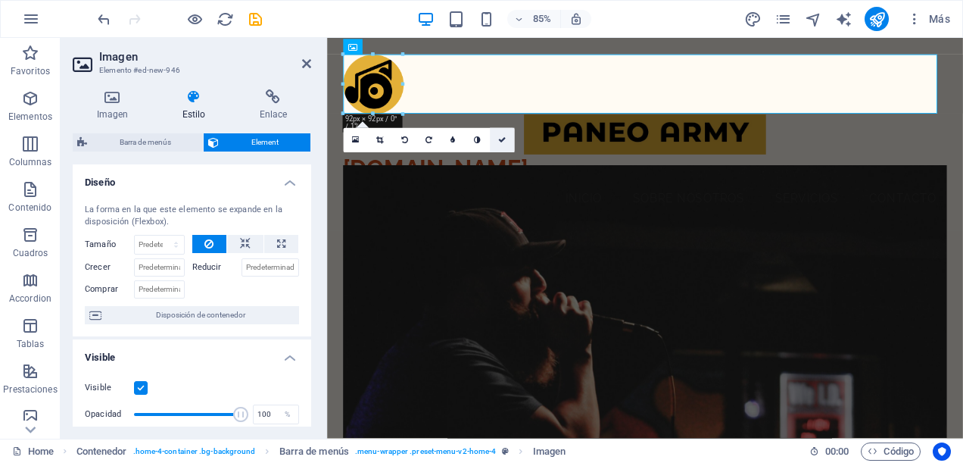
click at [505, 139] on icon at bounding box center [502, 140] width 8 height 8
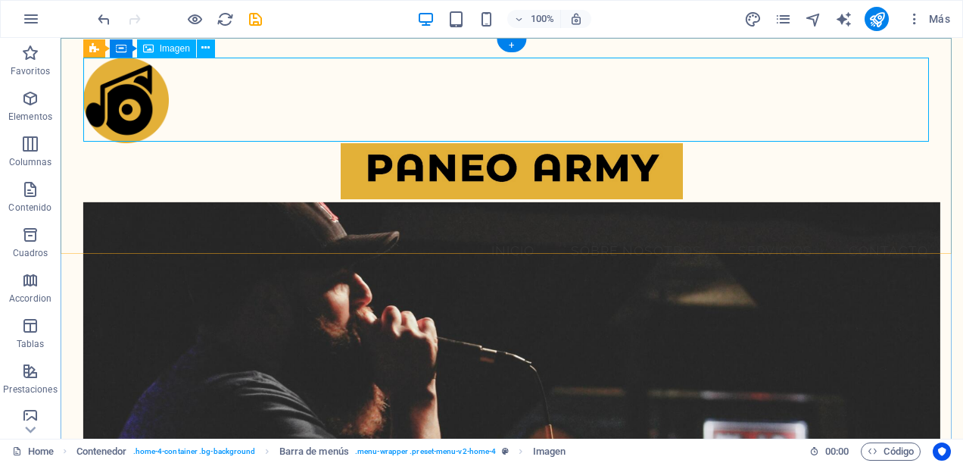
click at [491, 104] on figure at bounding box center [511, 101] width 857 height 86
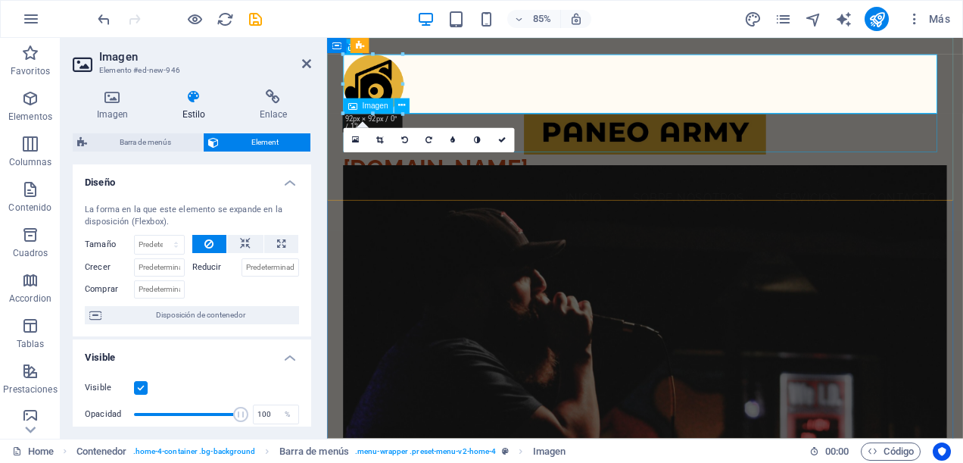
click at [675, 152] on figure at bounding box center [701, 151] width 711 height 46
select select "%"
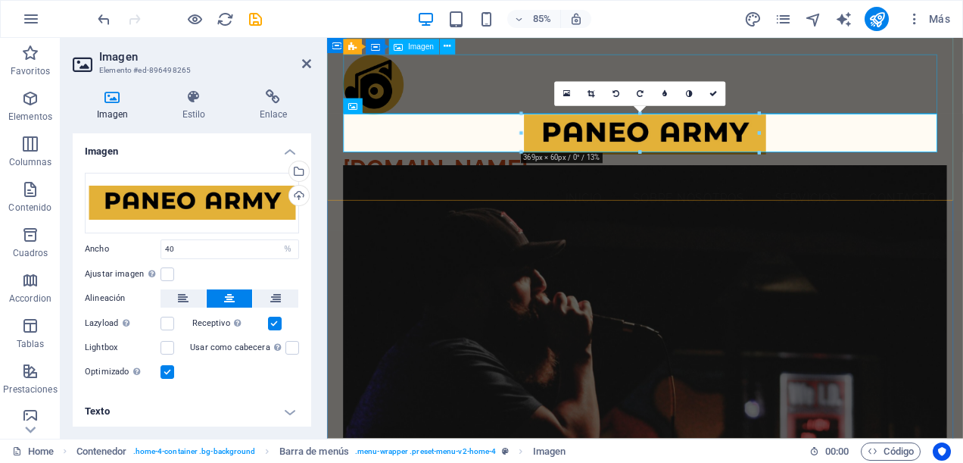
click at [390, 84] on figure at bounding box center [701, 93] width 711 height 71
select select "%"
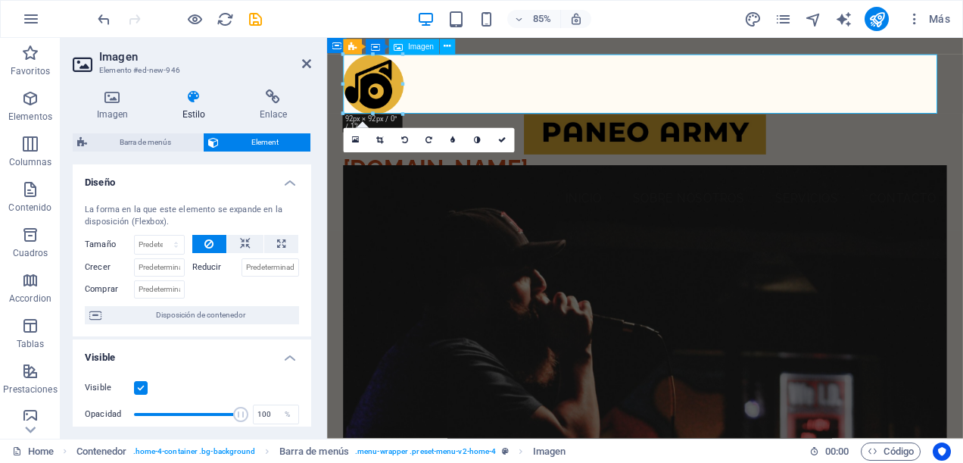
click at [390, 84] on figure at bounding box center [701, 93] width 711 height 71
click at [112, 100] on icon at bounding box center [112, 96] width 79 height 15
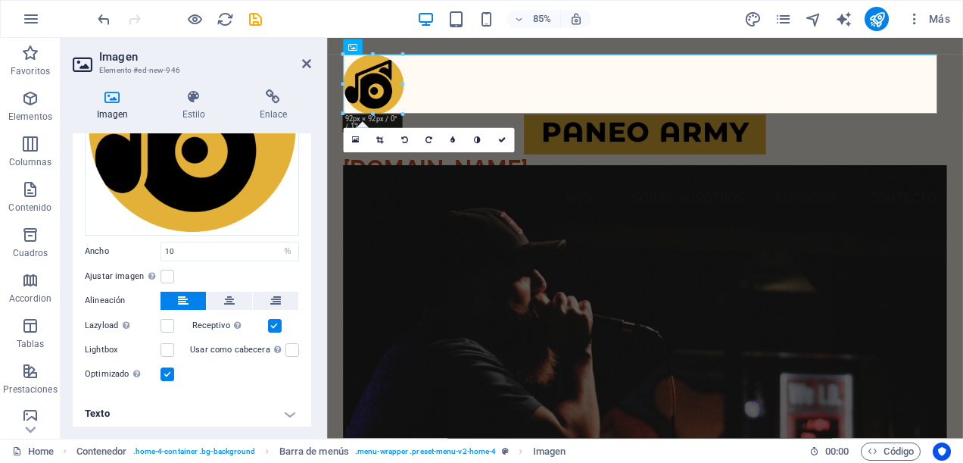
scroll to position [153, 0]
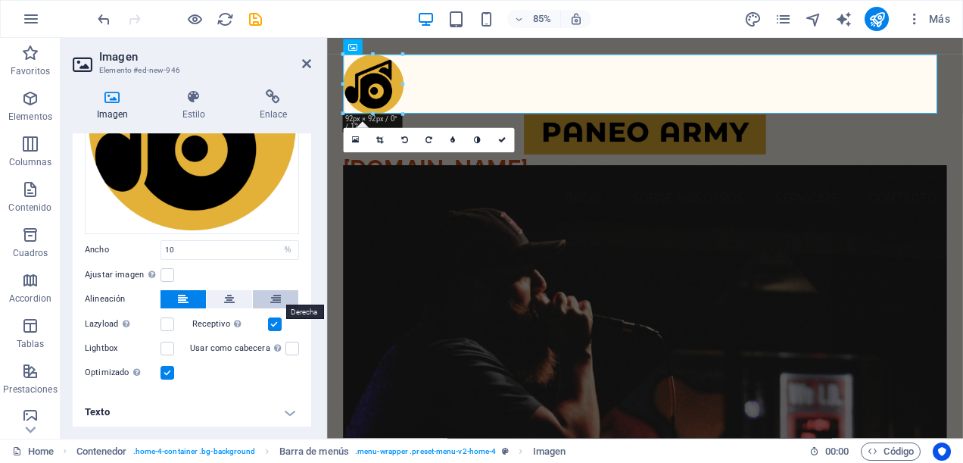
click at [263, 293] on button at bounding box center [275, 299] width 45 height 18
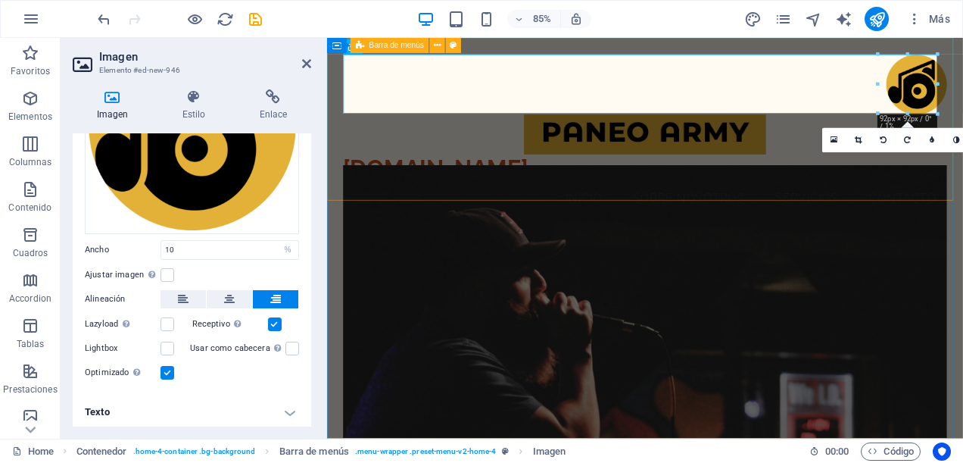
click at [332, 196] on div "Menu [DOMAIN_NAME] Inicio Sobre Nosotros Servicios Contacto" at bounding box center [701, 151] width 748 height 226
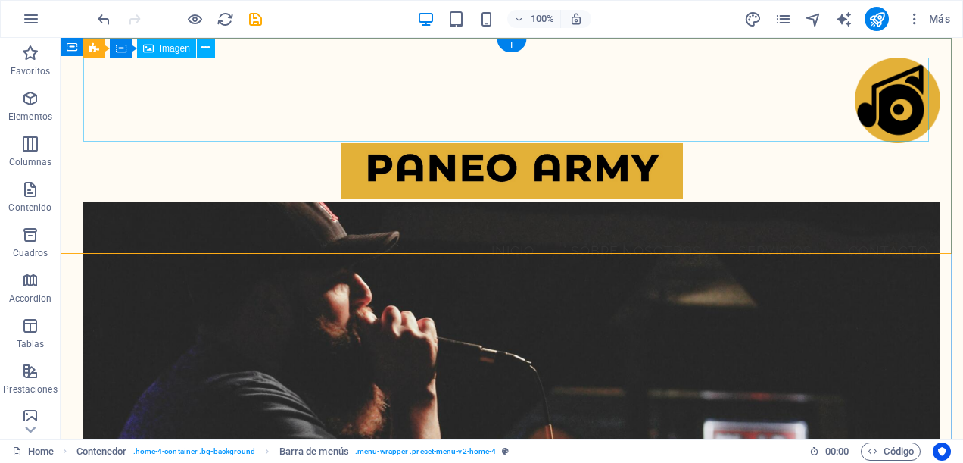
click at [371, 103] on figure at bounding box center [511, 101] width 857 height 86
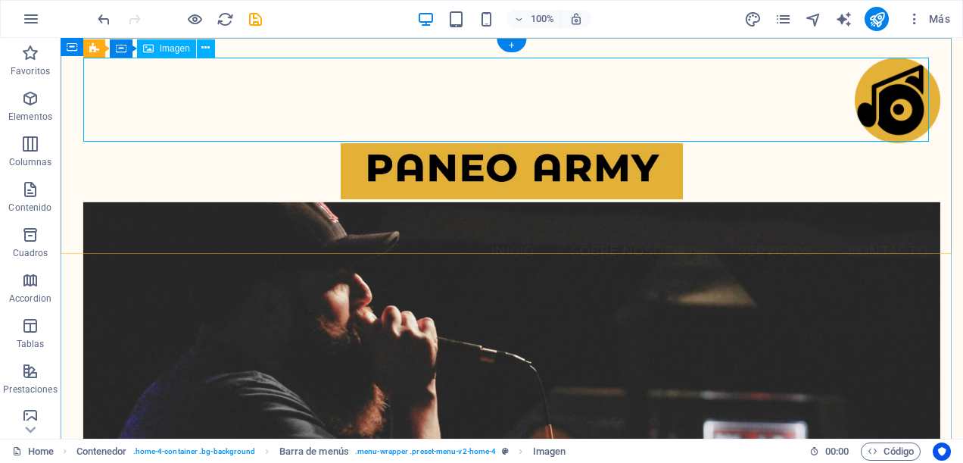
click at [509, 77] on figure at bounding box center [511, 101] width 857 height 86
click at [178, 48] on span "Imagen" at bounding box center [175, 48] width 30 height 9
click at [210, 47] on button at bounding box center [206, 48] width 18 height 18
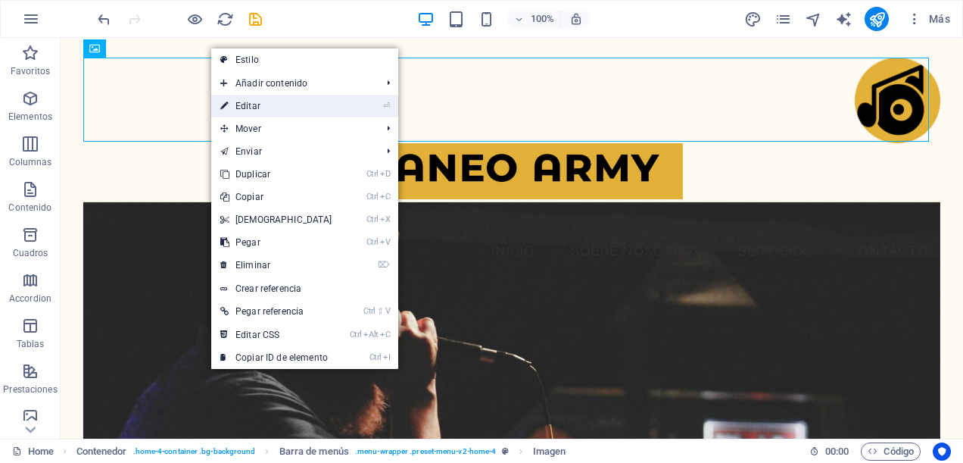
click at [308, 116] on link "⏎ Editar" at bounding box center [276, 106] width 130 height 23
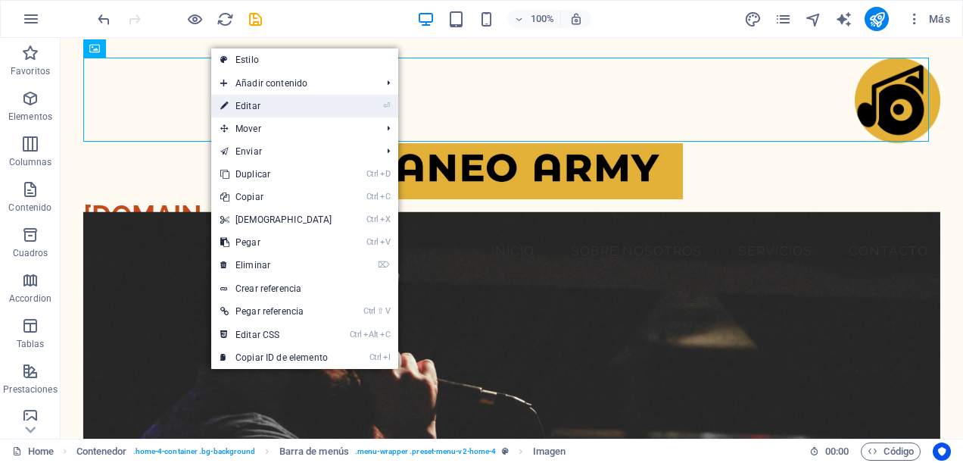
select select "%"
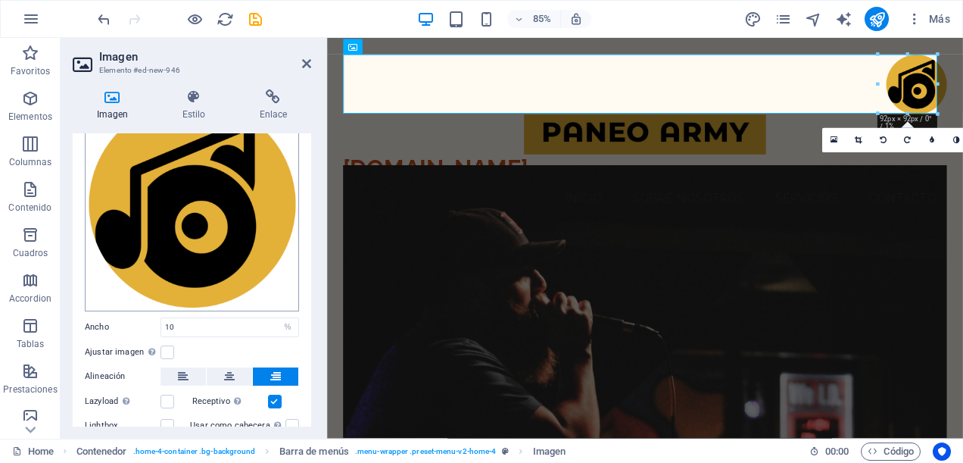
scroll to position [151, 0]
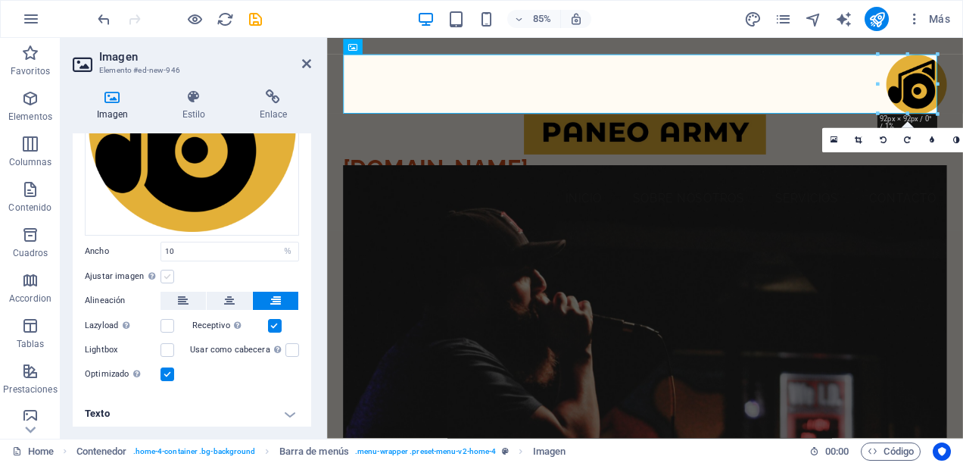
click at [170, 274] on label at bounding box center [167, 276] width 14 height 14
click at [0, 0] on input "Ajustar imagen Ajustar imagen automáticamente a un ancho y alto fijo" at bounding box center [0, 0] width 0 height 0
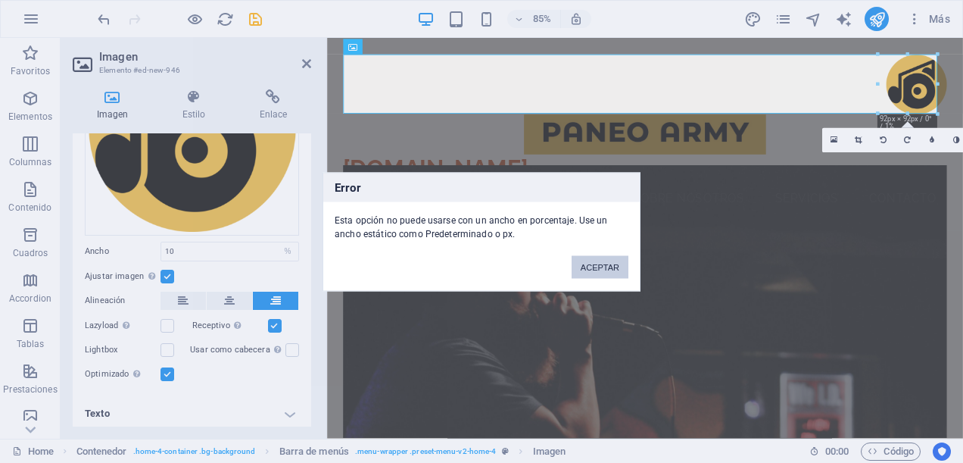
click at [589, 269] on button "ACEPTAR" at bounding box center [600, 266] width 57 height 23
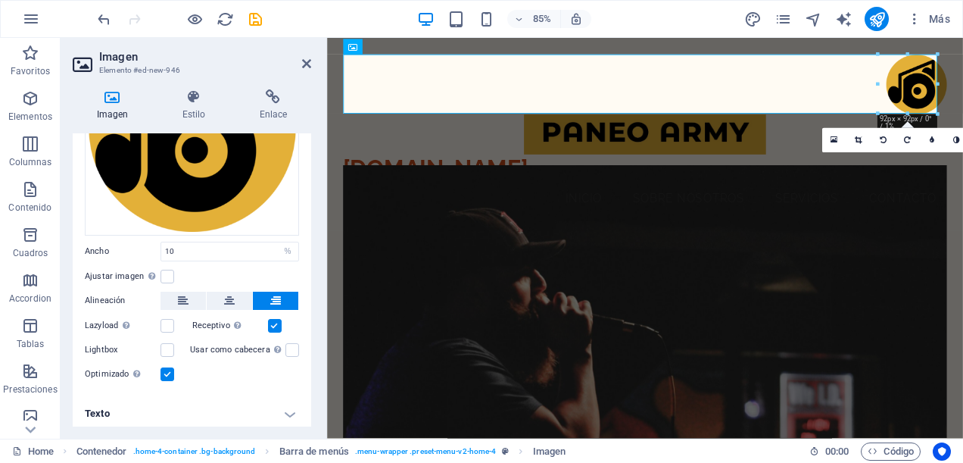
scroll to position [153, 0]
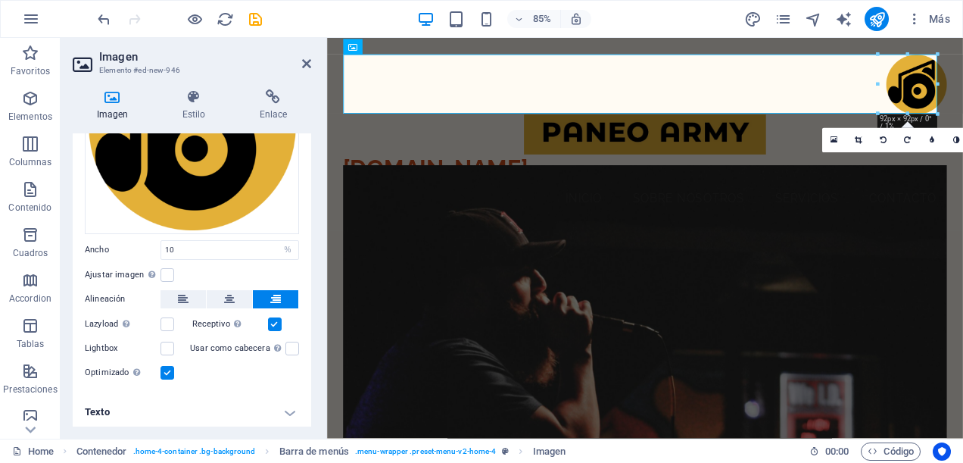
click at [285, 409] on h4 "Texto" at bounding box center [192, 412] width 238 height 36
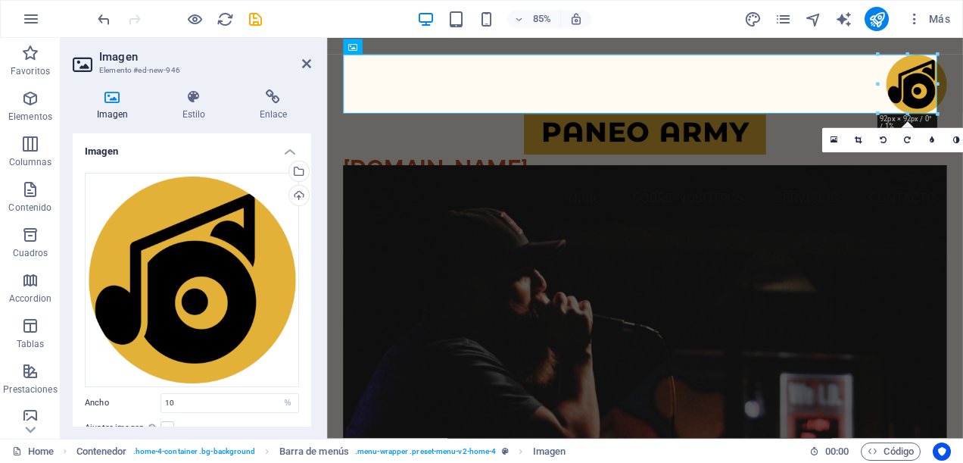
scroll to position [151, 0]
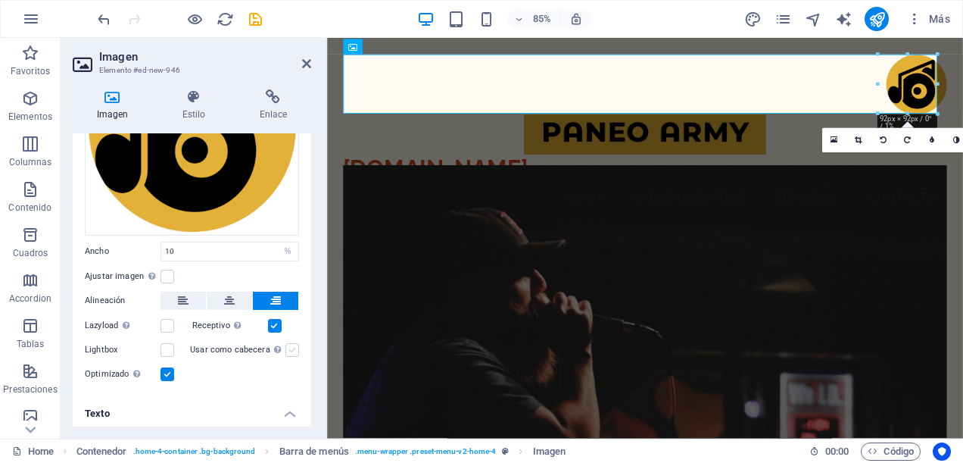
click at [291, 344] on label at bounding box center [292, 350] width 14 height 14
click at [0, 0] on input "Usar como cabecera La imagen se ajustará en una etiqueta de cabecera H1. Result…" at bounding box center [0, 0] width 0 height 0
click at [556, 207] on nav "Inicio Sobre Nosotros Servicios Contacto" at bounding box center [701, 226] width 711 height 38
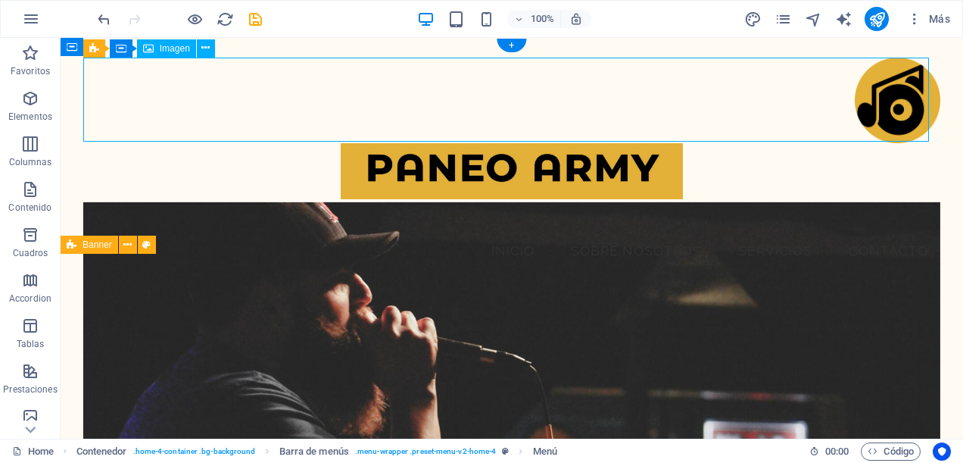
click at [532, 79] on figure at bounding box center [511, 101] width 857 height 86
select select "%"
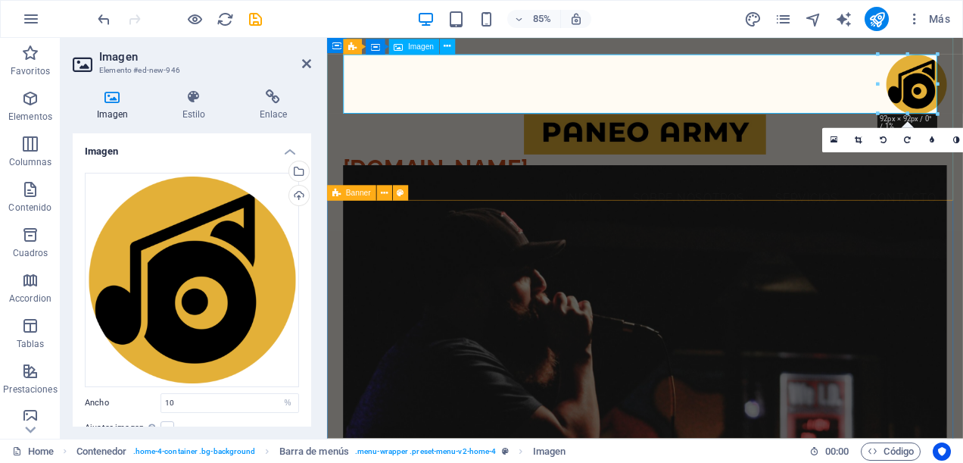
drag, startPoint x: 1202, startPoint y: 123, endPoint x: 874, endPoint y: 97, distance: 329.5
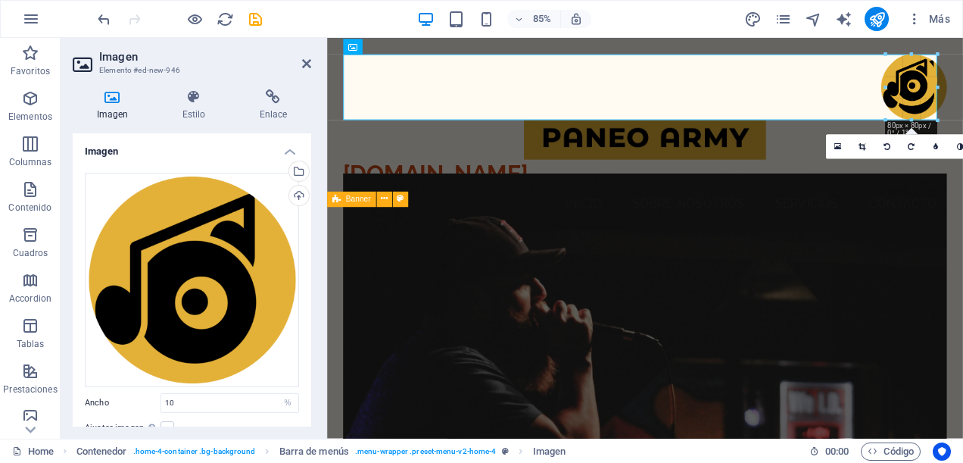
drag, startPoint x: 877, startPoint y: 86, endPoint x: 868, endPoint y: 78, distance: 12.9
type input "102"
select select "px"
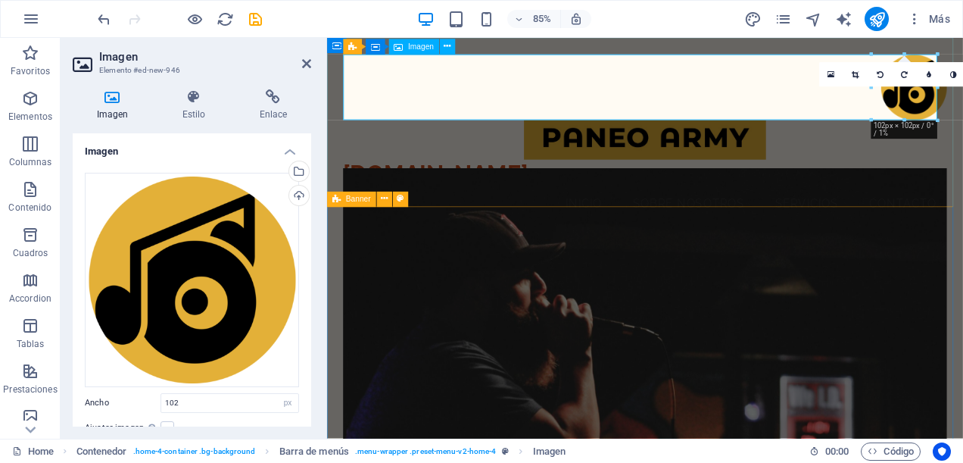
click at [735, 100] on figure at bounding box center [701, 96] width 711 height 77
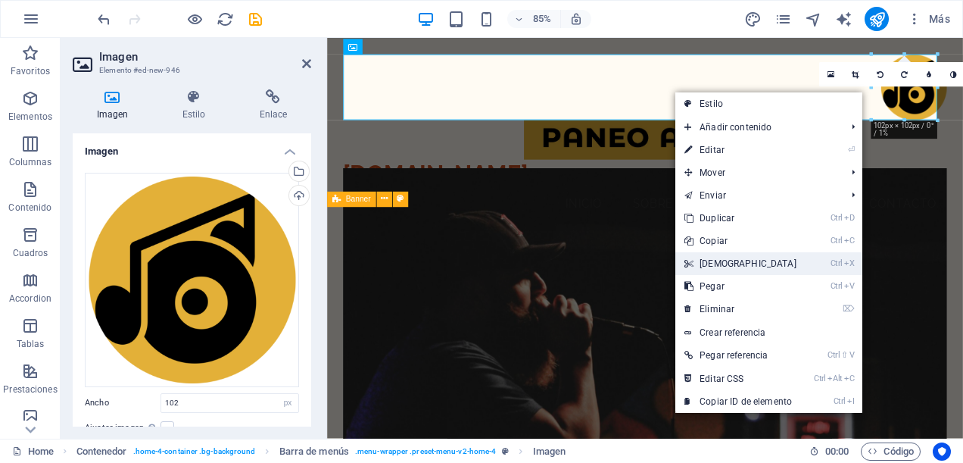
click at [725, 264] on link "Ctrl X Cortar" at bounding box center [740, 263] width 130 height 23
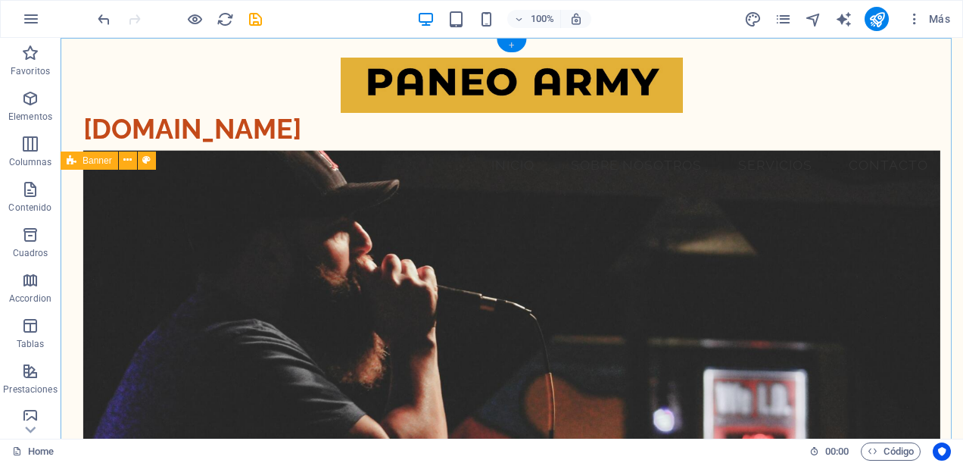
click at [515, 42] on div "+" at bounding box center [512, 46] width 30 height 14
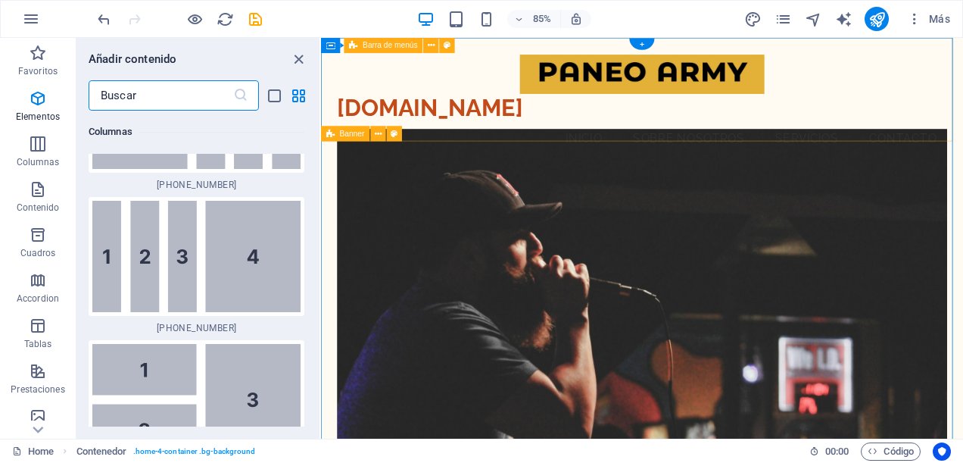
scroll to position [5128, 0]
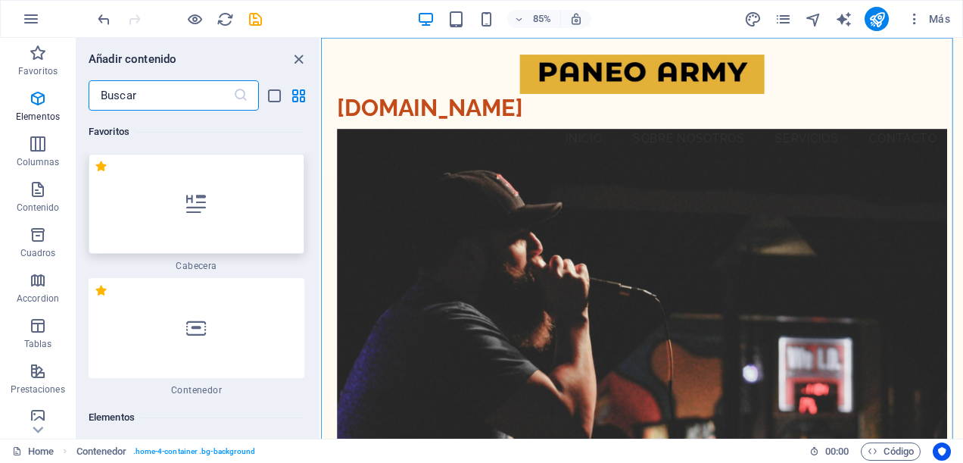
scroll to position [303, 0]
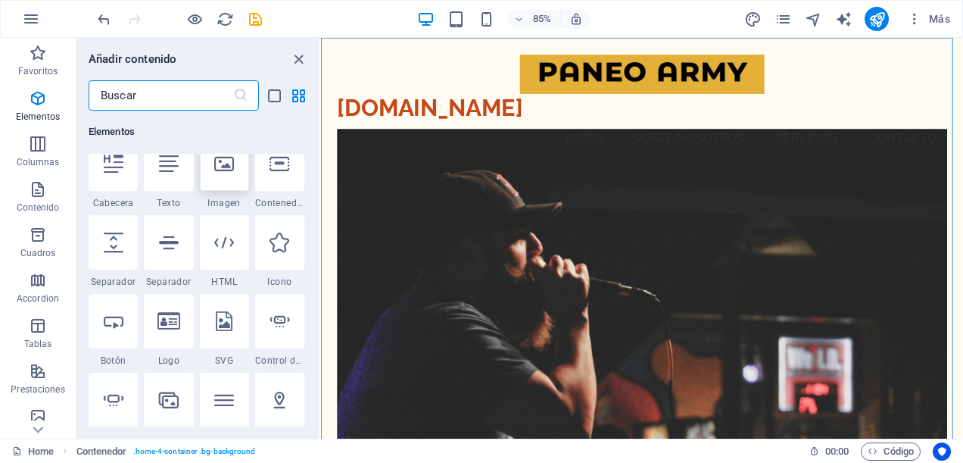
click at [227, 176] on div at bounding box center [224, 163] width 49 height 55
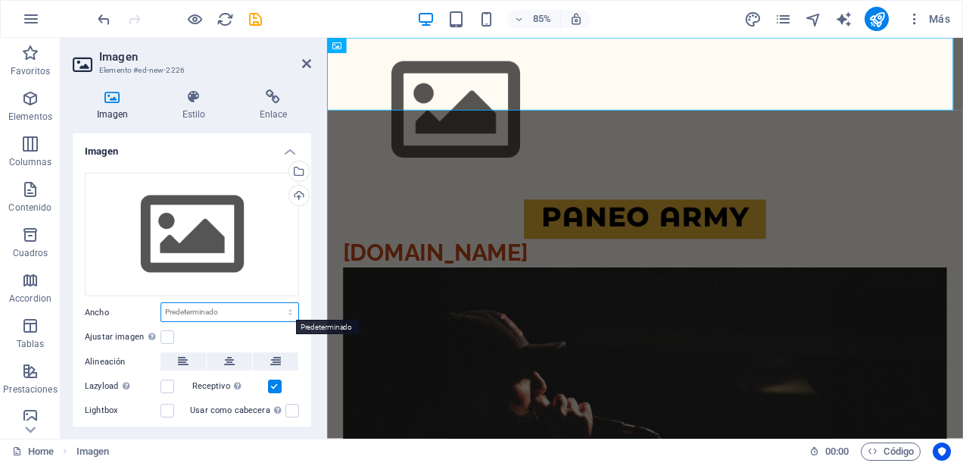
click at [287, 303] on select "Predeterminado automático px rem % em vh vw" at bounding box center [229, 312] width 137 height 18
click at [161, 303] on select "Predeterminado automático px rem % em vh vw" at bounding box center [229, 312] width 137 height 18
select select "DISABLED_OPTION_VALUE"
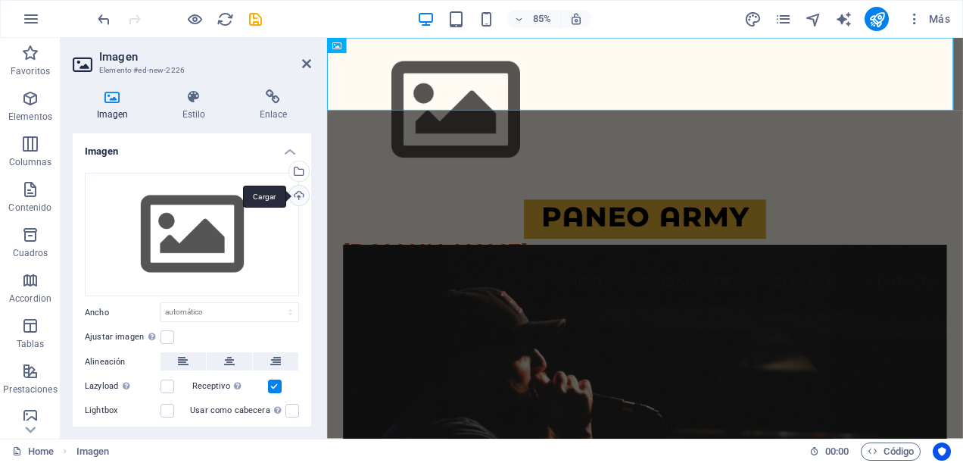
click at [301, 188] on div "Cargar" at bounding box center [297, 196] width 23 height 23
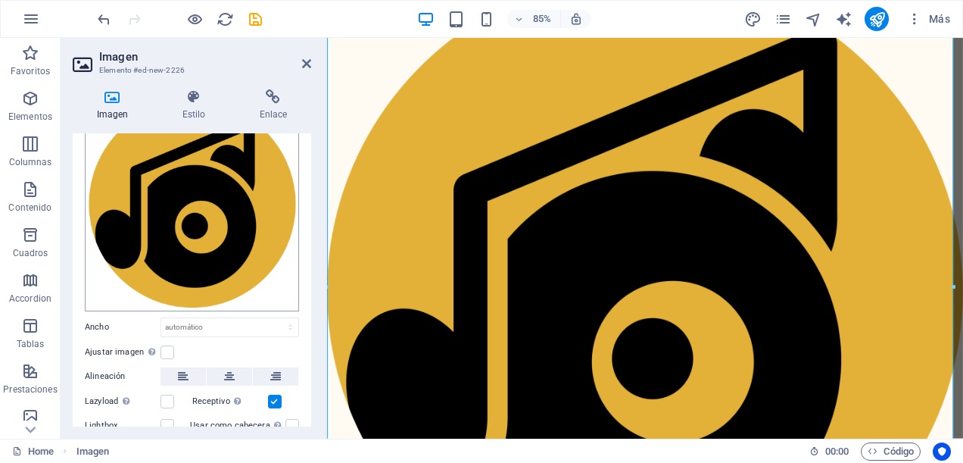
scroll to position [151, 0]
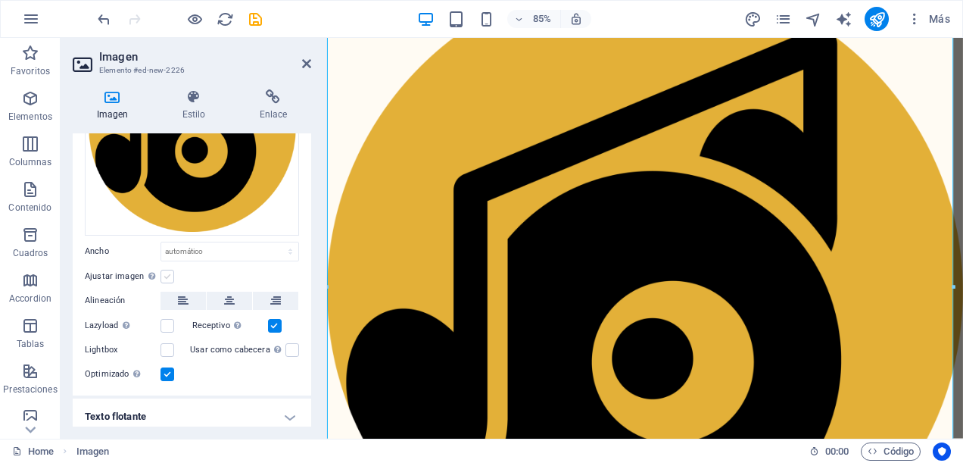
click at [167, 273] on label at bounding box center [167, 276] width 14 height 14
click at [0, 0] on input "Ajustar imagen Ajustar imagen automáticamente a un ancho y alto fijo" at bounding box center [0, 0] width 0 height 0
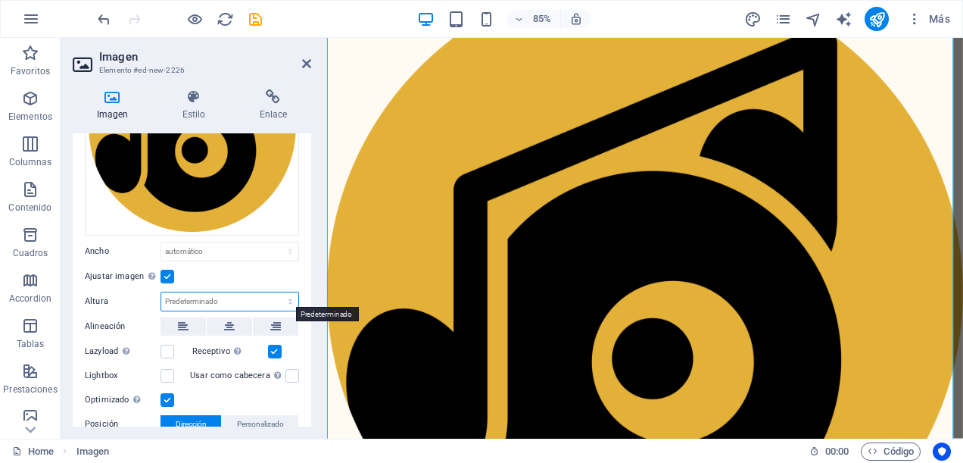
click at [217, 297] on select "Predeterminado automático px" at bounding box center [229, 301] width 137 height 18
click at [161, 292] on select "Predeterminado automático px" at bounding box center [229, 301] width 137 height 18
select select "DISABLED_OPTION_VALUE"
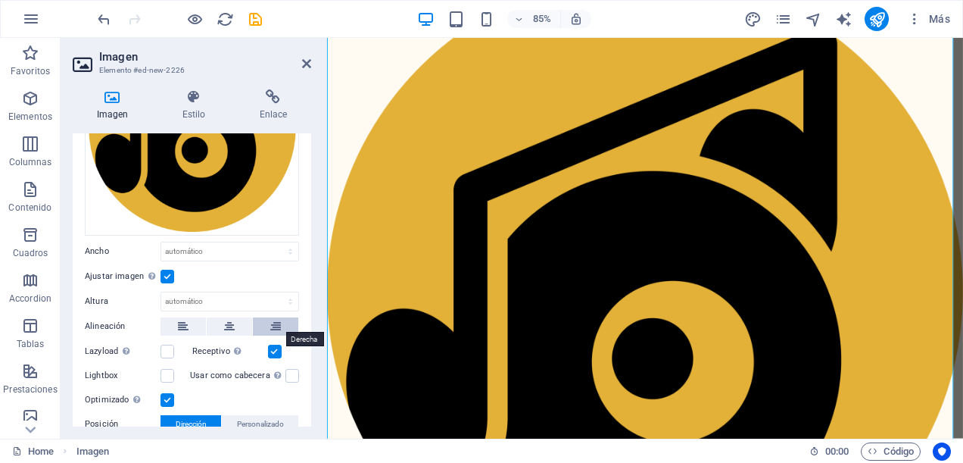
click at [270, 317] on icon at bounding box center [275, 326] width 11 height 18
drag, startPoint x: 235, startPoint y: 317, endPoint x: 210, endPoint y: 316, distance: 24.2
click at [234, 317] on button at bounding box center [229, 326] width 45 height 18
click at [160, 319] on button at bounding box center [182, 326] width 45 height 18
click at [226, 321] on icon at bounding box center [229, 326] width 11 height 18
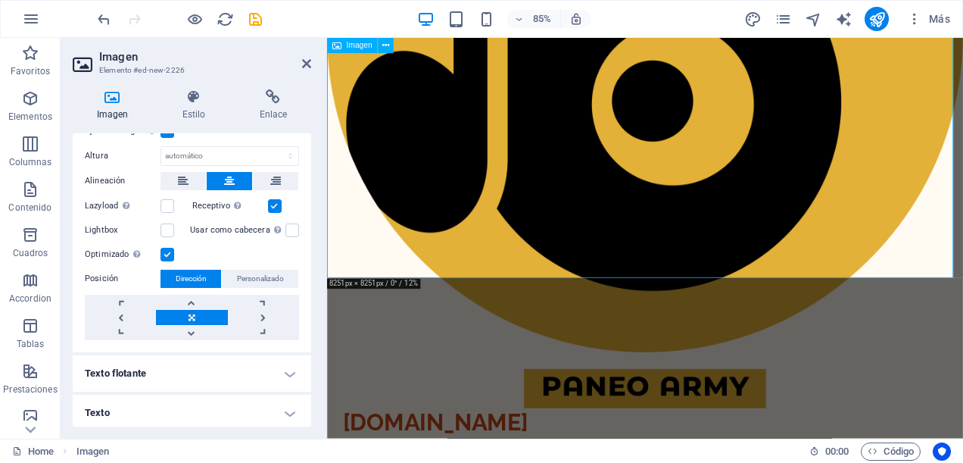
scroll to position [454, 0]
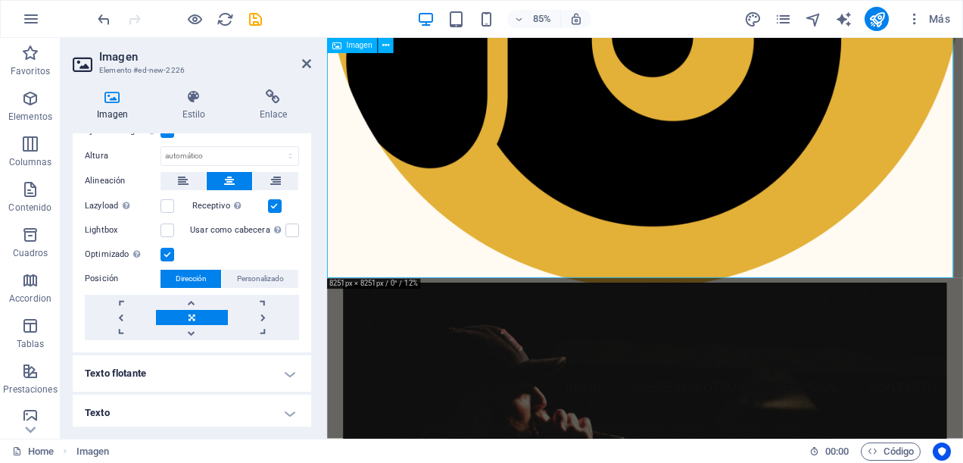
click at [243, 270] on span "Personalizado" at bounding box center [260, 278] width 47 height 18
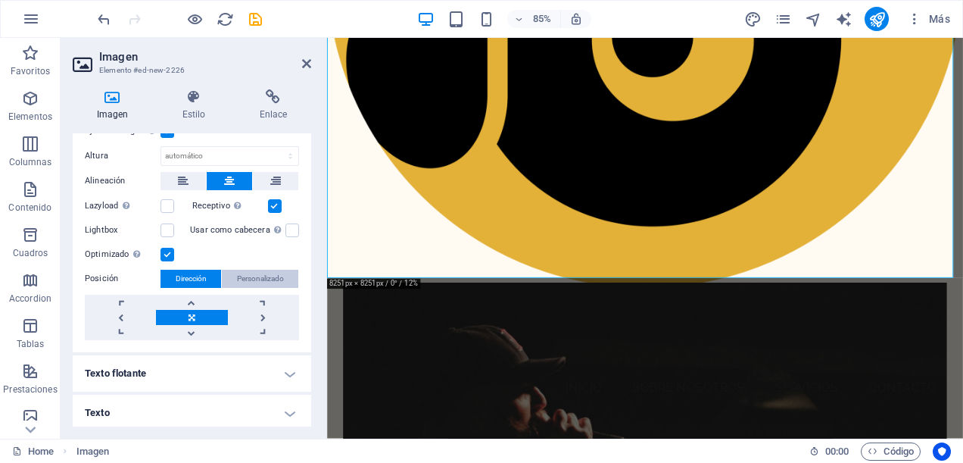
scroll to position [278, 0]
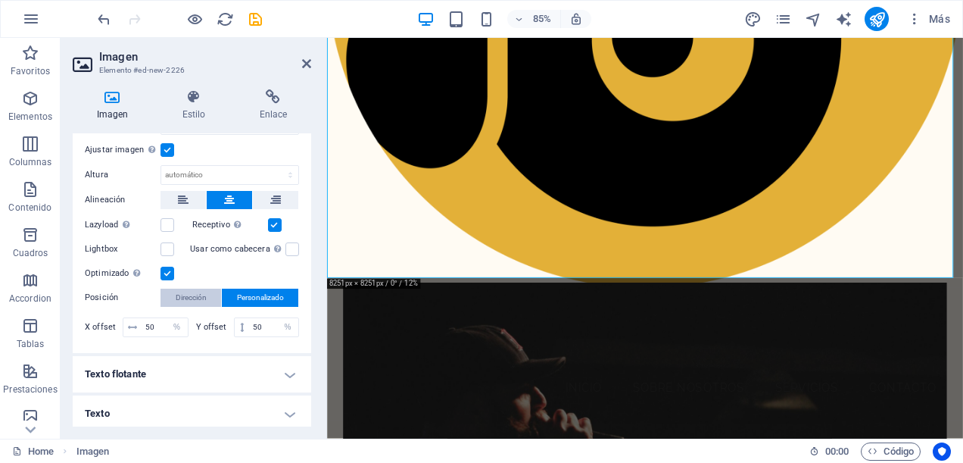
click at [195, 289] on span "Dirección" at bounding box center [191, 297] width 31 height 18
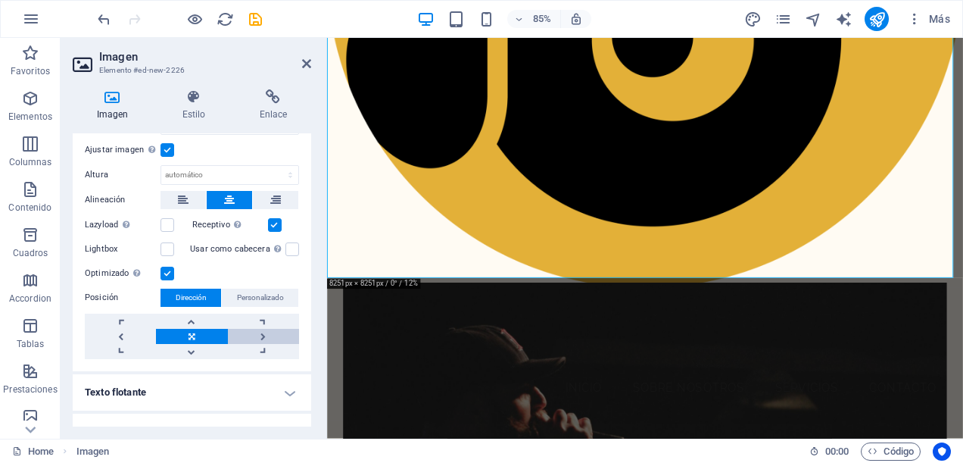
click at [260, 329] on link at bounding box center [263, 336] width 71 height 15
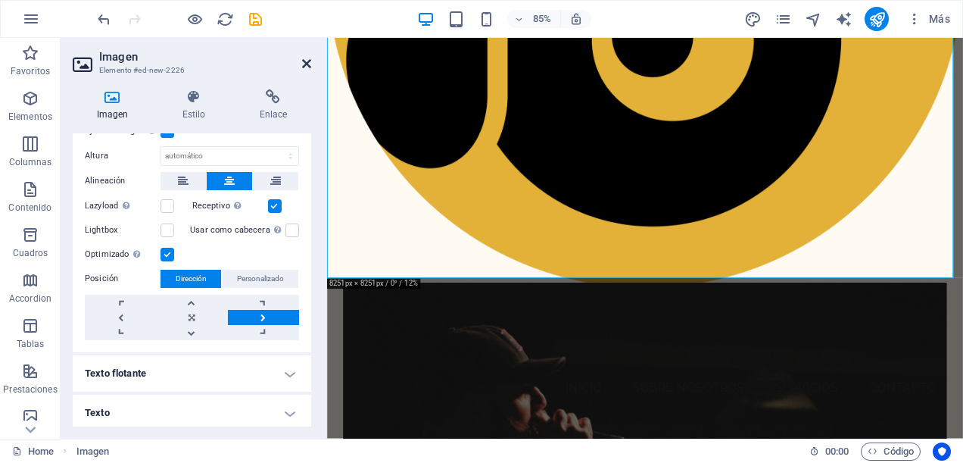
click at [309, 64] on icon at bounding box center [306, 64] width 9 height 12
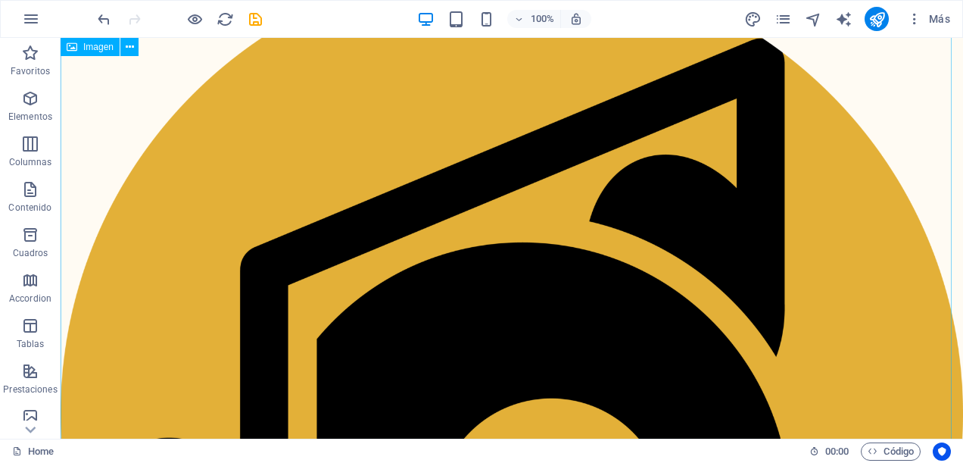
scroll to position [0, 0]
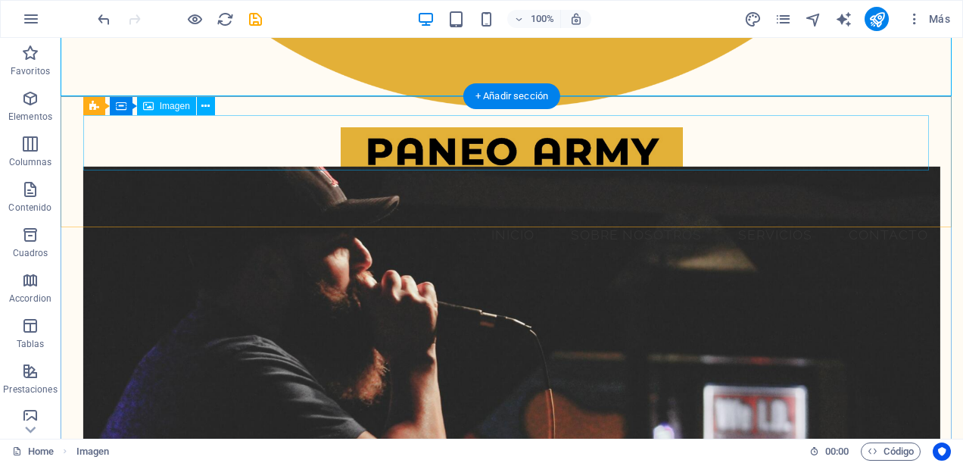
scroll to position [681, 0]
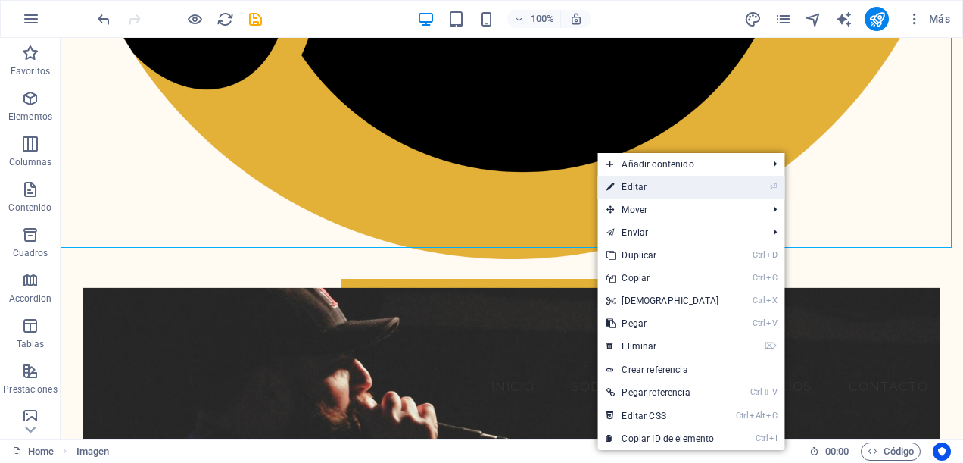
click at [648, 192] on link "⏎ Editar" at bounding box center [662, 187] width 130 height 23
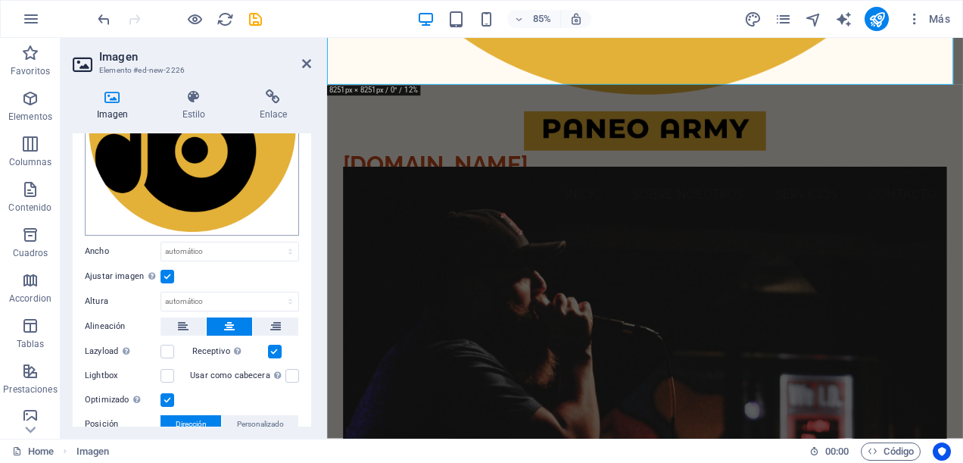
scroll to position [227, 0]
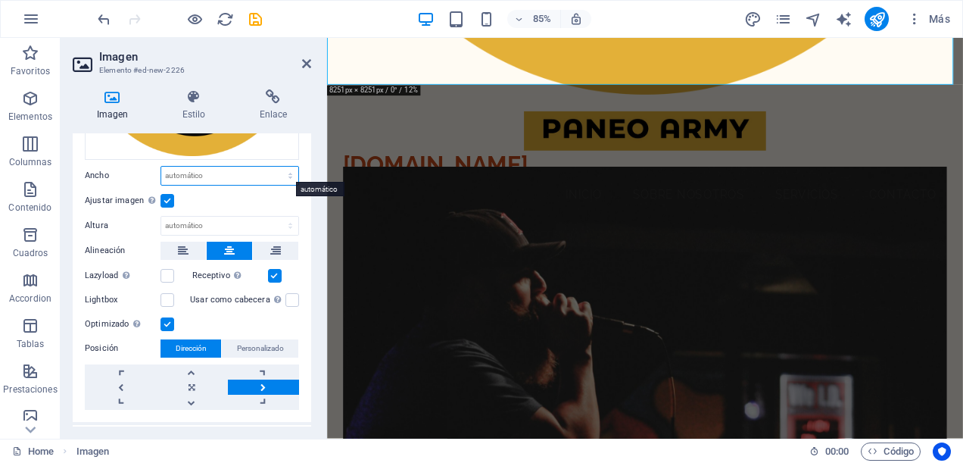
click at [286, 173] on select "Predeterminado automático px rem % em vh vw" at bounding box center [229, 176] width 137 height 18
select select "px"
click at [274, 167] on select "Predeterminado automático px rem % em vh vw" at bounding box center [229, 176] width 137 height 18
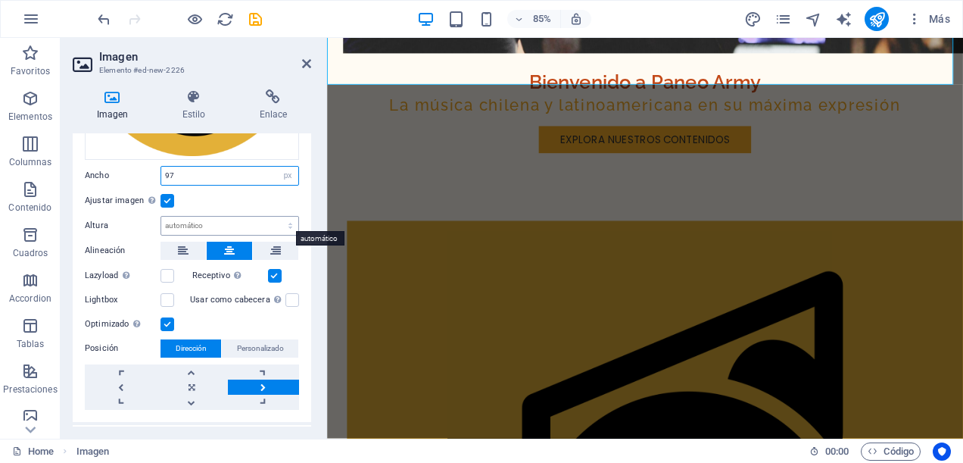
scroll to position [0, 0]
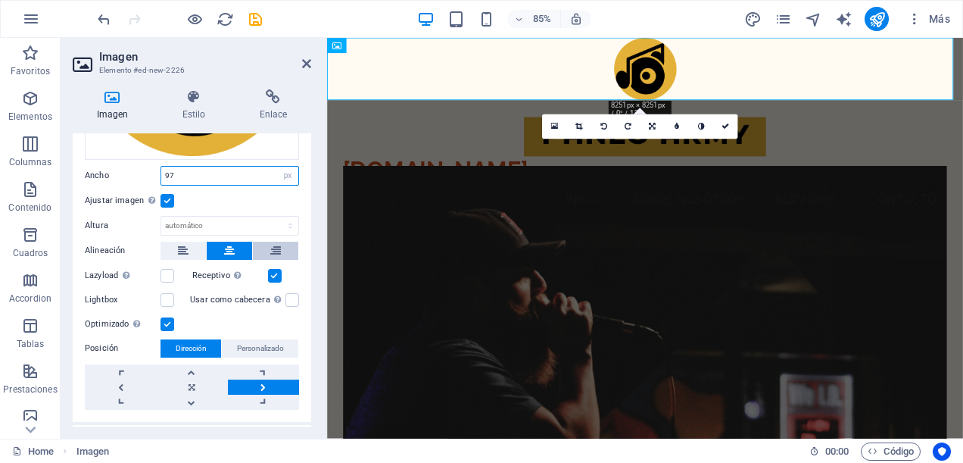
type input "97"
click at [283, 253] on button at bounding box center [275, 250] width 45 height 18
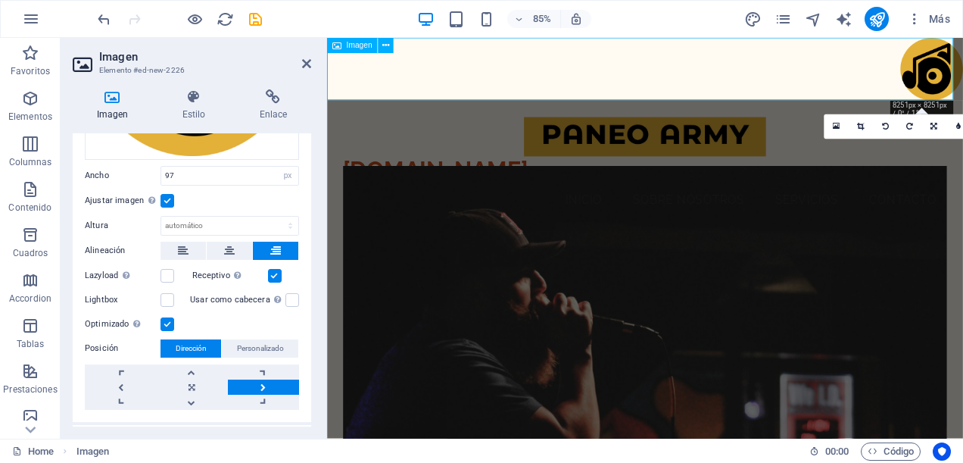
click at [541, 84] on figure at bounding box center [701, 74] width 748 height 73
click at [751, 141] on figure at bounding box center [701, 154] width 711 height 46
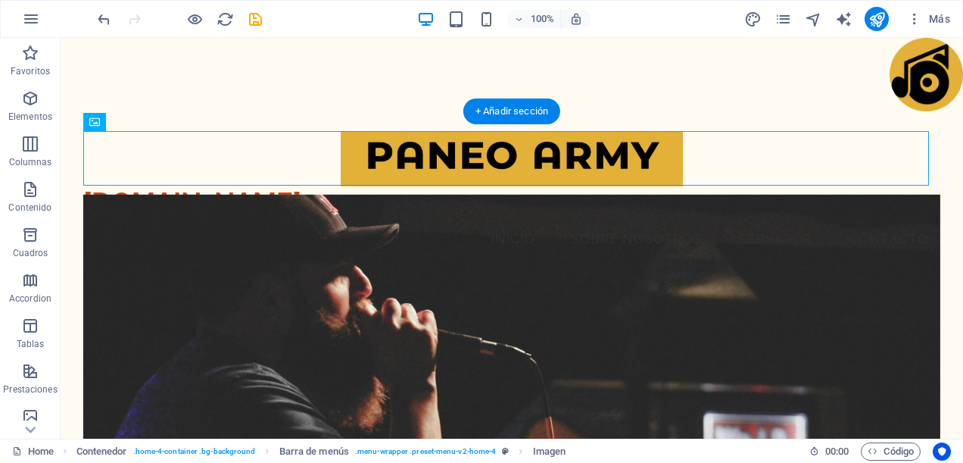
drag, startPoint x: 519, startPoint y: 150, endPoint x: 517, endPoint y: 163, distance: 13.1
click at [517, 163] on figure at bounding box center [511, 159] width 857 height 56
click at [916, 66] on figure at bounding box center [512, 74] width 902 height 73
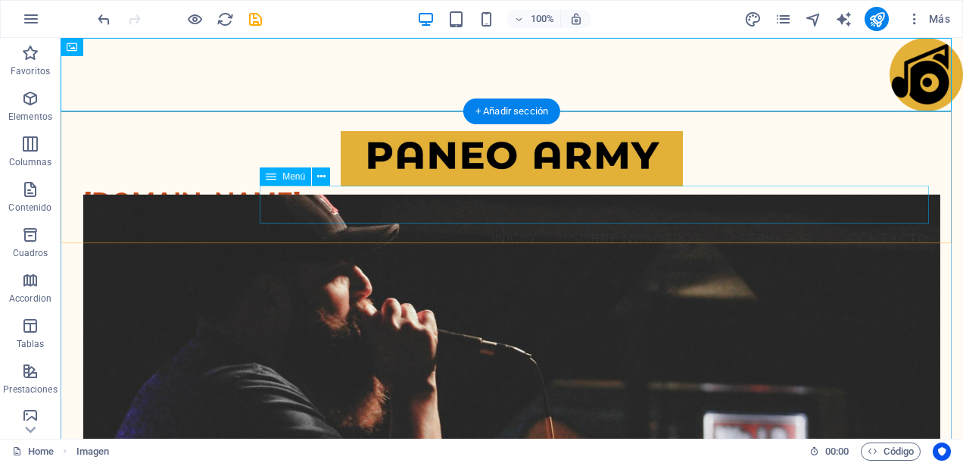
click at [708, 220] on nav "Inicio Sobre Nosotros Servicios Contacto" at bounding box center [511, 239] width 857 height 38
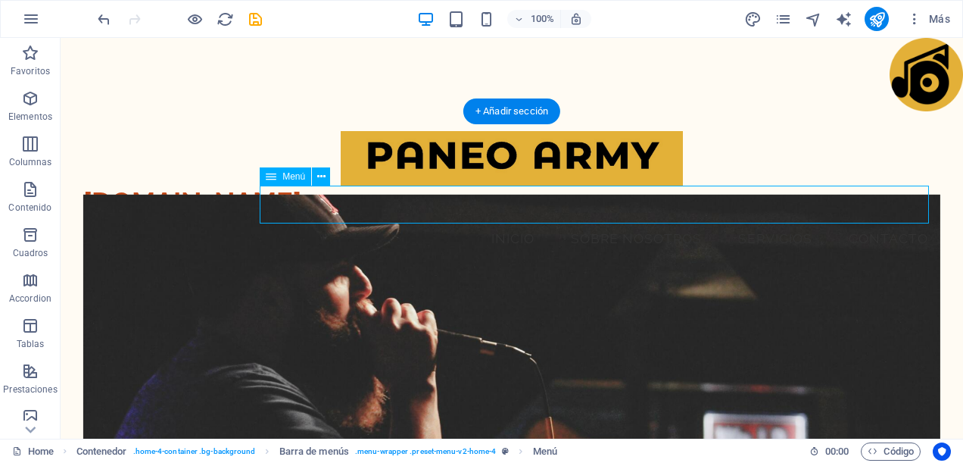
click at [708, 220] on nav "Inicio Sobre Nosotros Servicios Contacto" at bounding box center [511, 239] width 857 height 38
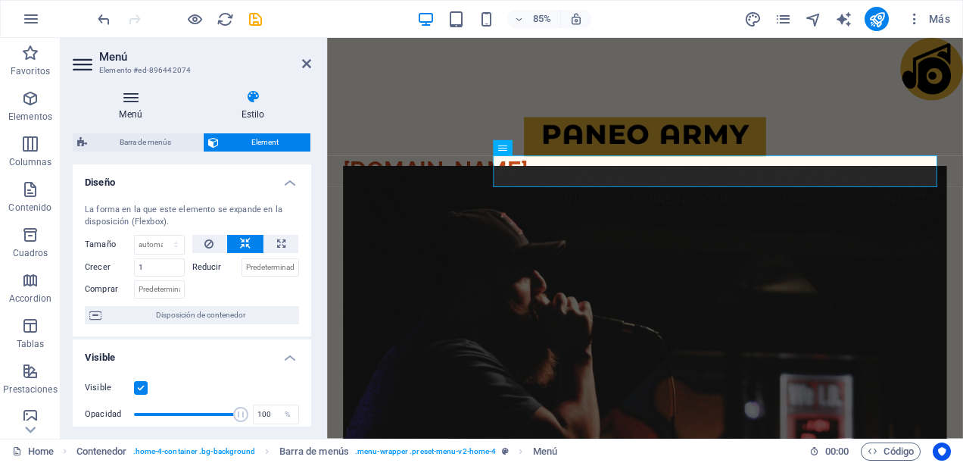
click at [129, 106] on h4 "Menú" at bounding box center [134, 105] width 122 height 32
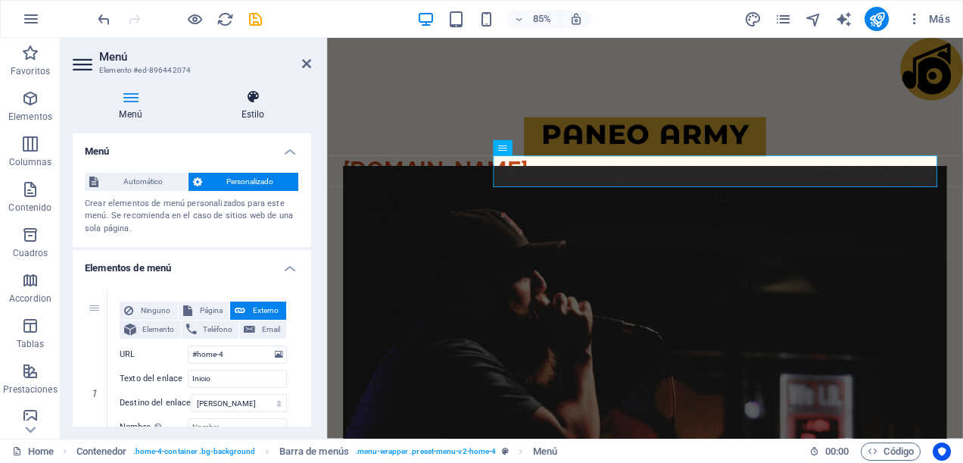
click at [251, 101] on icon at bounding box center [253, 96] width 117 height 15
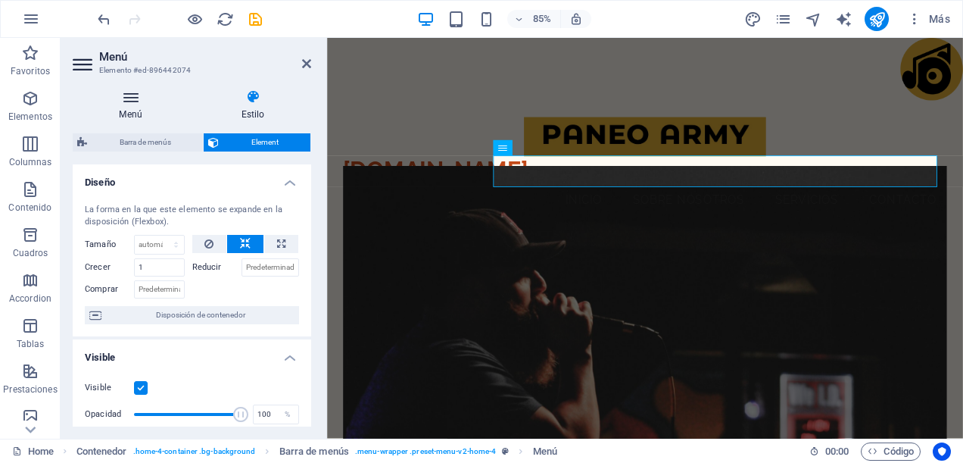
click at [139, 98] on icon at bounding box center [131, 96] width 116 height 15
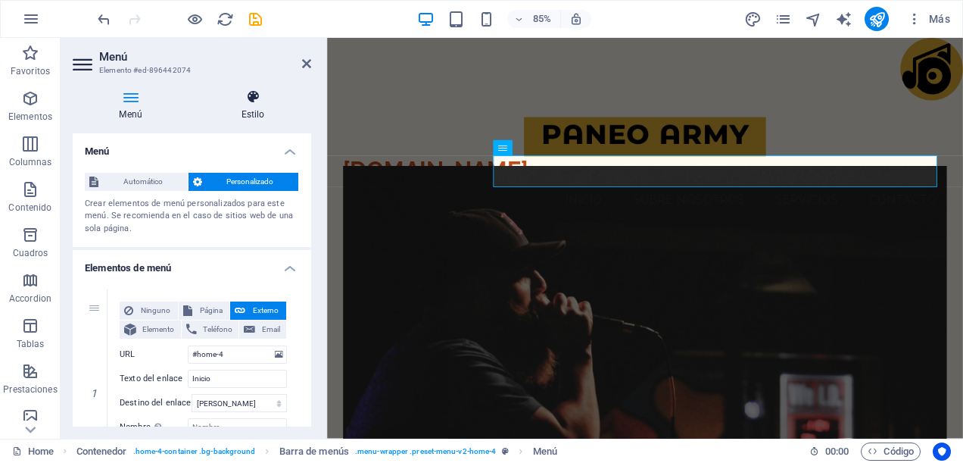
click at [246, 111] on h4 "Estilo" at bounding box center [253, 105] width 117 height 32
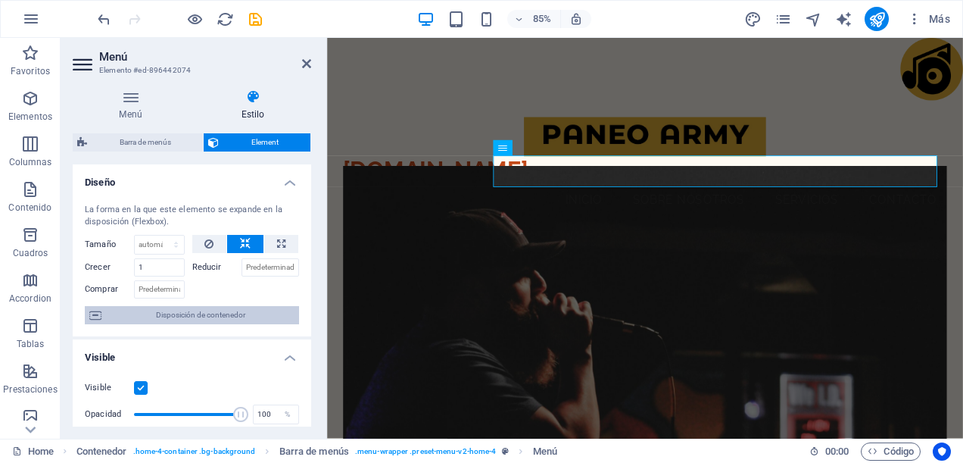
click at [188, 313] on span "Disposición de contenedor" at bounding box center [200, 315] width 188 height 18
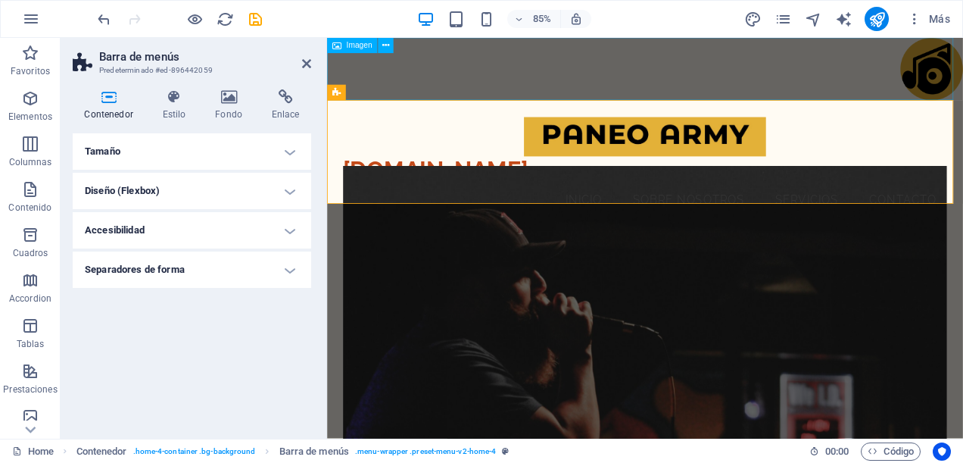
click at [504, 94] on figure at bounding box center [701, 74] width 748 height 73
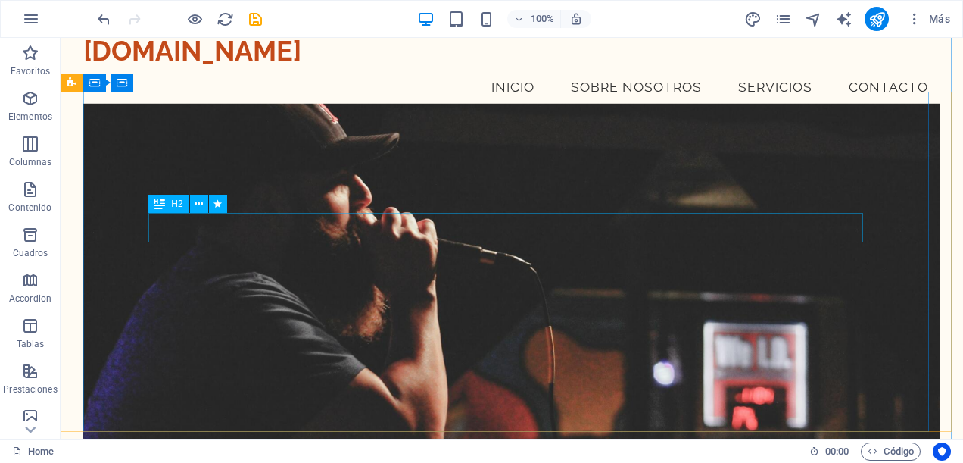
scroll to position [303, 0]
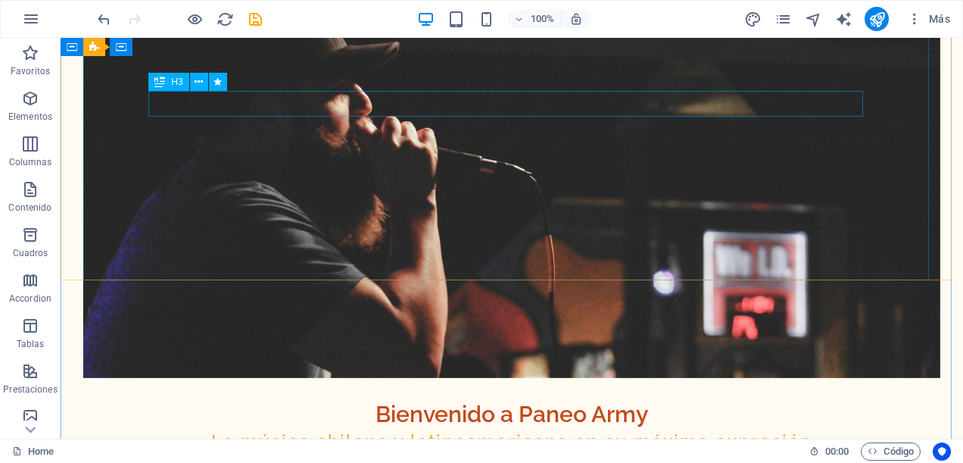
click at [641, 428] on div "La música chilena y latinoamericana en su máxima expresión" at bounding box center [511, 441] width 715 height 26
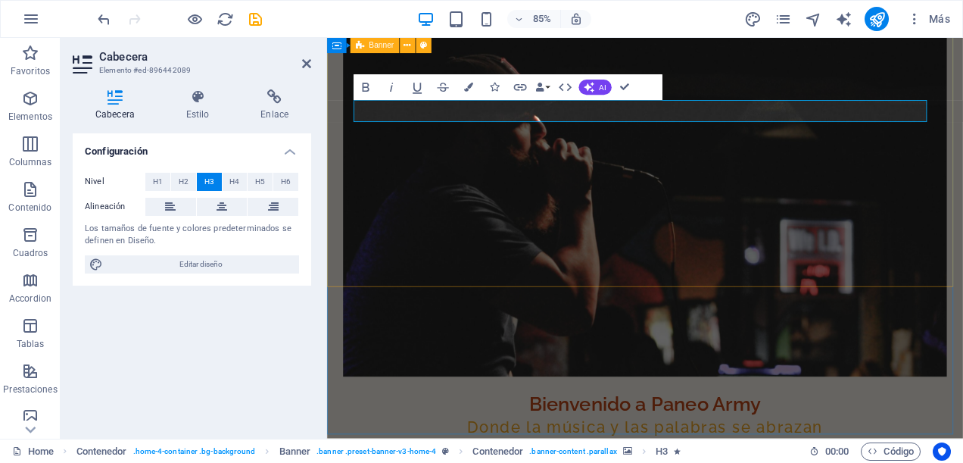
click at [469, 268] on figure at bounding box center [701, 221] width 711 height 429
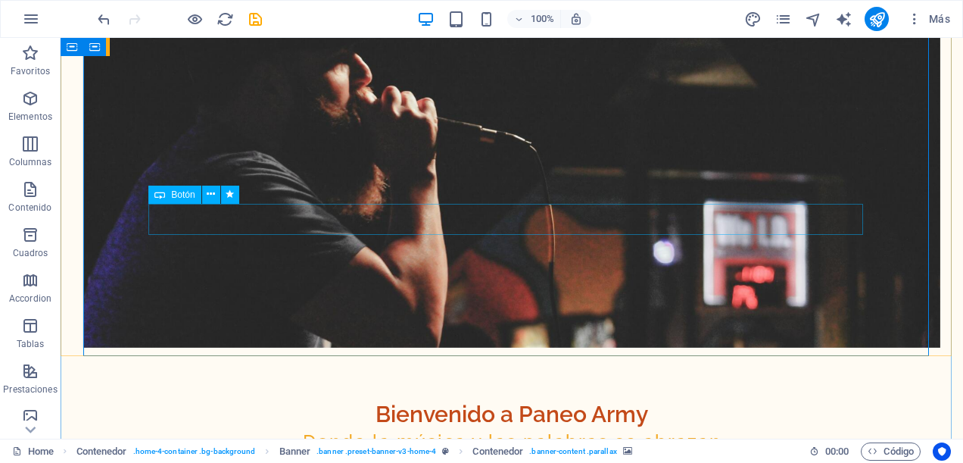
scroll to position [227, 0]
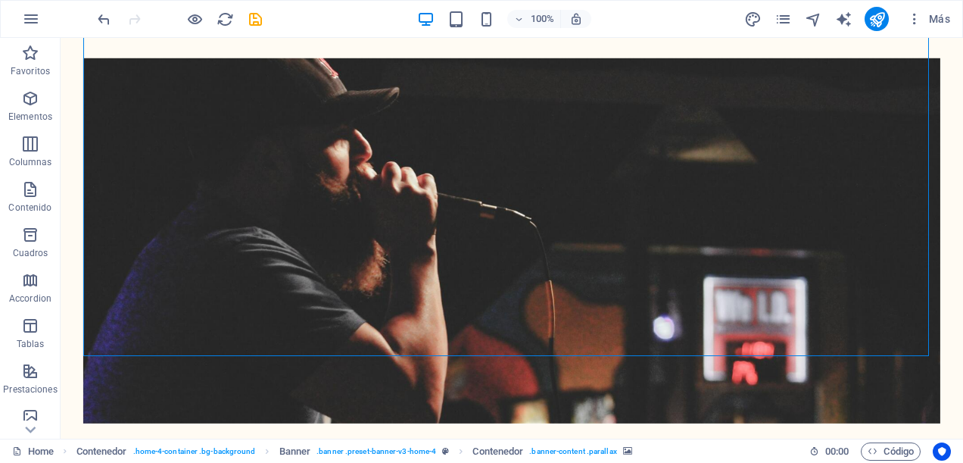
click at [503, 79] on figure at bounding box center [511, 240] width 857 height 365
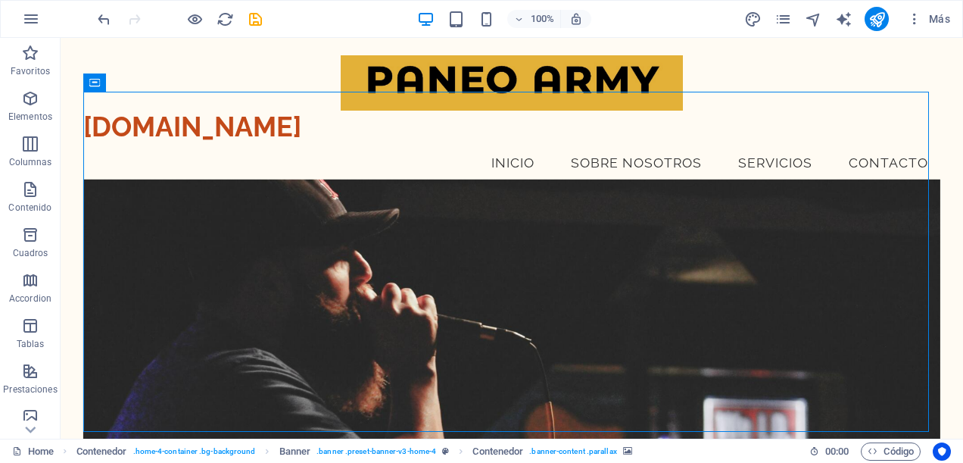
scroll to position [0, 0]
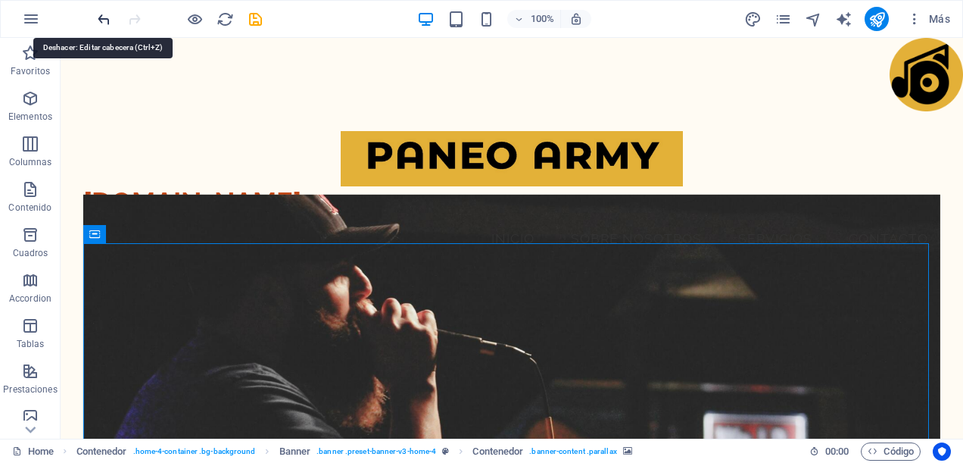
click at [97, 19] on icon "undo" at bounding box center [103, 19] width 17 height 17
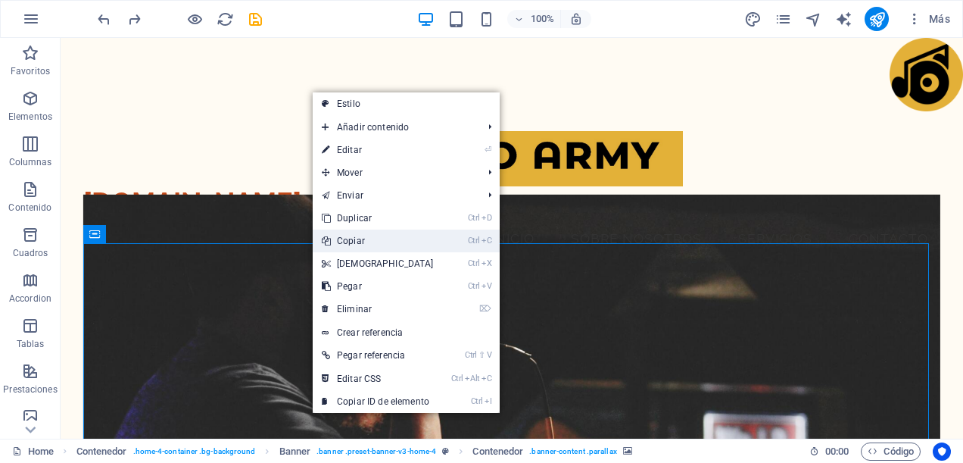
click at [345, 244] on link "Ctrl C Copiar" at bounding box center [378, 240] width 130 height 23
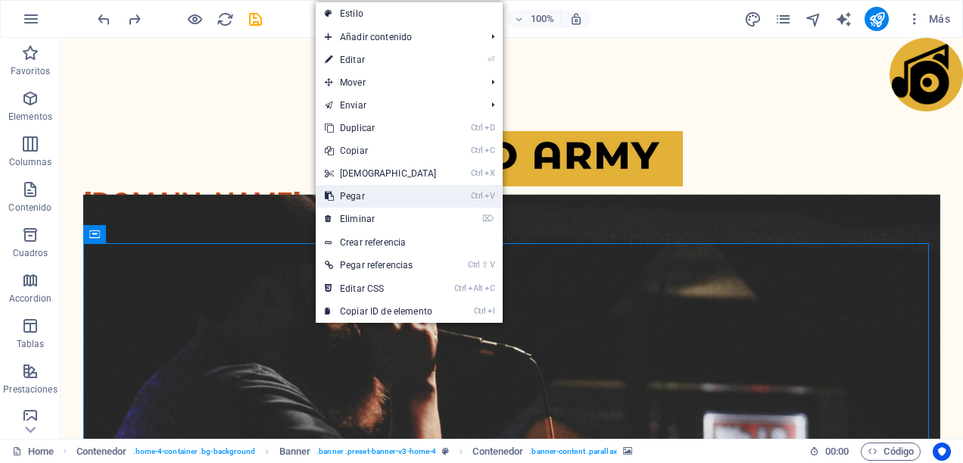
click at [335, 200] on link "Ctrl V Pegar" at bounding box center [381, 196] width 130 height 23
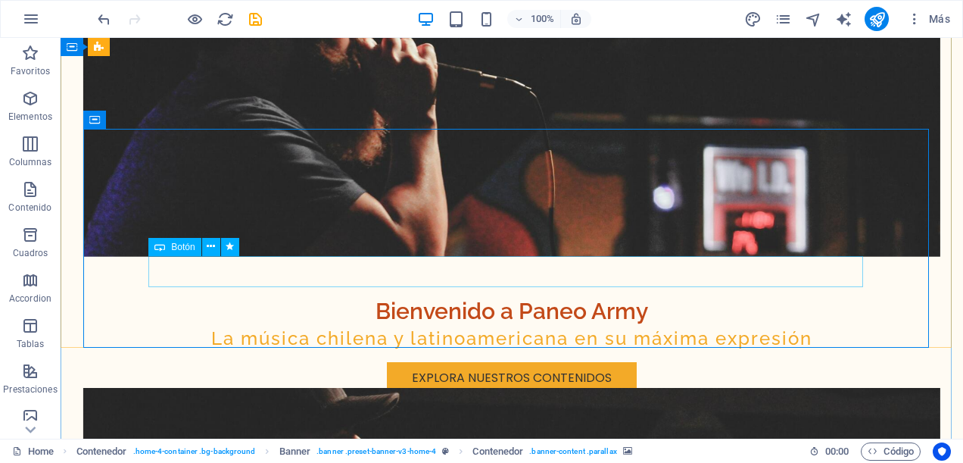
scroll to position [257, 0]
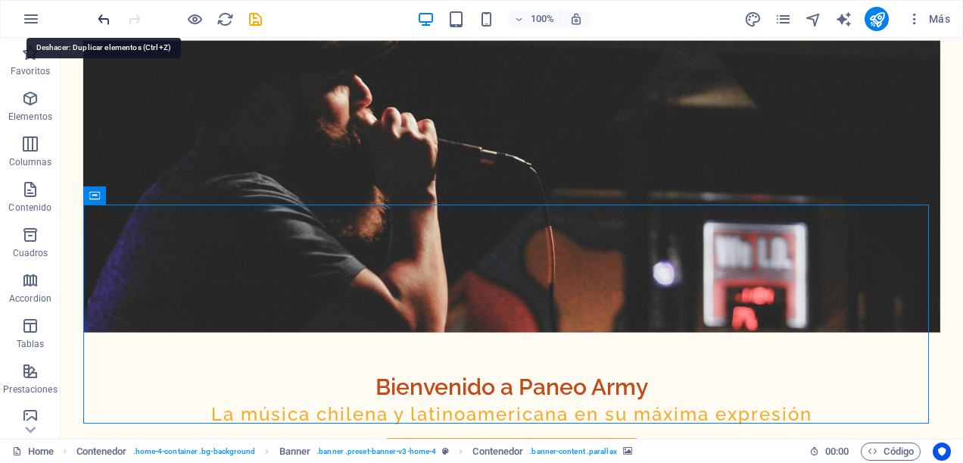
click at [100, 22] on icon "undo" at bounding box center [103, 19] width 17 height 17
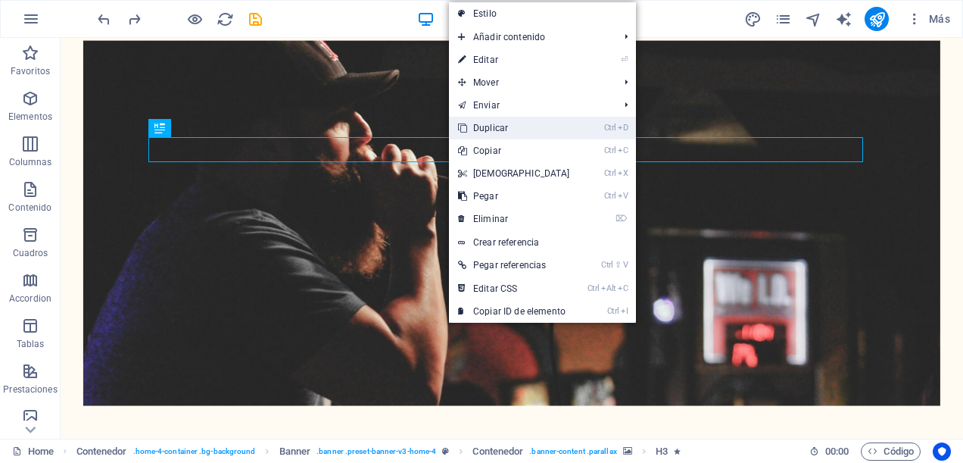
click at [493, 126] on link "Ctrl D Duplicar" at bounding box center [514, 128] width 130 height 23
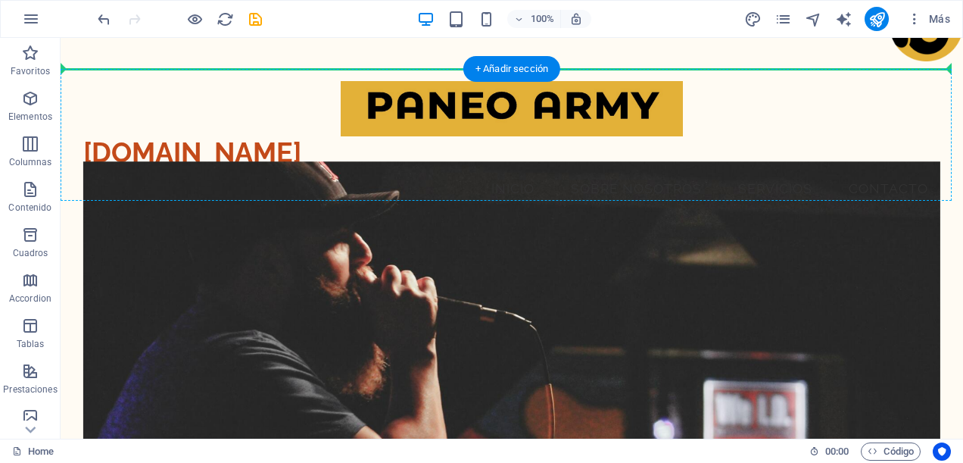
scroll to position [42, 0]
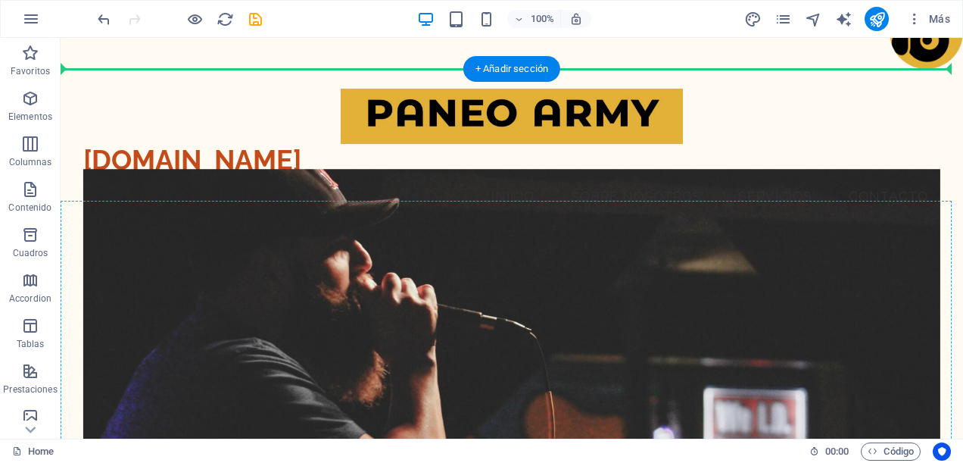
drag, startPoint x: 459, startPoint y: 160, endPoint x: 400, endPoint y: 249, distance: 106.4
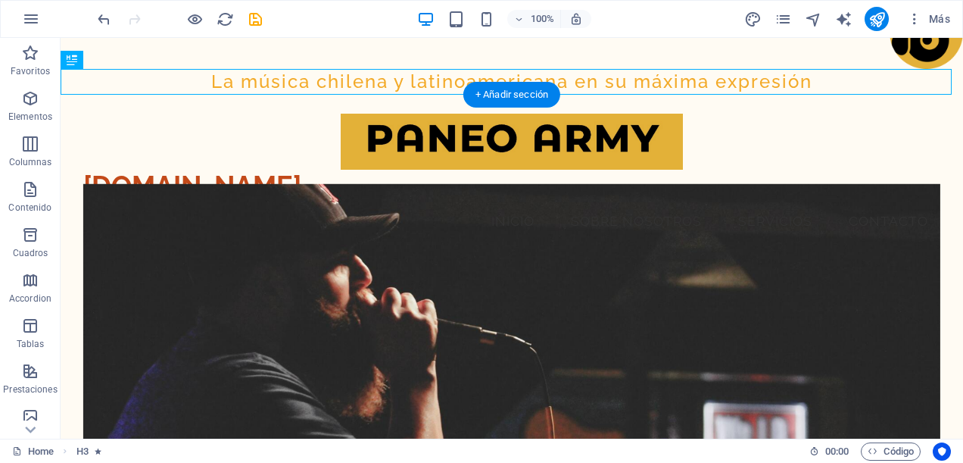
click at [392, 263] on figure at bounding box center [511, 366] width 857 height 365
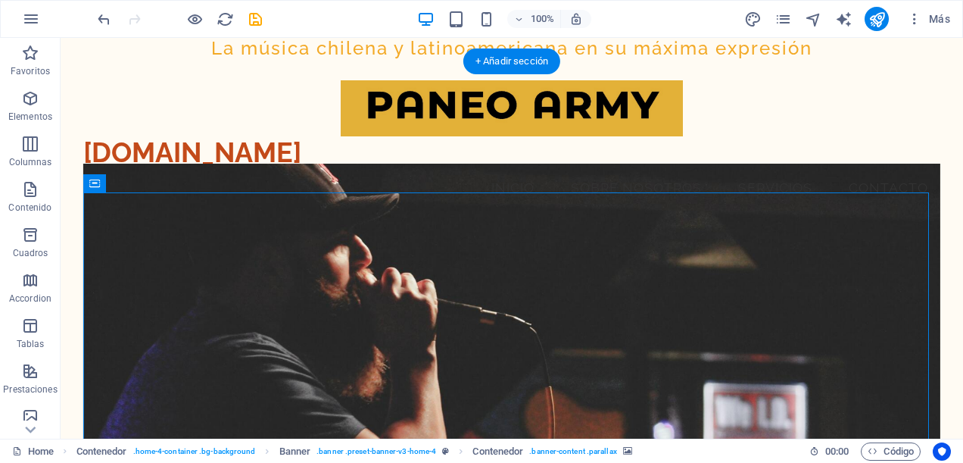
scroll to position [0, 0]
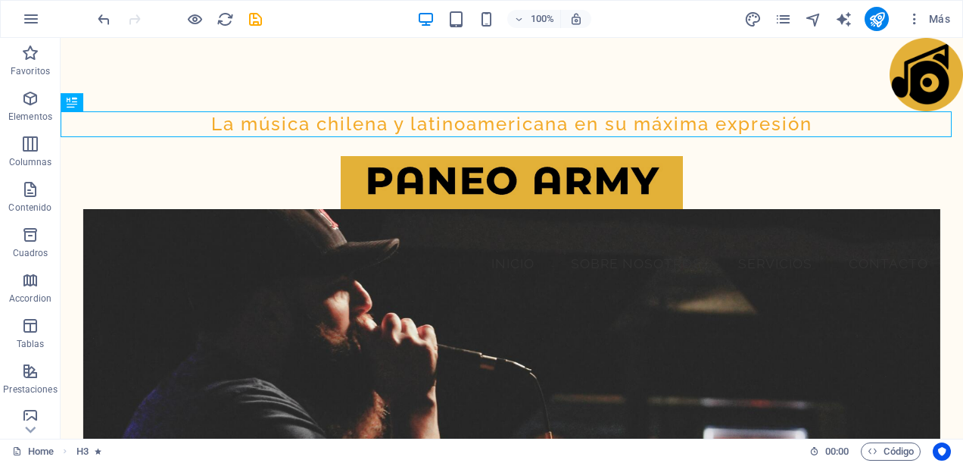
click at [363, 124] on div "La música chilena y latinoamericana en su máxima expresión" at bounding box center [512, 124] width 902 height 26
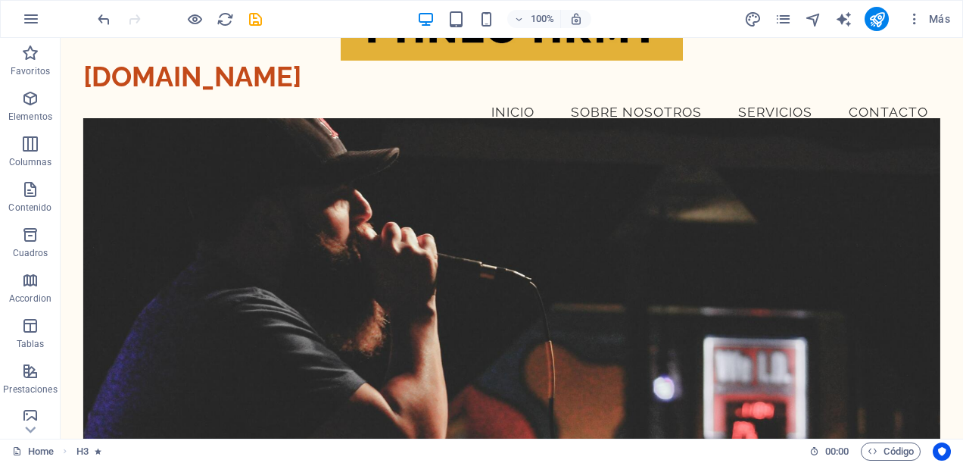
scroll to position [227, 0]
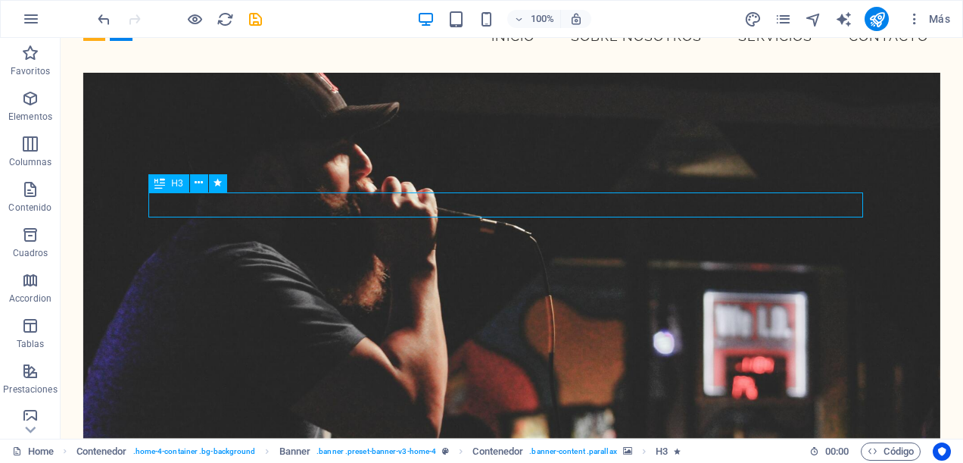
click at [613, 118] on figure at bounding box center [511, 255] width 857 height 365
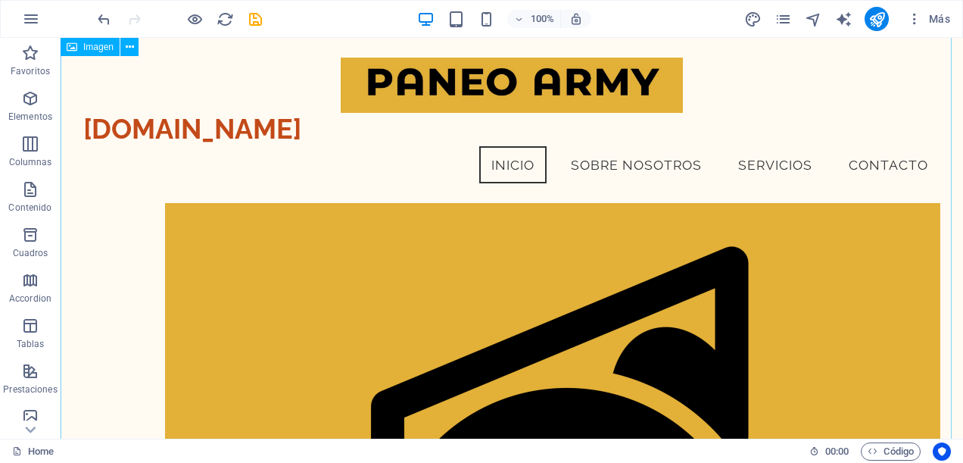
scroll to position [0, 0]
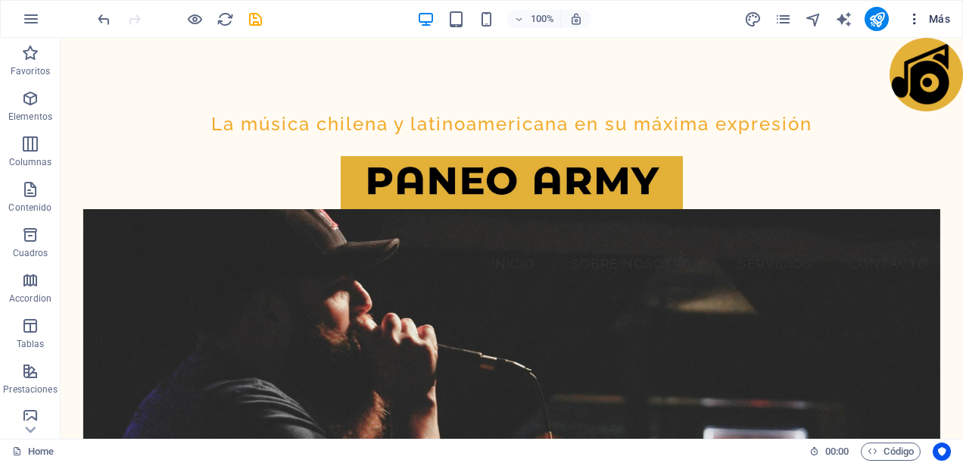
click at [931, 18] on span "Más" at bounding box center [928, 18] width 43 height 15
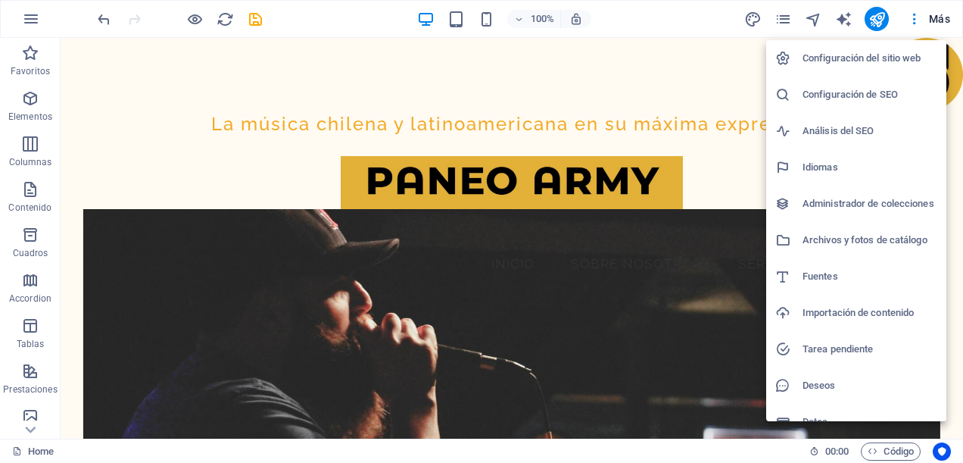
click at [847, 61] on h6 "Configuración del sitio web" at bounding box center [869, 58] width 135 height 18
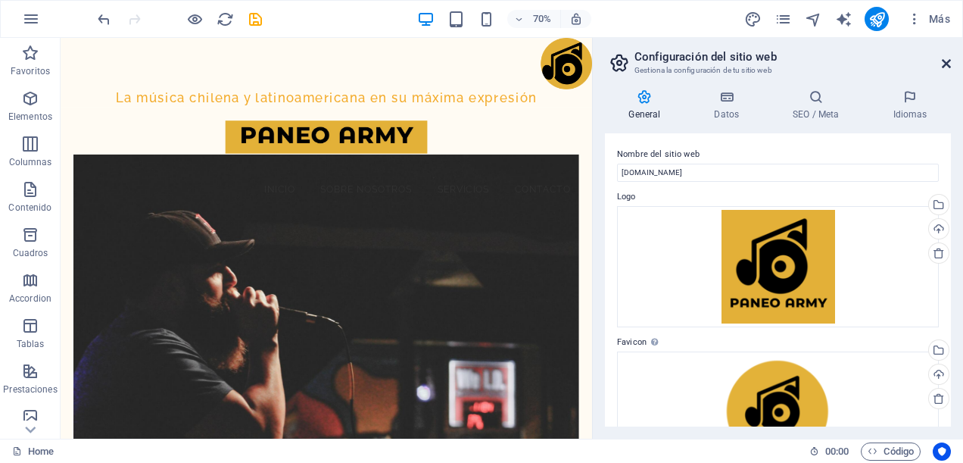
click at [944, 61] on icon at bounding box center [946, 64] width 9 height 12
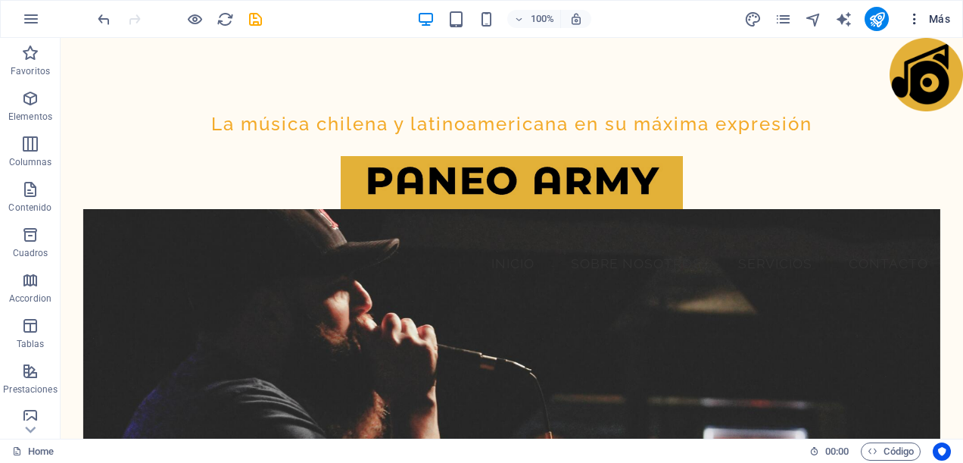
click at [914, 21] on icon "button" at bounding box center [914, 18] width 15 height 15
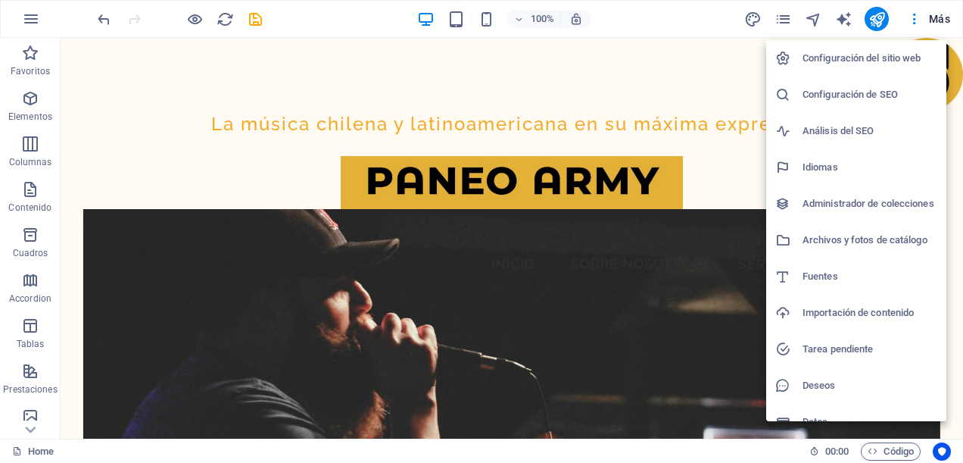
scroll to position [18, 0]
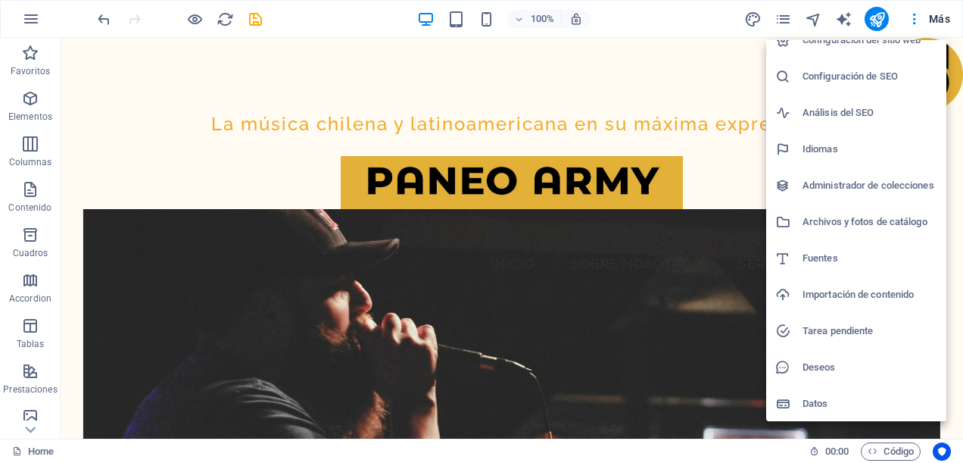
drag, startPoint x: 329, startPoint y: 65, endPoint x: 298, endPoint y: 65, distance: 30.3
click at [298, 65] on div at bounding box center [481, 231] width 963 height 463
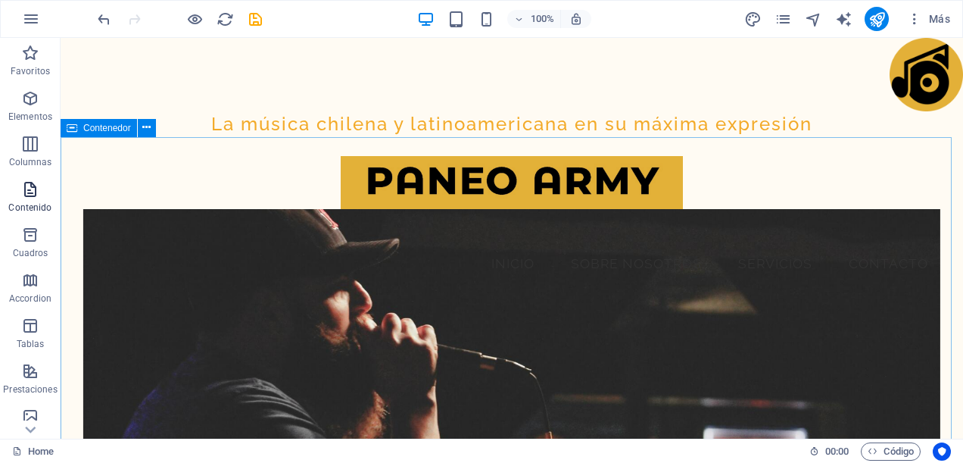
click at [21, 205] on p "Contenido" at bounding box center [29, 207] width 43 height 12
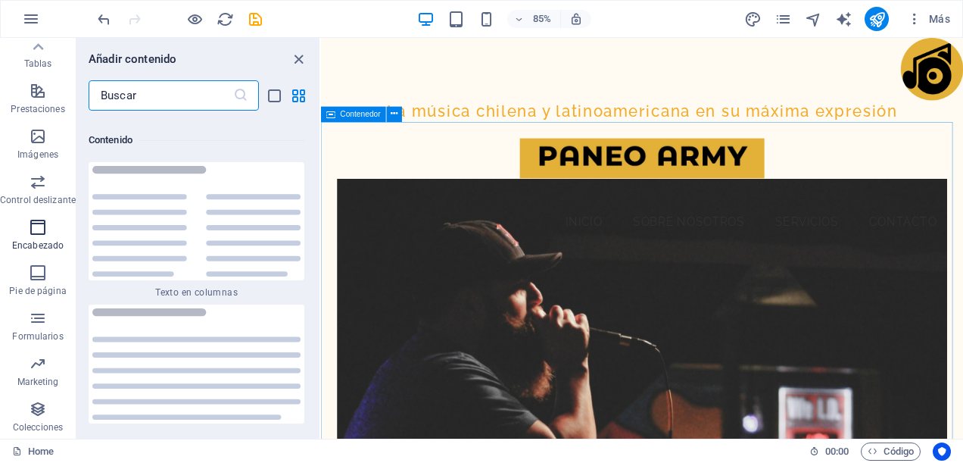
scroll to position [0, 0]
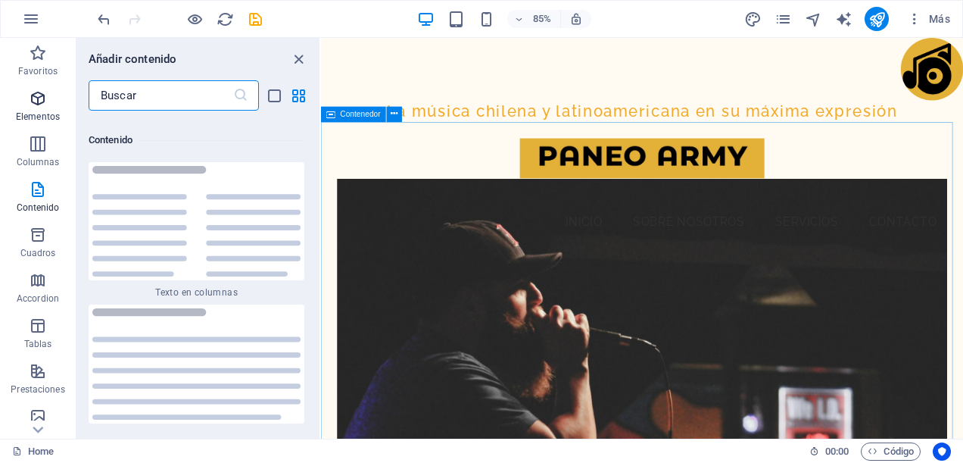
click at [49, 101] on span "Elementos" at bounding box center [38, 107] width 76 height 36
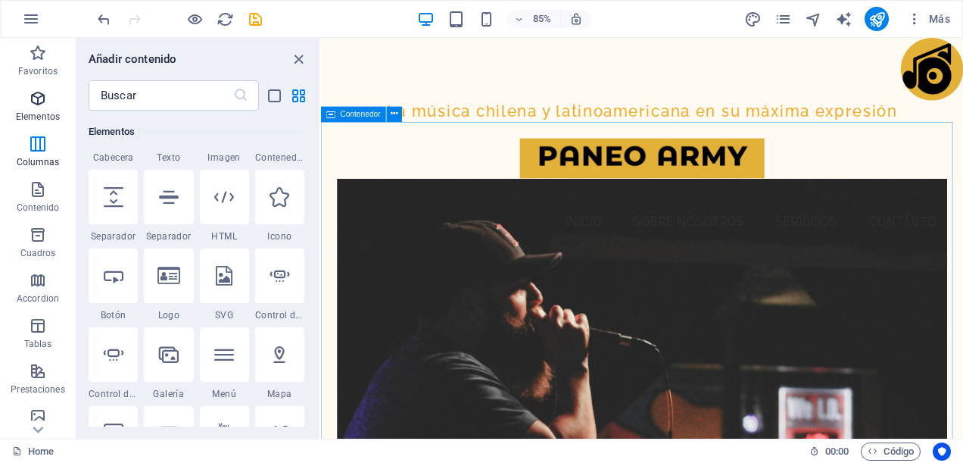
scroll to position [285, 0]
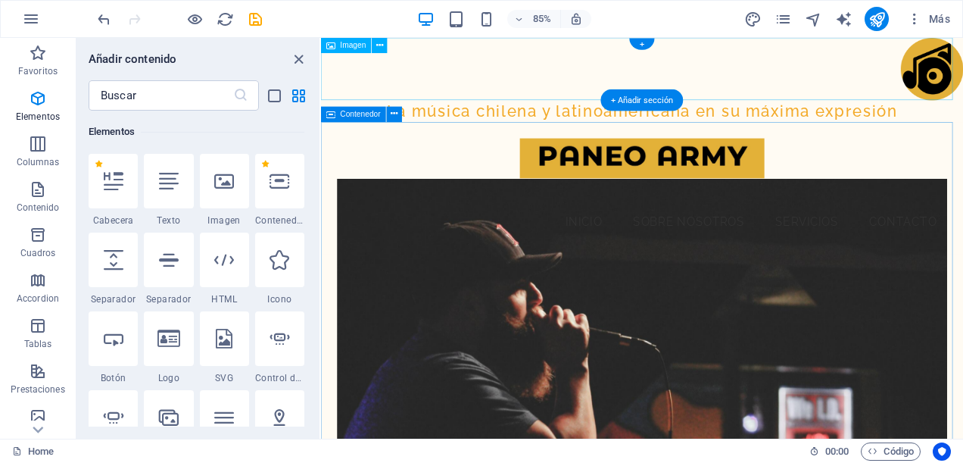
click at [539, 89] on figure at bounding box center [698, 74] width 755 height 73
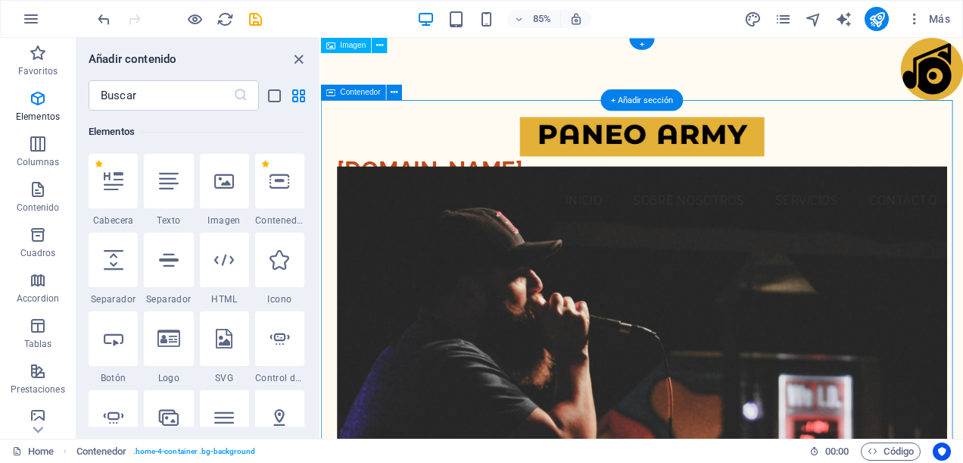
click at [883, 83] on figure at bounding box center [698, 74] width 755 height 73
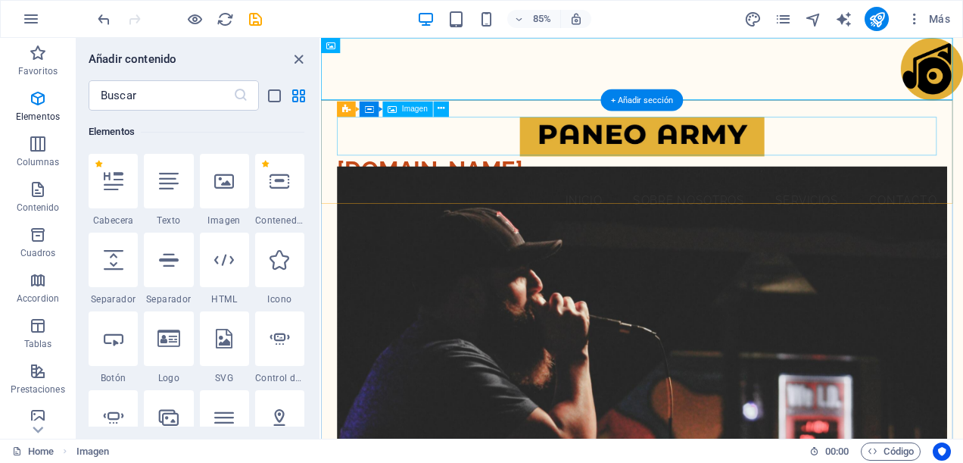
click at [890, 177] on div "Menu [DOMAIN_NAME] Inicio Sobre Nosotros Servicios Contacto" at bounding box center [698, 189] width 755 height 156
click at [932, 225] on div "Menu [DOMAIN_NAME] Inicio Sobre Nosotros Servicios Contacto" at bounding box center [698, 189] width 755 height 156
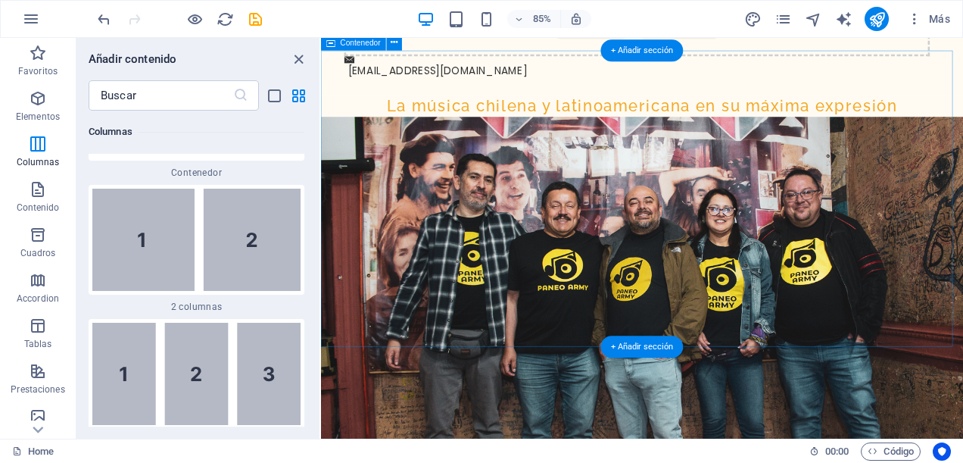
scroll to position [1682, 0]
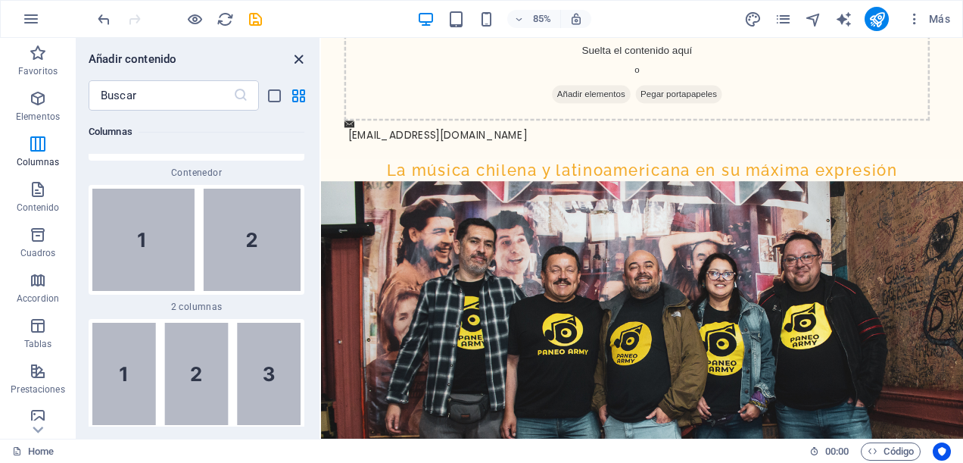
click at [297, 62] on icon "close panel" at bounding box center [298, 59] width 17 height 17
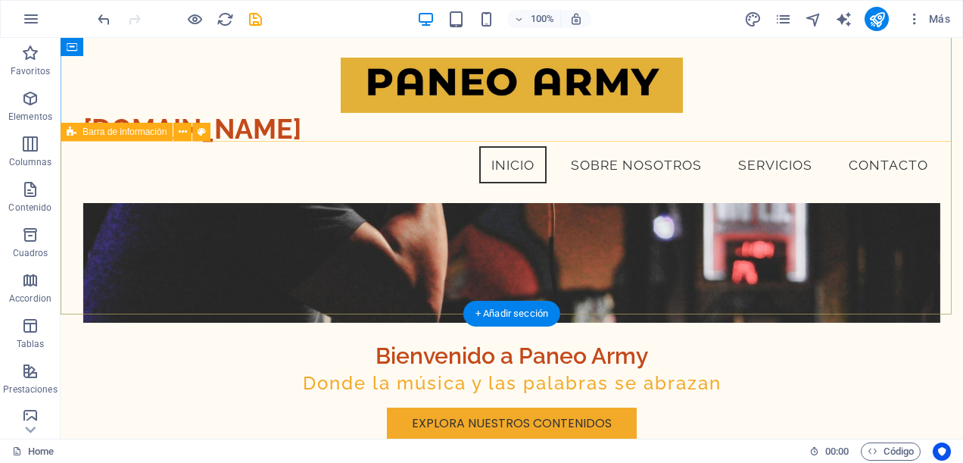
scroll to position [0, 0]
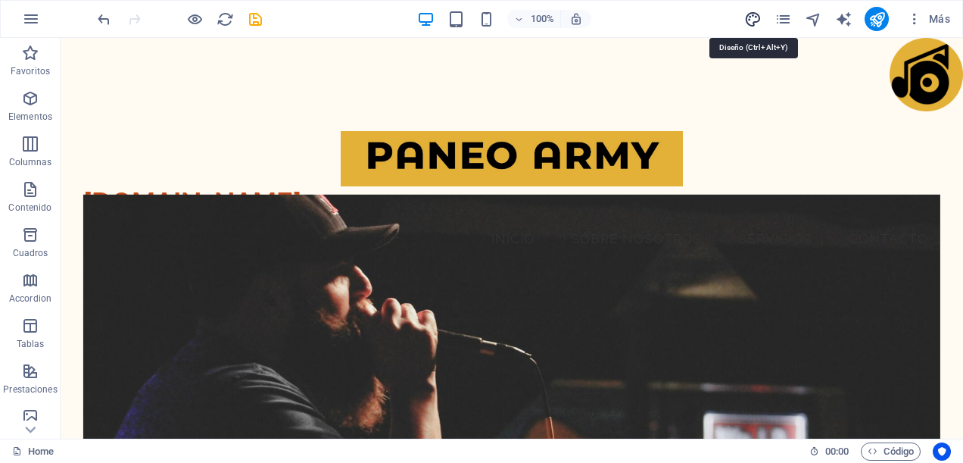
click at [746, 18] on icon "design" at bounding box center [752, 19] width 17 height 17
select select "px"
select select "400"
select select "px"
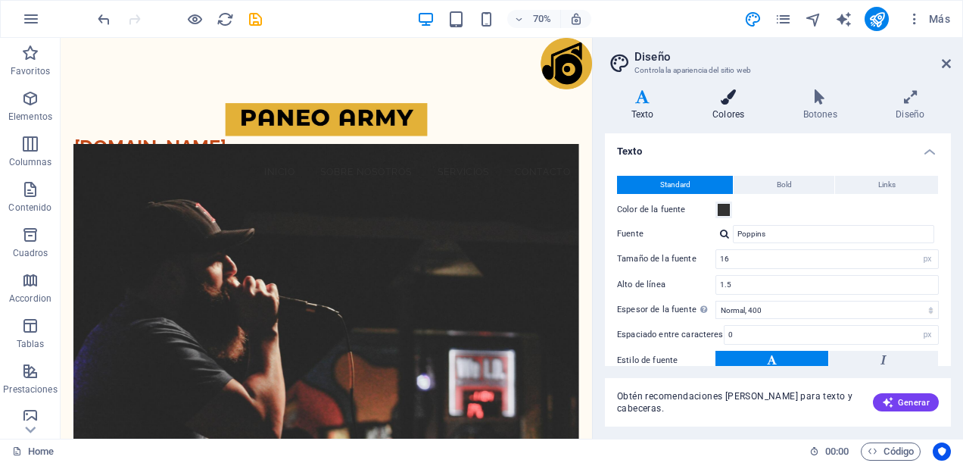
click at [722, 107] on h4 "Colores" at bounding box center [731, 105] width 91 height 32
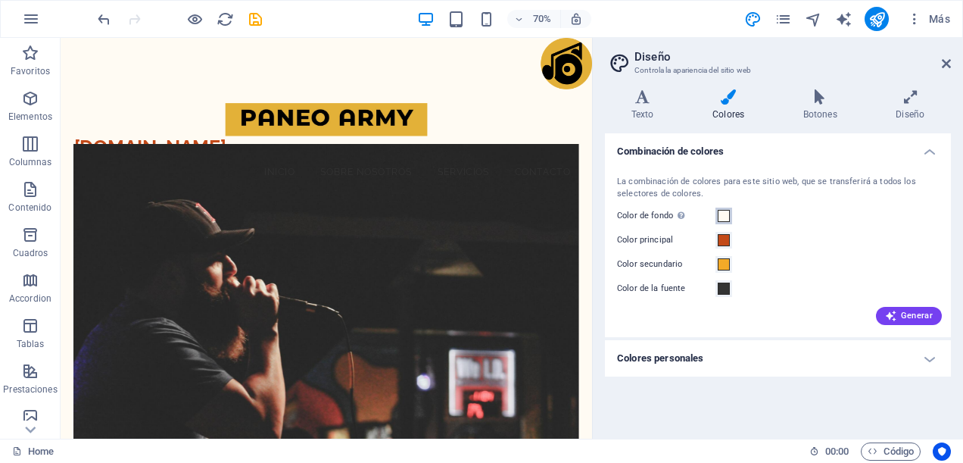
click at [723, 217] on span at bounding box center [724, 216] width 12 height 12
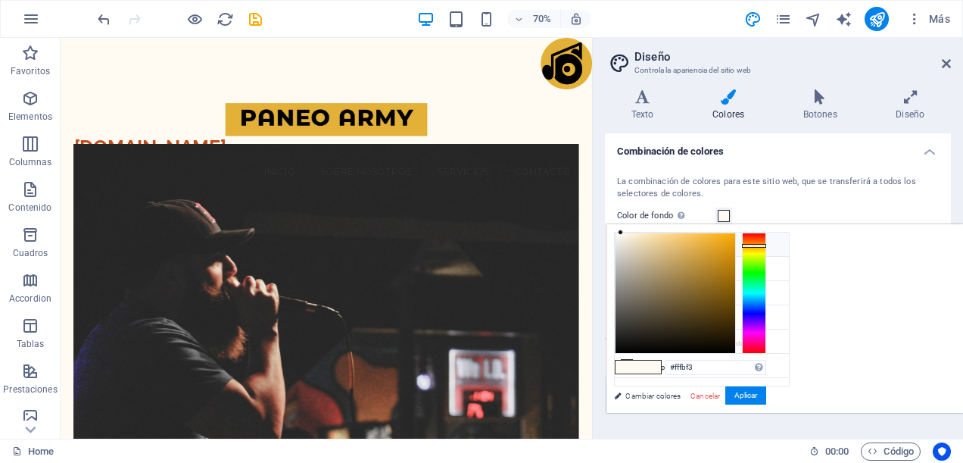
click at [656, 243] on li "Color de fondo #FFFBF3" at bounding box center [702, 244] width 174 height 24
click at [727, 218] on span at bounding box center [724, 216] width 12 height 12
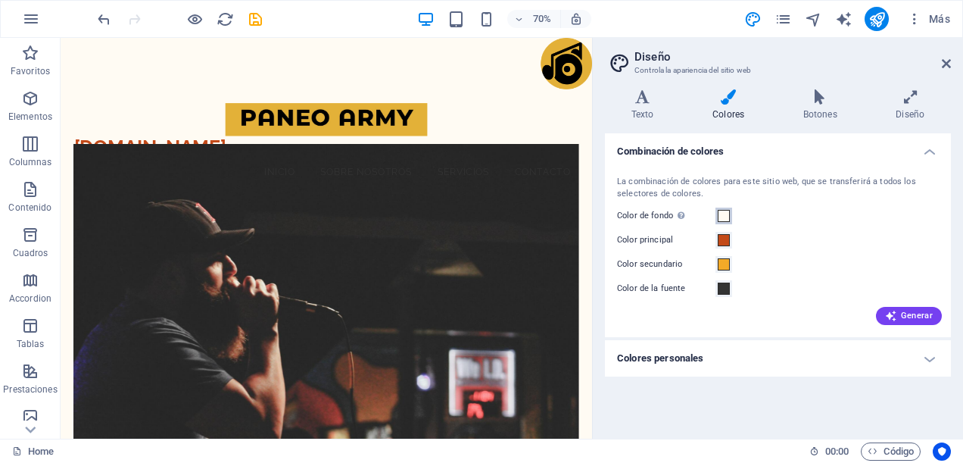
click at [727, 218] on span at bounding box center [724, 216] width 12 height 12
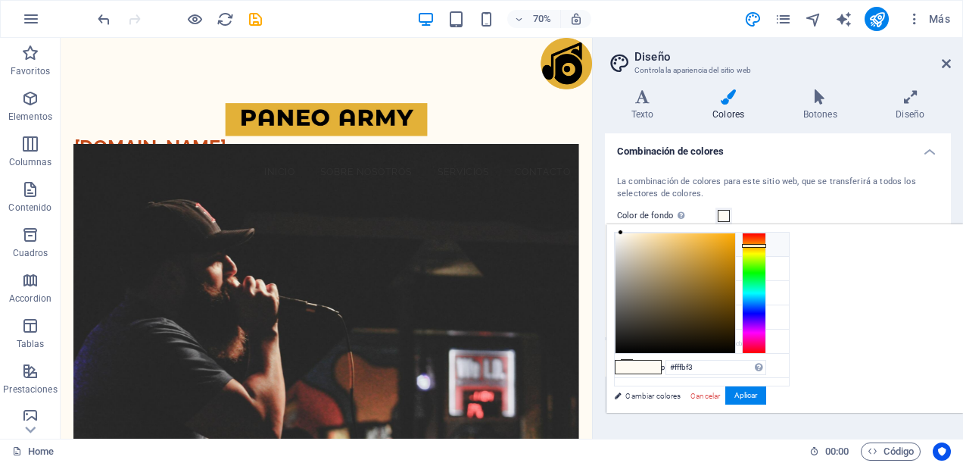
click at [628, 243] on icon at bounding box center [626, 243] width 11 height 11
type input "#f1e1bf"
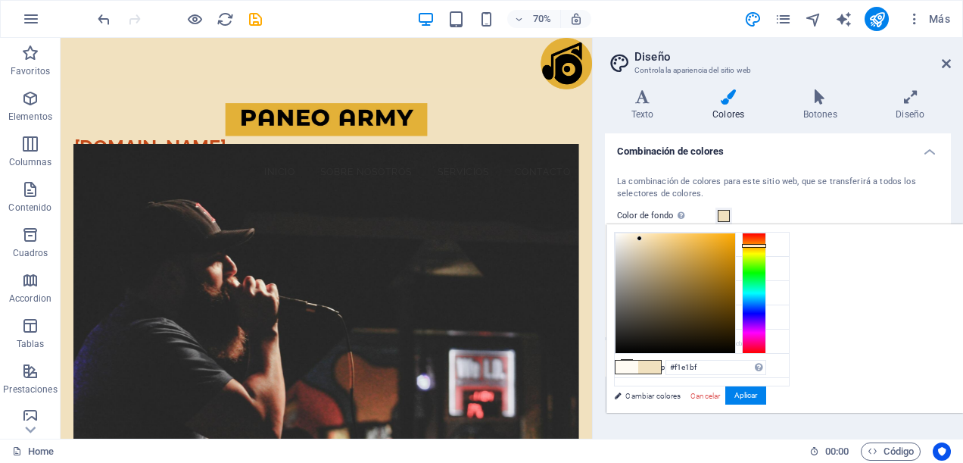
drag, startPoint x: 810, startPoint y: 235, endPoint x: 829, endPoint y: 238, distance: 19.2
click at [642, 238] on div at bounding box center [639, 237] width 5 height 5
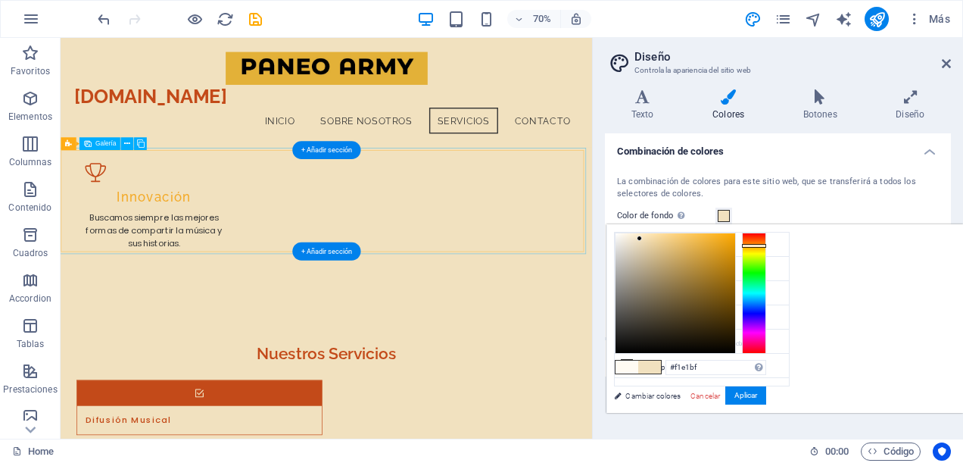
scroll to position [2981, 0]
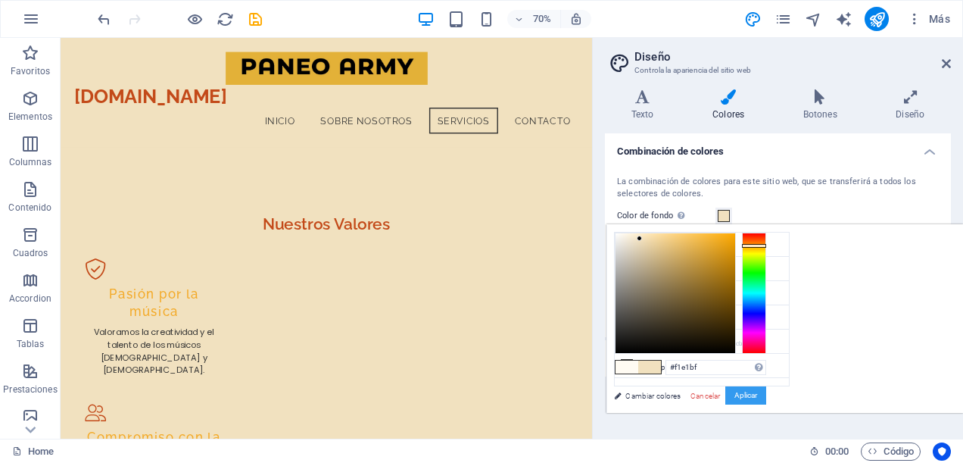
click at [766, 397] on button "Aplicar" at bounding box center [745, 395] width 41 height 18
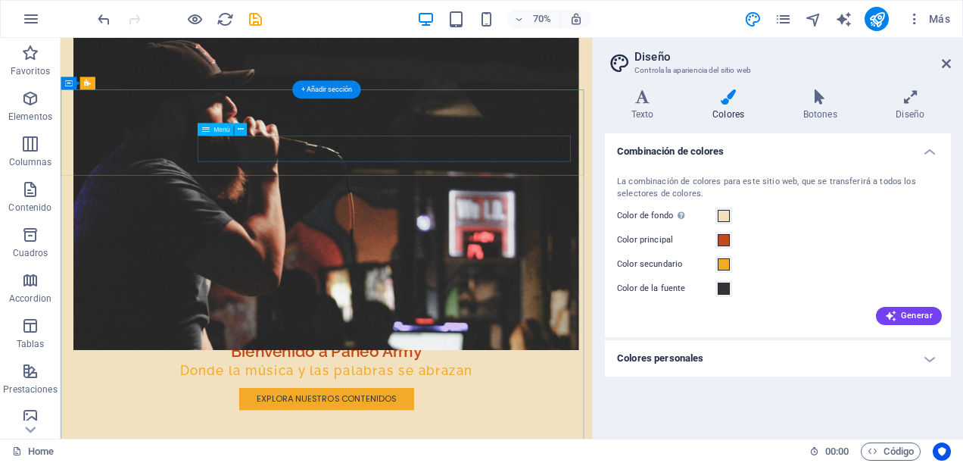
scroll to position [0, 0]
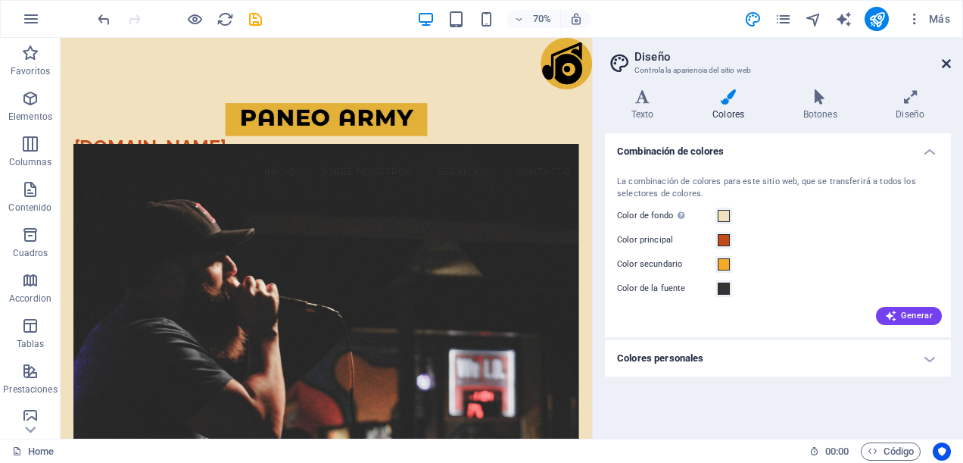
click at [943, 64] on icon at bounding box center [946, 64] width 9 height 12
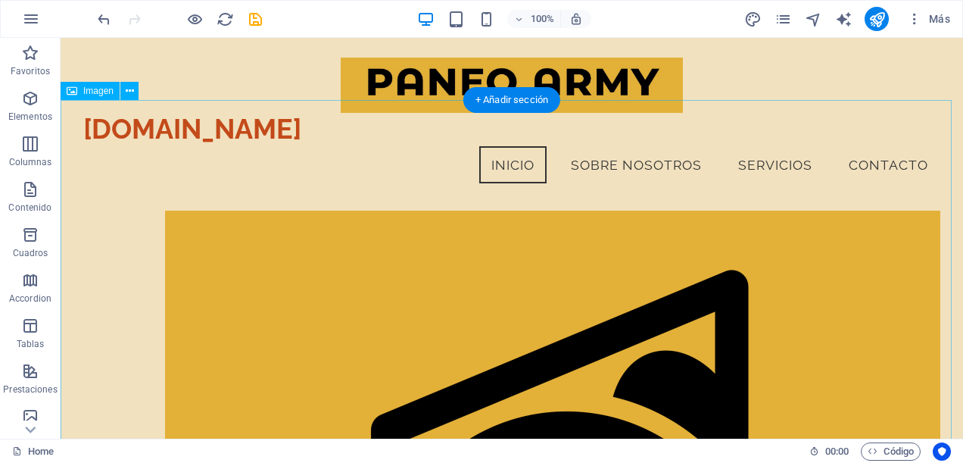
scroll to position [398, 0]
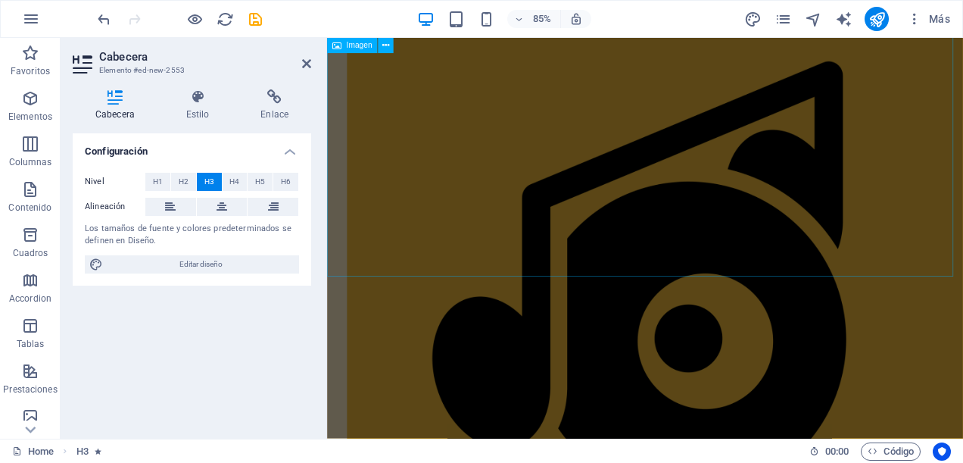
scroll to position [1079, 0]
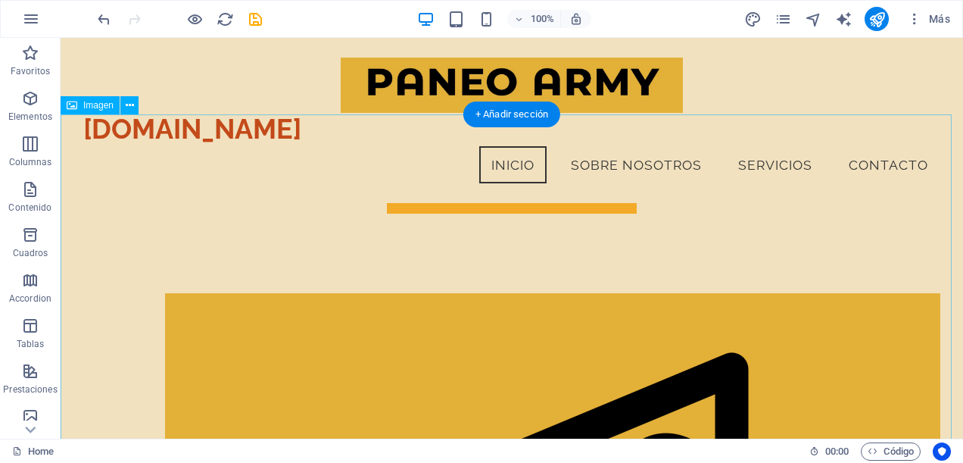
scroll to position [460, 0]
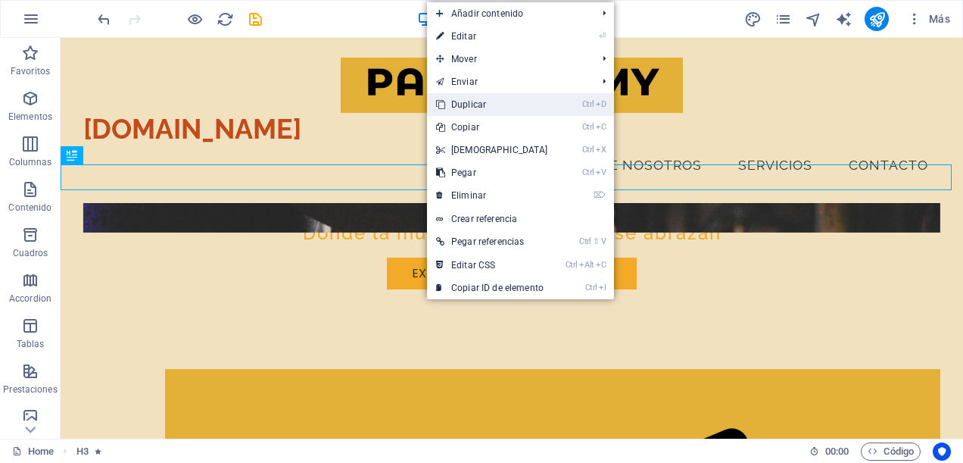
click at [472, 101] on link "Ctrl D Duplicar" at bounding box center [492, 104] width 130 height 23
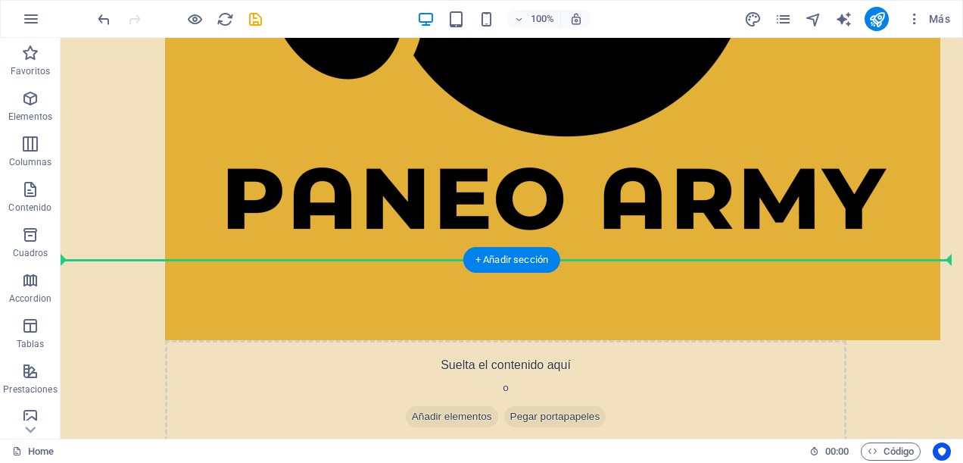
scroll to position [1251, 0]
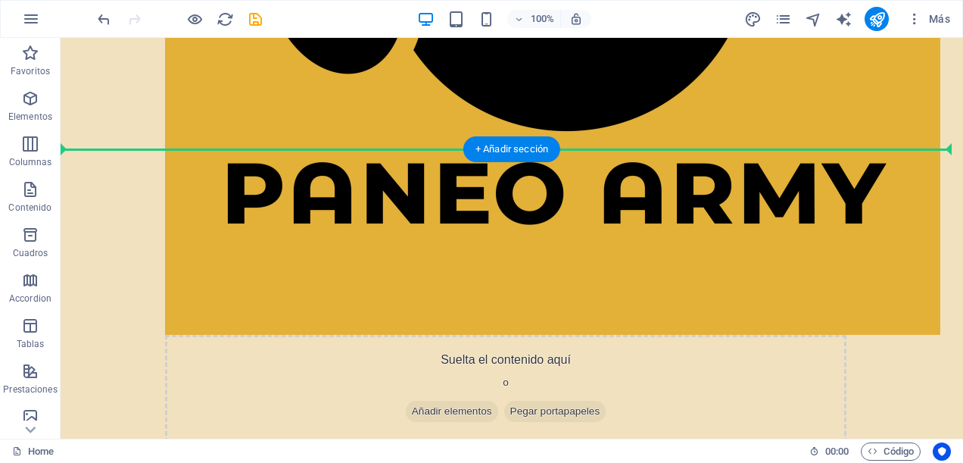
drag, startPoint x: 402, startPoint y: 204, endPoint x: 450, endPoint y: 190, distance: 50.5
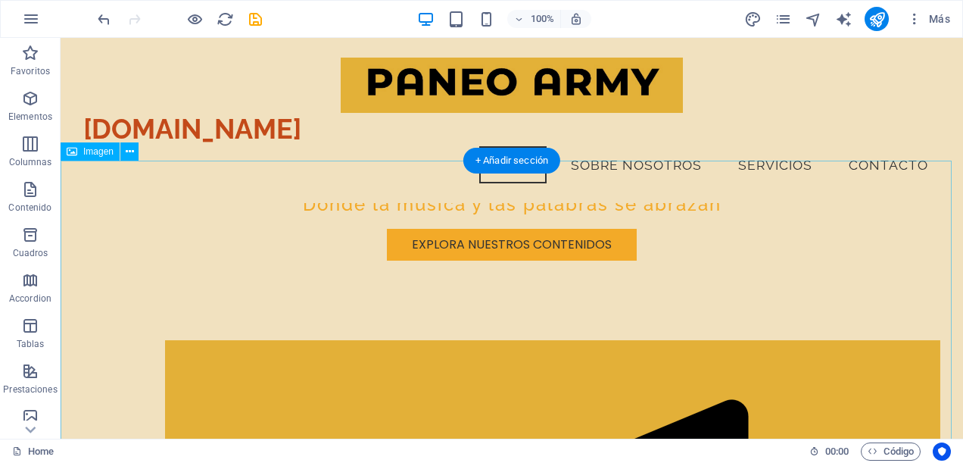
scroll to position [413, 0]
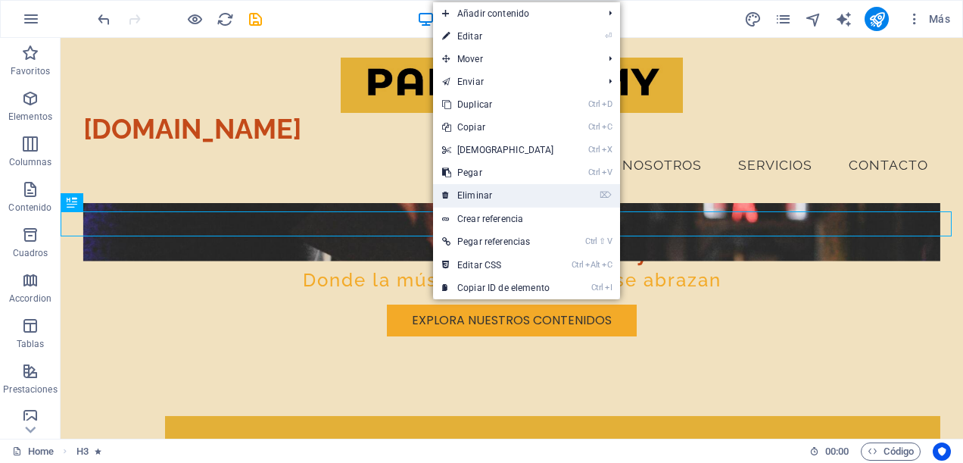
click at [456, 193] on link "⌦ Eliminar" at bounding box center [498, 195] width 130 height 23
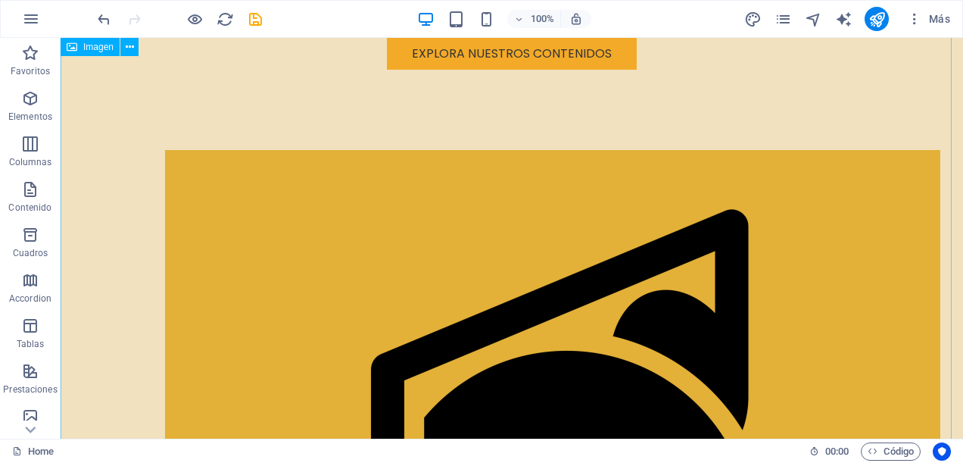
scroll to position [1170, 0]
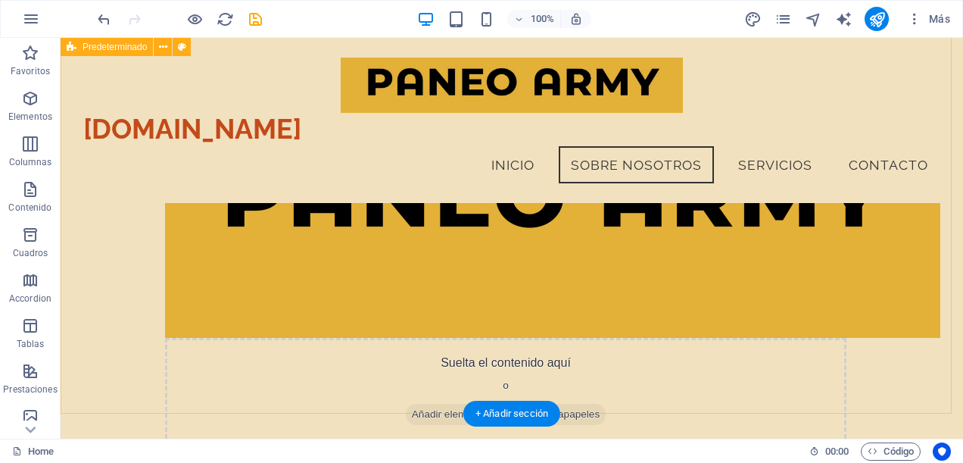
scroll to position [964, 0]
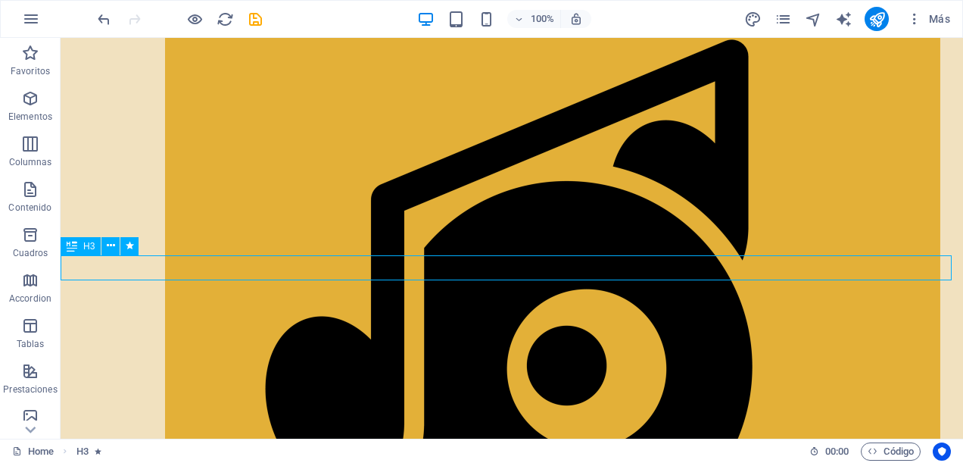
scroll to position [1146, 0]
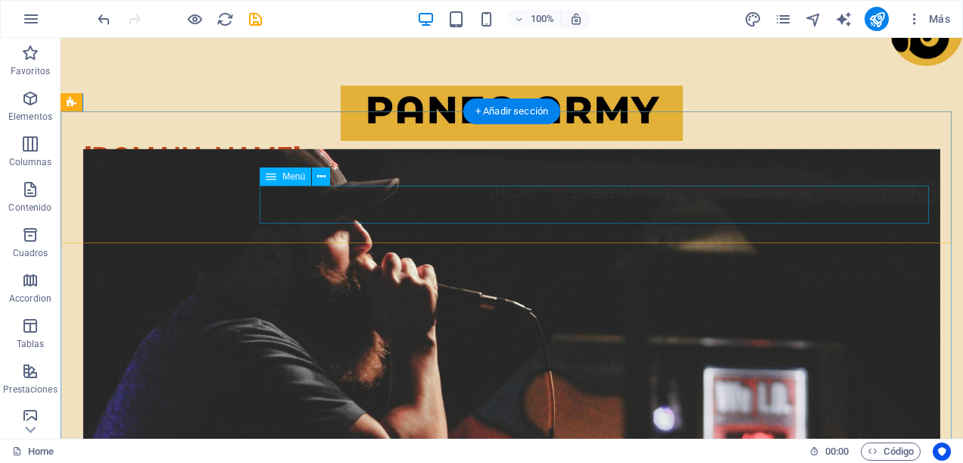
scroll to position [0, 0]
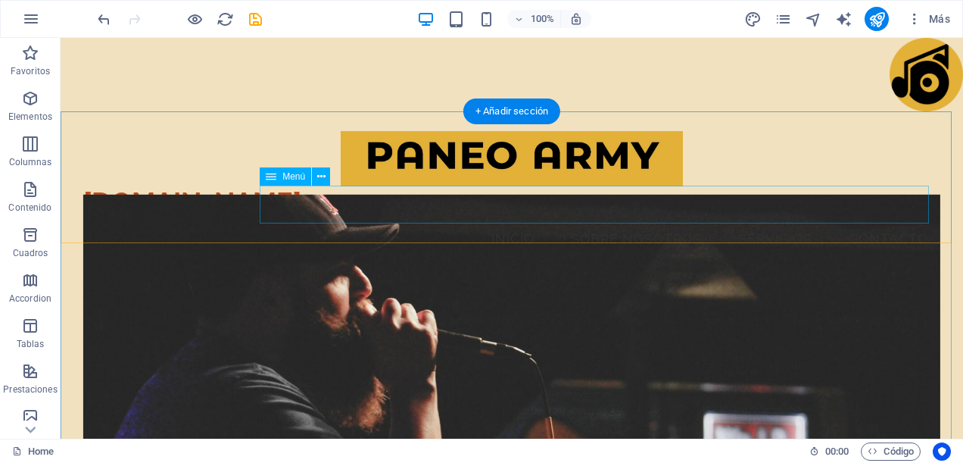
click at [557, 220] on nav "Inicio Sobre Nosotros Servicios Contacto" at bounding box center [511, 239] width 857 height 38
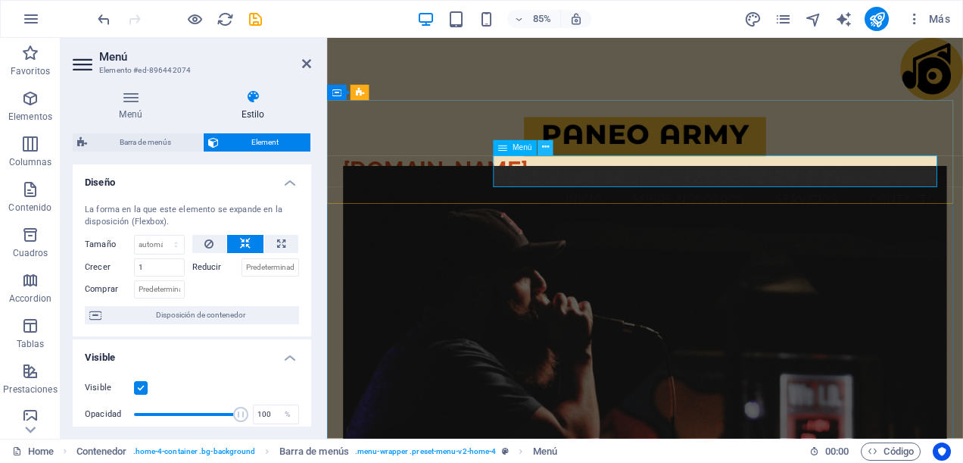
click at [544, 148] on icon at bounding box center [545, 148] width 7 height 14
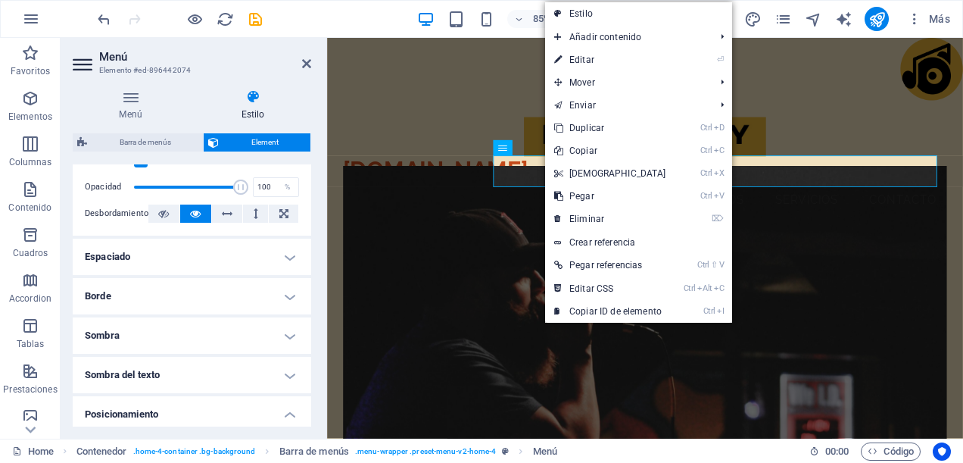
scroll to position [303, 0]
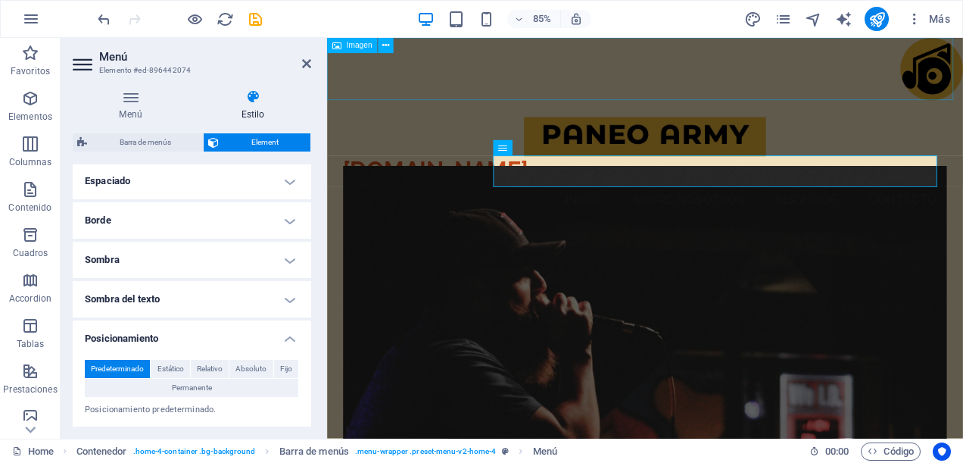
click at [918, 74] on figure at bounding box center [701, 74] width 748 height 73
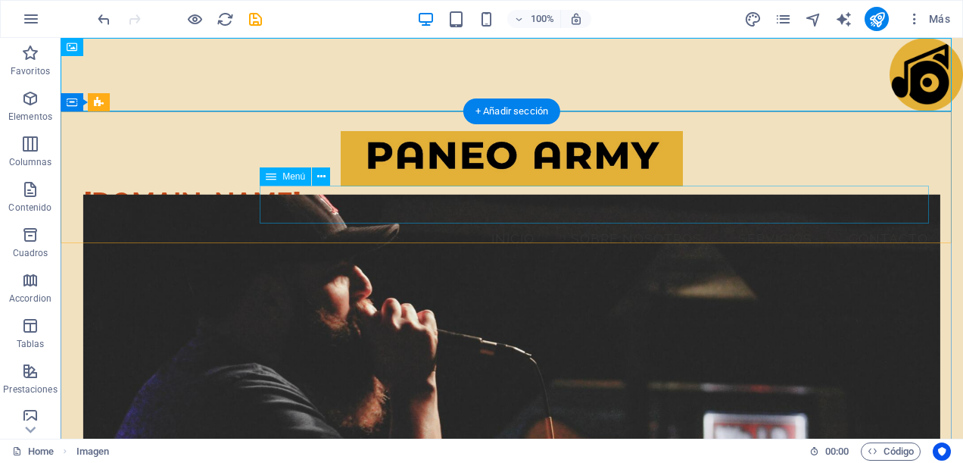
click at [516, 220] on nav "Inicio Sobre Nosotros Servicios Contacto" at bounding box center [511, 239] width 857 height 38
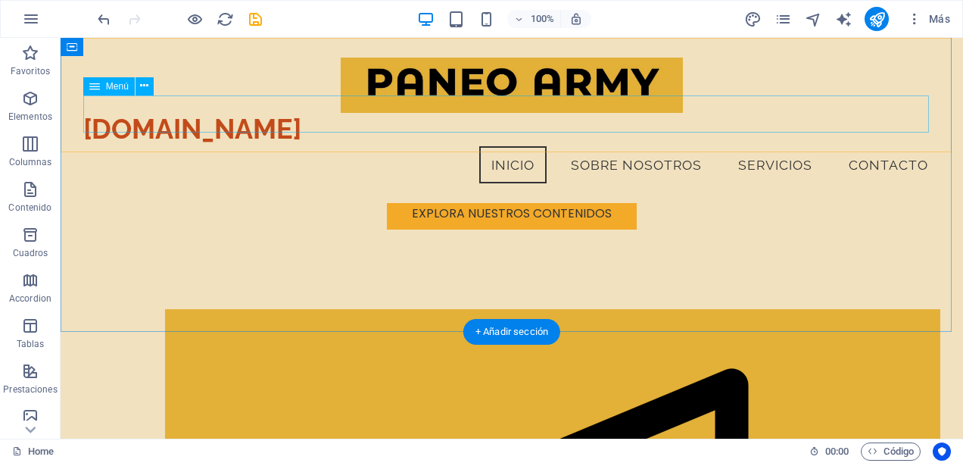
scroll to position [0, 0]
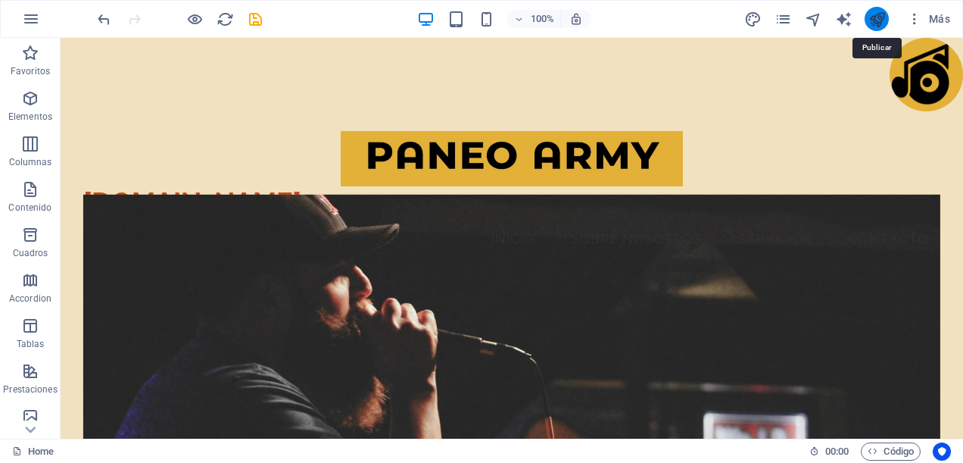
click at [872, 16] on icon "publish" at bounding box center [876, 19] width 17 height 17
